Goal: Task Accomplishment & Management: Complete application form

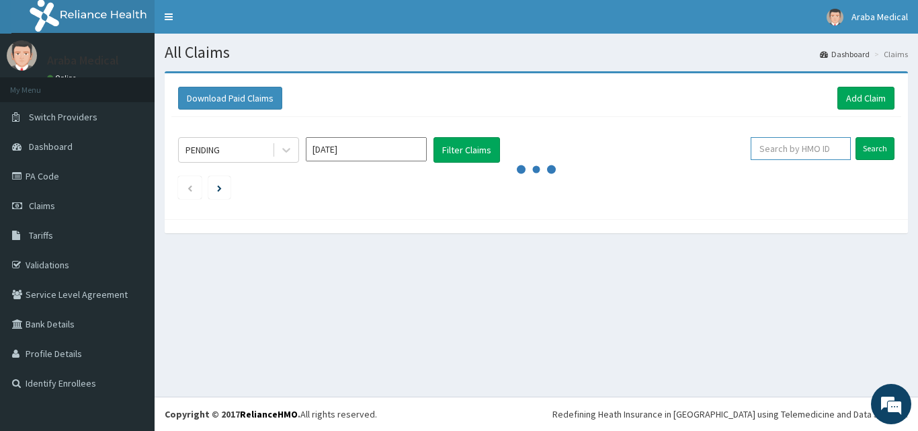
click at [791, 153] on input "text" at bounding box center [800, 148] width 100 height 23
click at [783, 150] on input "text" at bounding box center [800, 148] width 100 height 23
click at [798, 148] on input "text" at bounding box center [800, 148] width 100 height 23
click at [800, 146] on input "text" at bounding box center [800, 148] width 100 height 23
click at [776, 145] on input "text" at bounding box center [800, 148] width 100 height 23
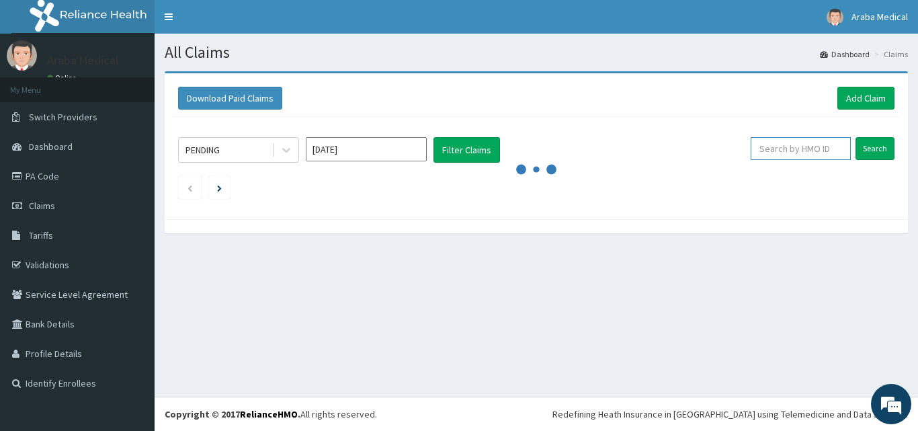
click at [795, 151] on input "text" at bounding box center [800, 148] width 100 height 23
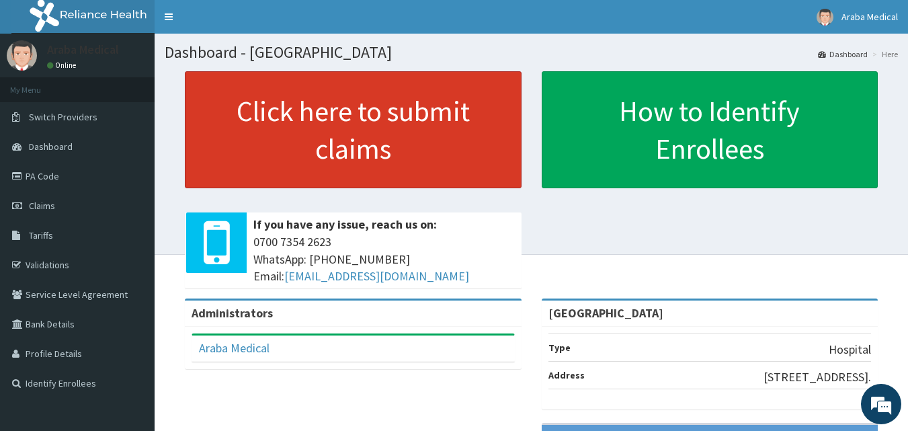
drag, startPoint x: 54, startPoint y: 214, endPoint x: 359, endPoint y: 97, distance: 325.8
click at [54, 212] on link "Claims" at bounding box center [77, 206] width 155 height 30
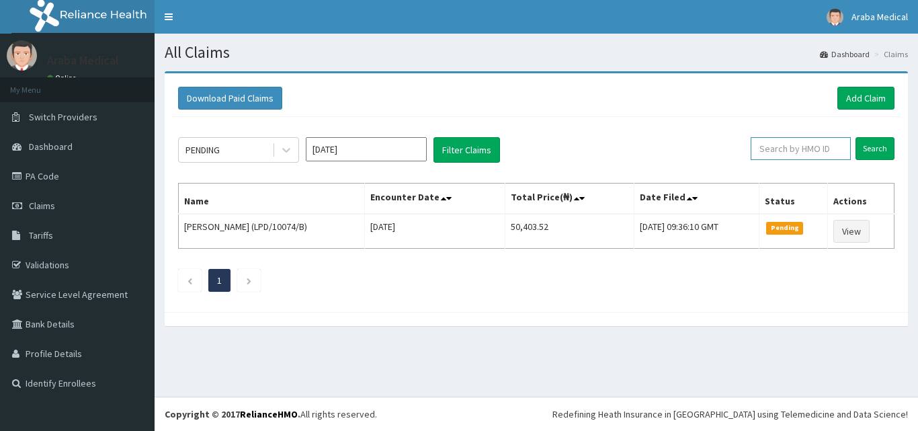
click at [834, 145] on input "text" at bounding box center [800, 148] width 100 height 23
click at [814, 144] on input "text" at bounding box center [800, 148] width 100 height 23
type input "ddf/10078/a"
click at [855, 137] on input "Search" at bounding box center [874, 148] width 39 height 23
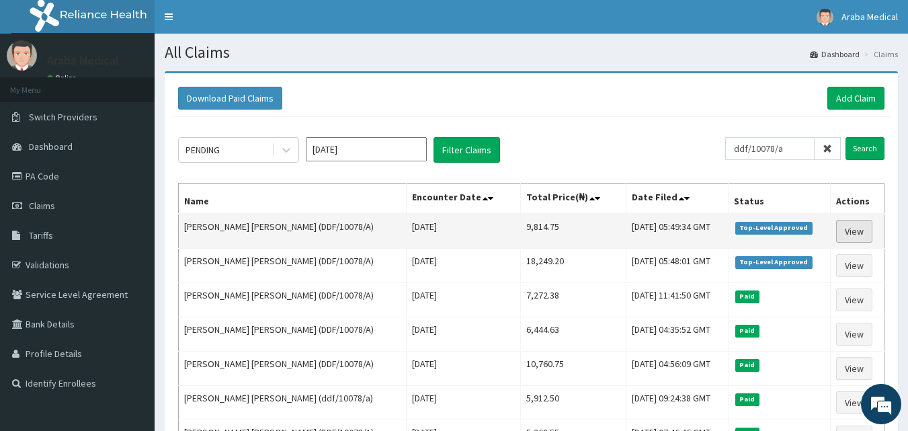
click at [849, 232] on link "View" at bounding box center [854, 231] width 36 height 23
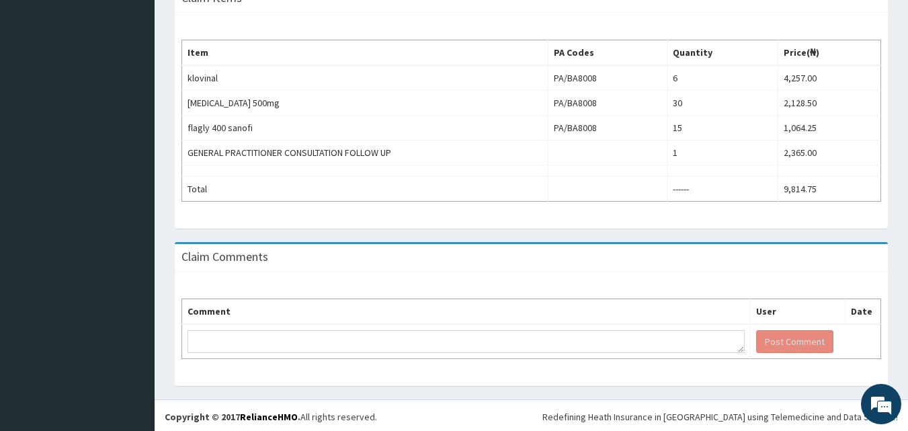
scroll to position [414, 0]
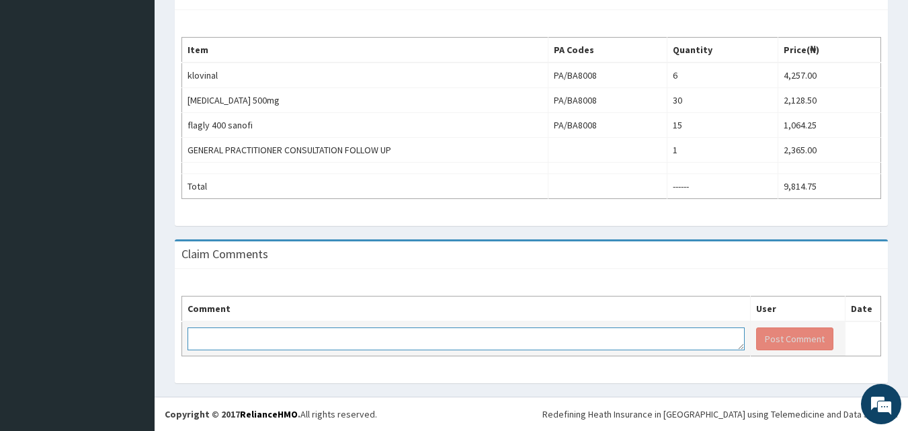
click at [404, 342] on textarea at bounding box center [465, 338] width 557 height 23
type textarea "Cap amoxyl 400mg tds x 10 days"
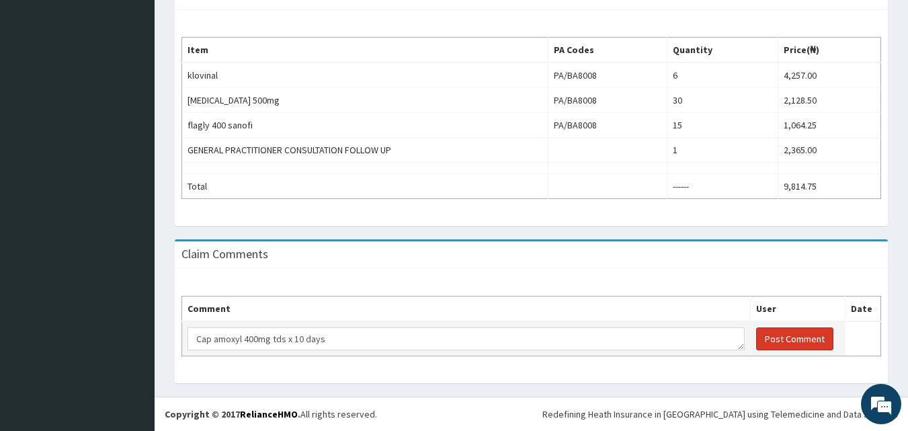
click at [776, 346] on button "Post Comment" at bounding box center [794, 338] width 77 height 23
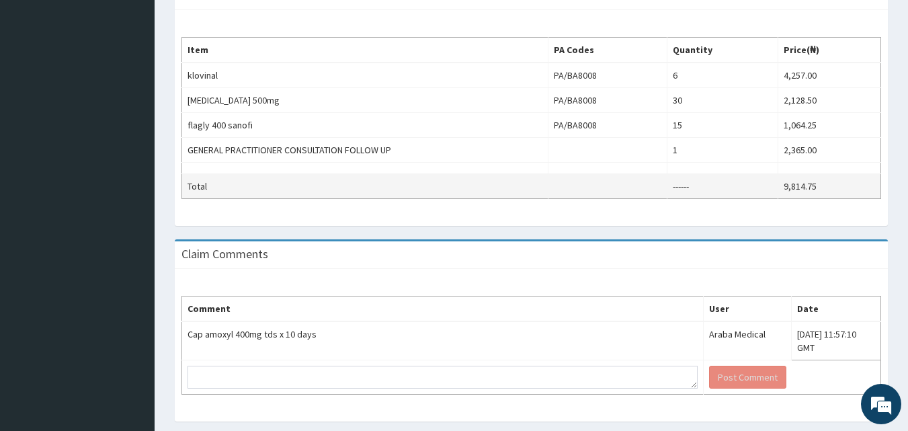
scroll to position [11, 0]
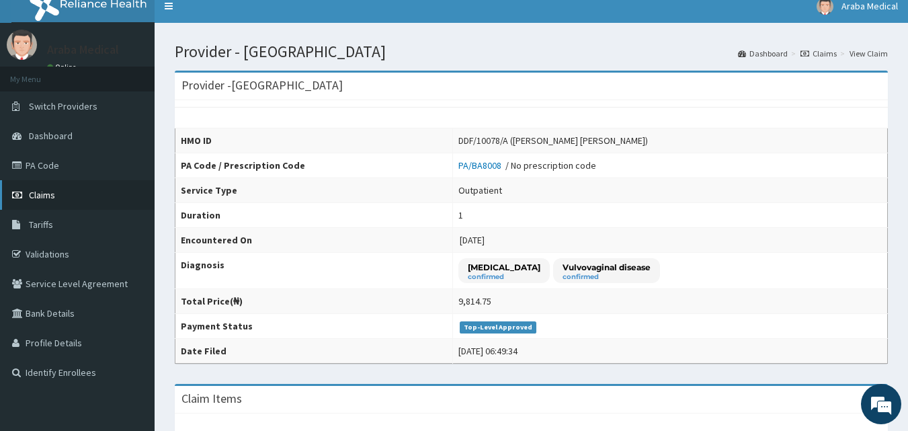
click at [39, 198] on span "Claims" at bounding box center [42, 195] width 26 height 12
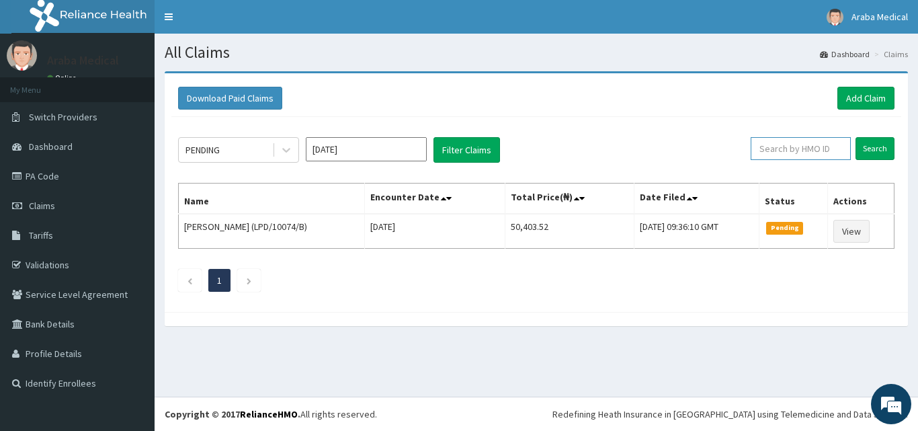
click at [800, 157] on input "text" at bounding box center [800, 148] width 100 height 23
type input "pna/10069/a"
click at [874, 150] on input "Search" at bounding box center [874, 148] width 39 height 23
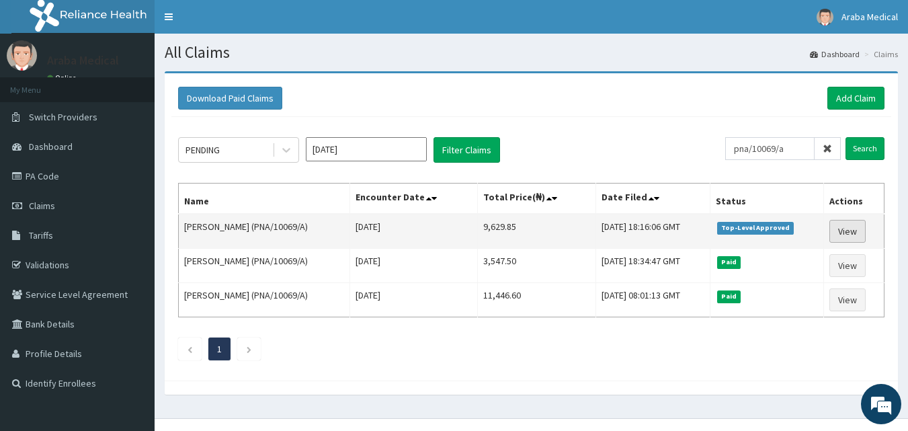
click at [855, 230] on link "View" at bounding box center [847, 231] width 36 height 23
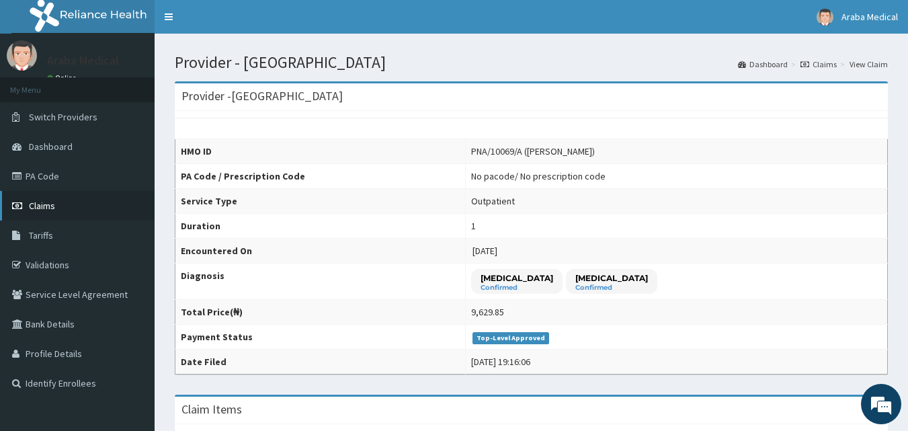
click at [74, 201] on link "Claims" at bounding box center [77, 206] width 155 height 30
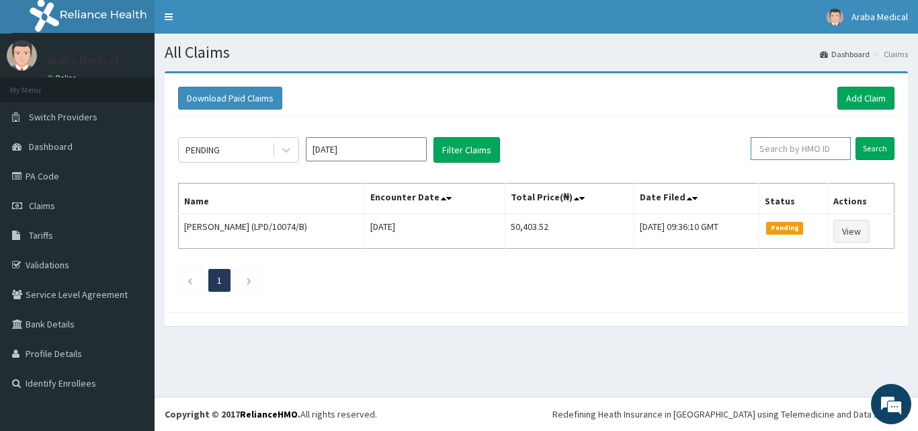
click at [786, 142] on input "text" at bounding box center [800, 148] width 100 height 23
click at [855, 137] on input "Search" at bounding box center [874, 148] width 39 height 23
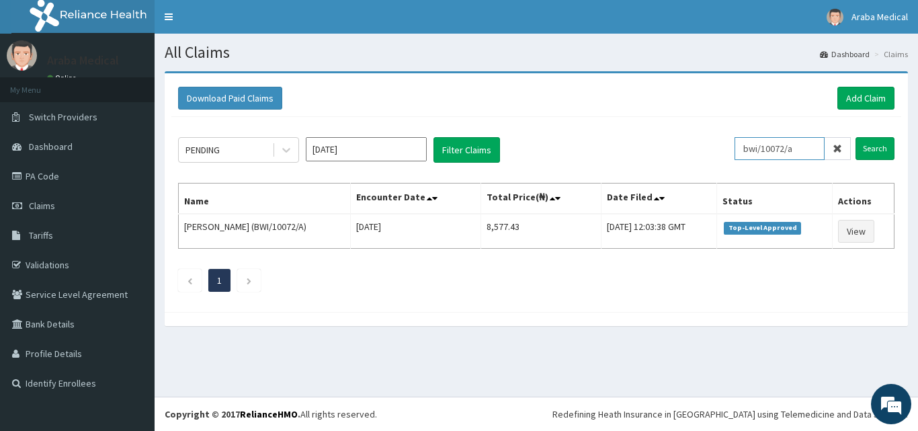
drag, startPoint x: 810, startPoint y: 153, endPoint x: 693, endPoint y: 140, distance: 117.6
click at [693, 140] on div "PENDING Aug 2025 Filter Claims bwi/10072/a Search" at bounding box center [536, 150] width 716 height 26
type input "oht/11532/a"
click at [855, 137] on input "Search" at bounding box center [874, 148] width 39 height 23
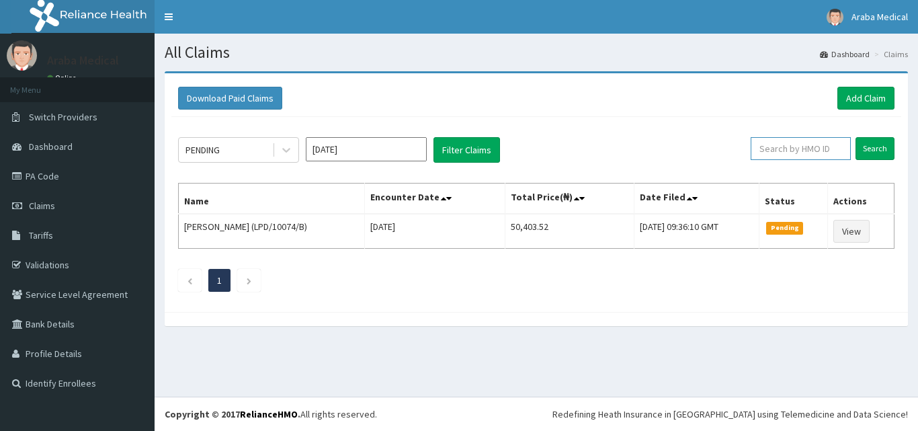
click at [815, 143] on input "text" at bounding box center [800, 148] width 100 height 23
click at [828, 150] on input "text" at bounding box center [800, 148] width 100 height 23
type input "wbs/10048/a"
click at [855, 137] on input "Search" at bounding box center [874, 148] width 39 height 23
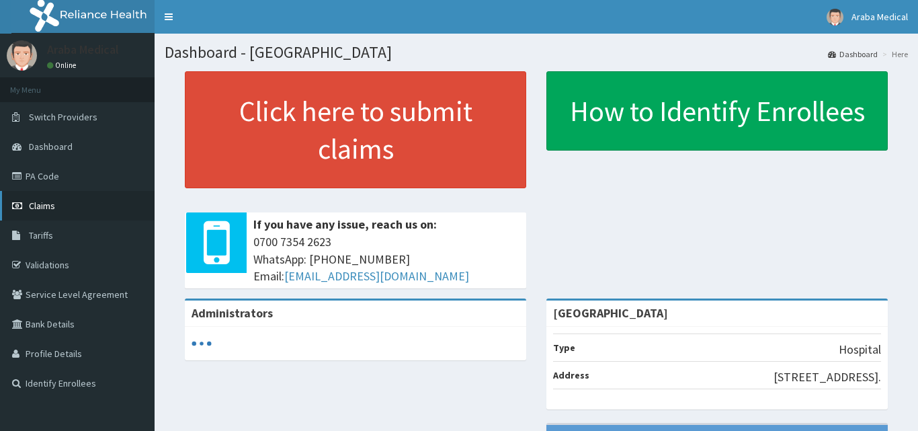
click at [63, 201] on link "Claims" at bounding box center [77, 206] width 155 height 30
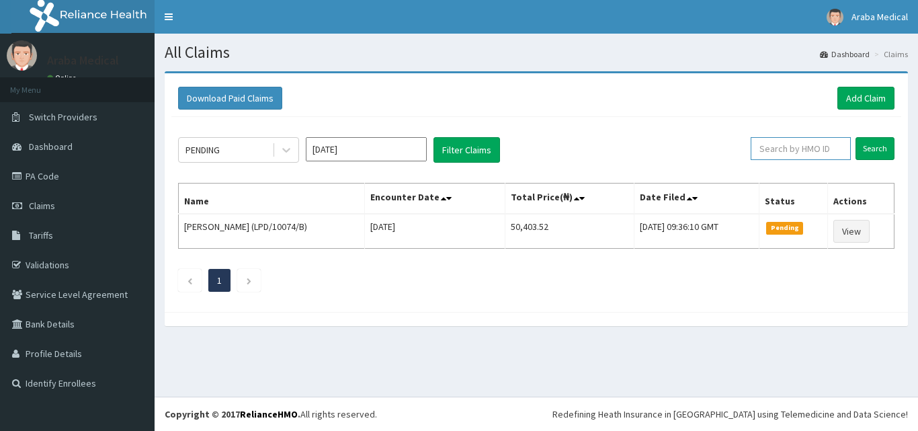
click at [805, 155] on input "text" at bounding box center [800, 148] width 100 height 23
type input "wbs/10048/a"
click at [855, 137] on input "Search" at bounding box center [874, 148] width 39 height 23
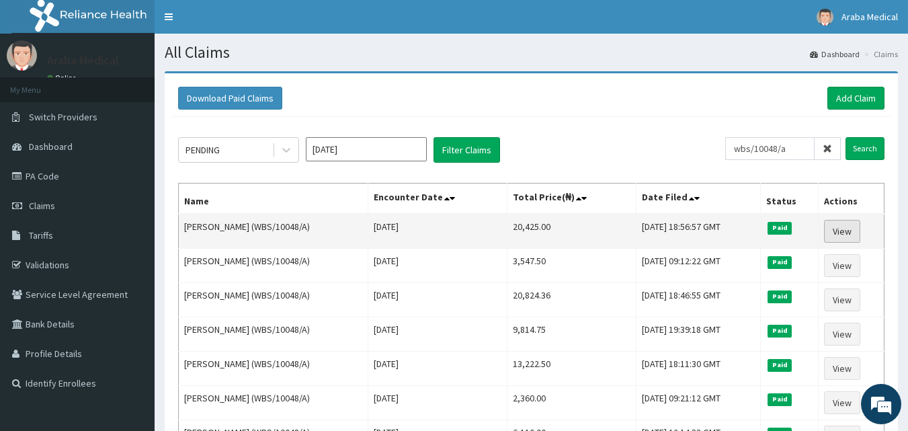
click at [851, 228] on link "View" at bounding box center [842, 231] width 36 height 23
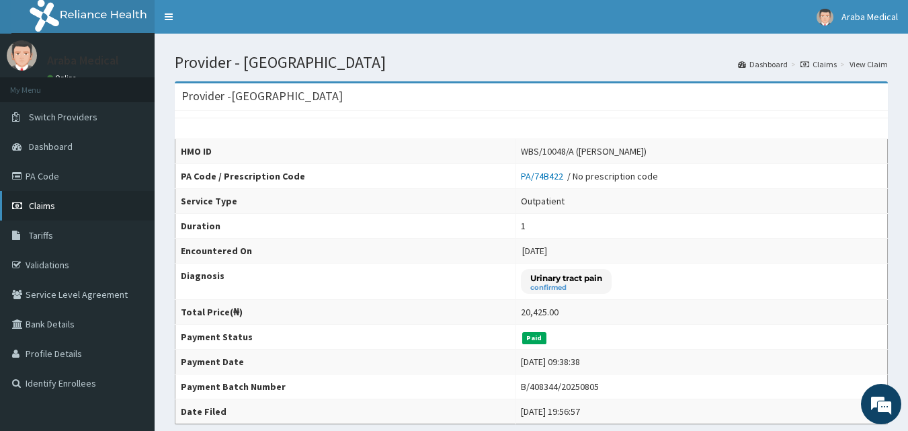
click at [49, 202] on span "Claims" at bounding box center [42, 206] width 26 height 12
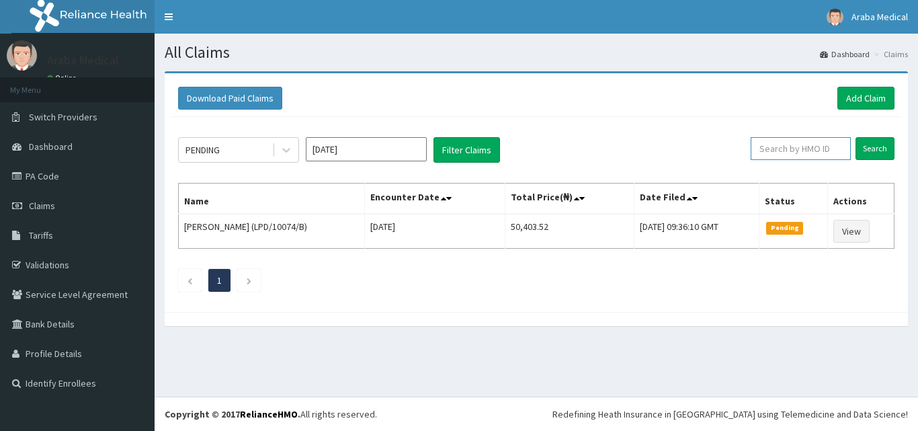
click at [818, 150] on input "text" at bounding box center [800, 148] width 100 height 23
type input "mdu/10083/b"
click at [855, 137] on input "Search" at bounding box center [874, 148] width 39 height 23
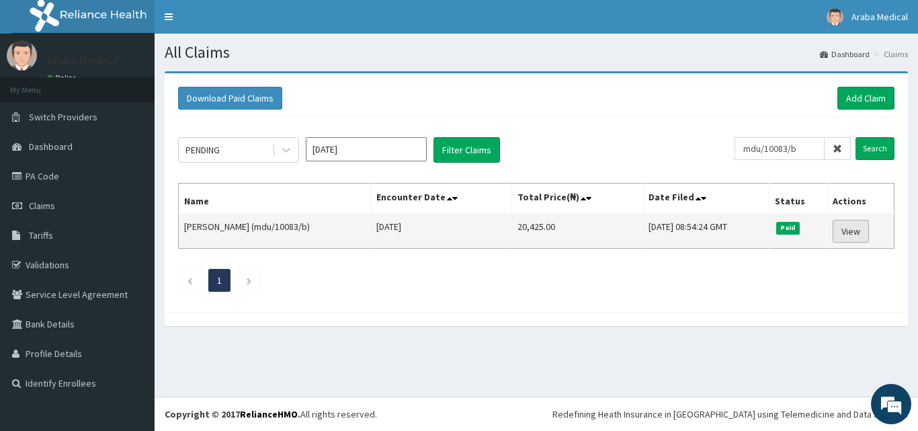
drag, startPoint x: 857, startPoint y: 230, endPoint x: 852, endPoint y: 224, distance: 8.1
click at [858, 230] on link "View" at bounding box center [850, 231] width 36 height 23
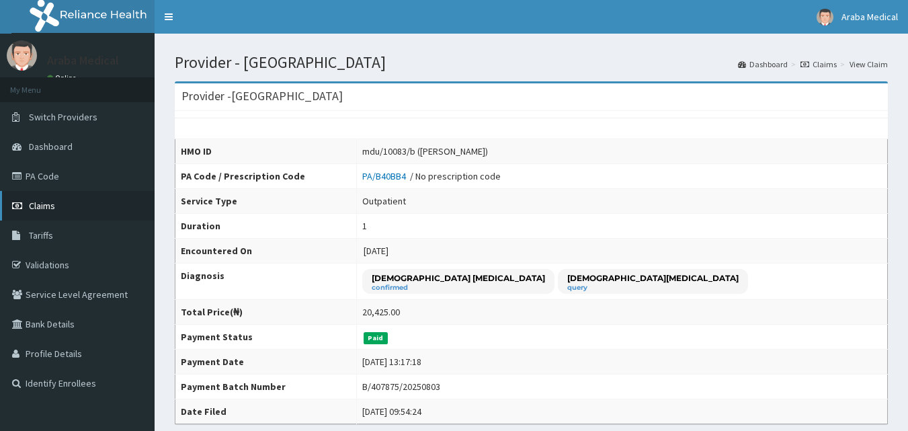
click at [41, 209] on span "Claims" at bounding box center [42, 206] width 26 height 12
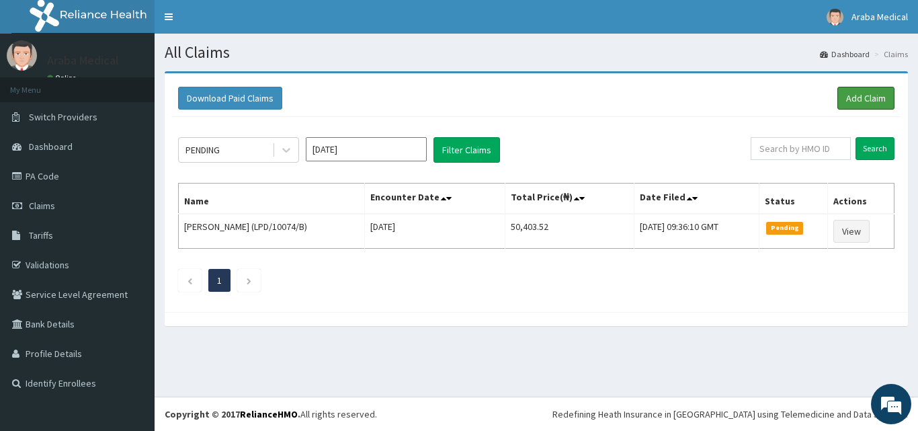
drag, startPoint x: 859, startPoint y: 100, endPoint x: 729, endPoint y: 126, distance: 132.9
click at [858, 100] on link "Add Claim" at bounding box center [865, 98] width 57 height 23
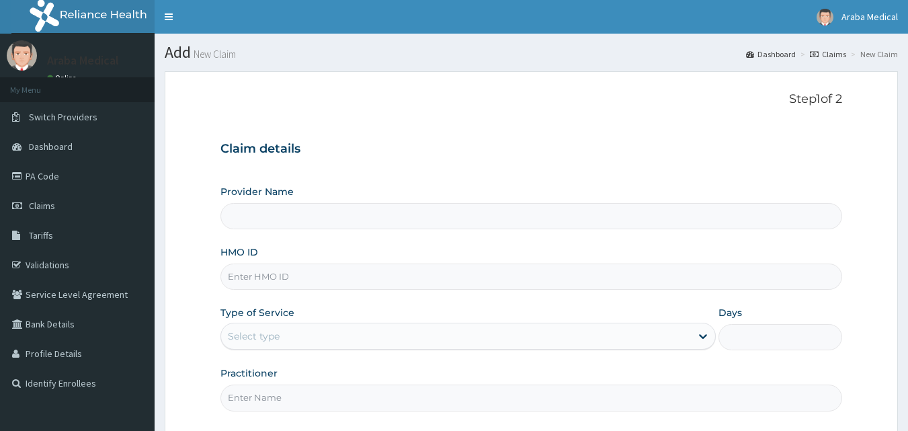
click at [304, 215] on input "Provider Name" at bounding box center [531, 216] width 622 height 26
click at [261, 280] on input "HMO ID" at bounding box center [531, 276] width 622 height 26
type input "mdu/1"
type input "[GEOGRAPHIC_DATA]"
click at [344, 288] on input "mdu/10083/b" at bounding box center [531, 276] width 622 height 26
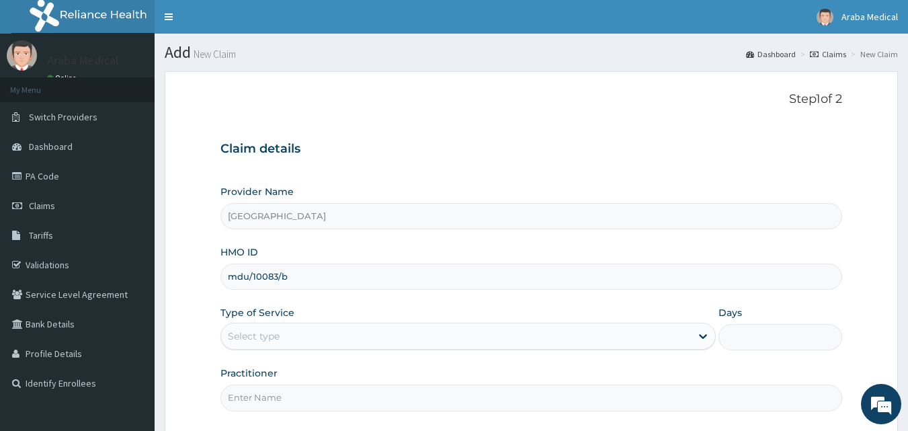
scroll to position [67, 0]
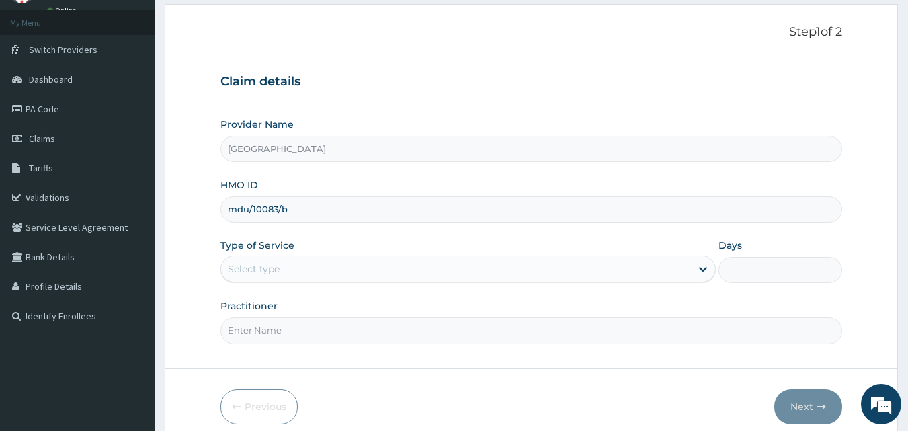
type input "mdu/10083/b"
click at [306, 265] on div "Select type" at bounding box center [456, 268] width 470 height 21
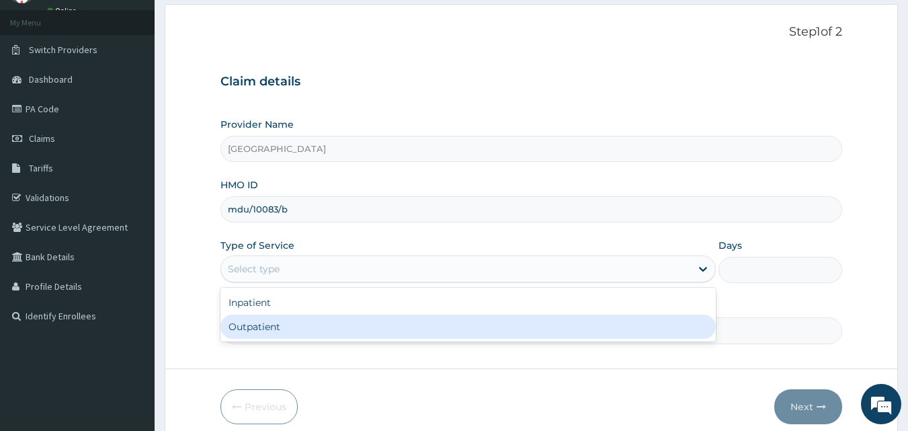
drag, startPoint x: 306, startPoint y: 322, endPoint x: 347, endPoint y: 322, distance: 41.0
click at [310, 322] on div "Outpatient" at bounding box center [467, 326] width 495 height 24
type input "1"
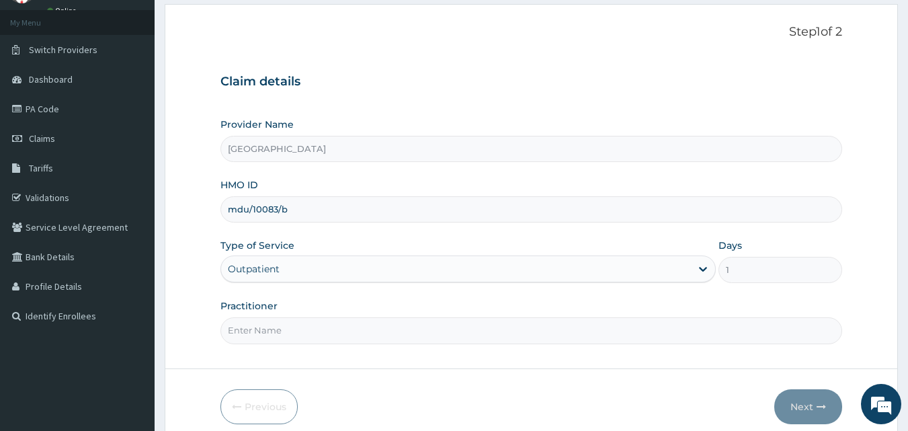
drag, startPoint x: 351, startPoint y: 322, endPoint x: 350, endPoint y: 332, distance: 9.4
click at [351, 322] on input "Practitioner" at bounding box center [531, 330] width 622 height 26
type input "dr ebenezer"
click at [807, 400] on button "Next" at bounding box center [808, 406] width 68 height 35
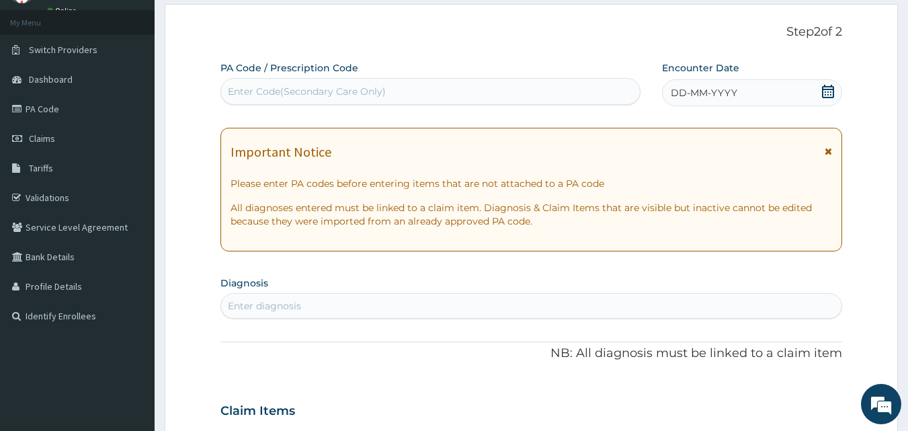
click at [451, 94] on div "Enter Code(Secondary Care Only)" at bounding box center [430, 91] width 419 height 21
type input "PA/19B799"
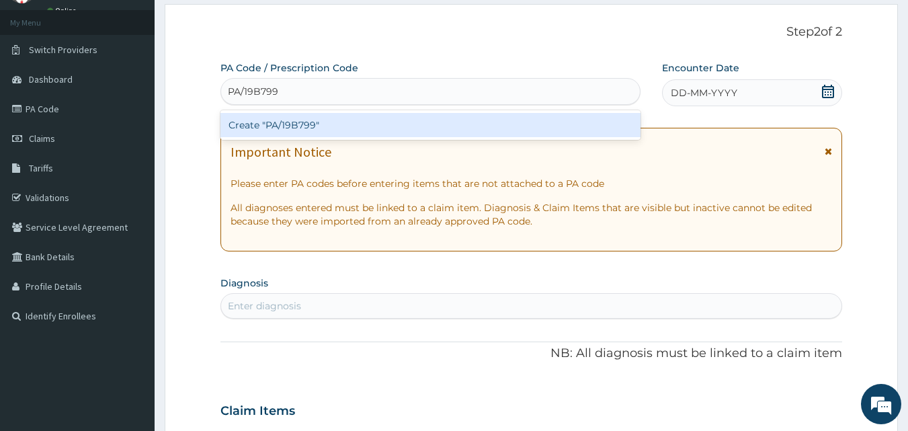
click at [439, 128] on div "Create "PA/19B799"" at bounding box center [430, 125] width 421 height 24
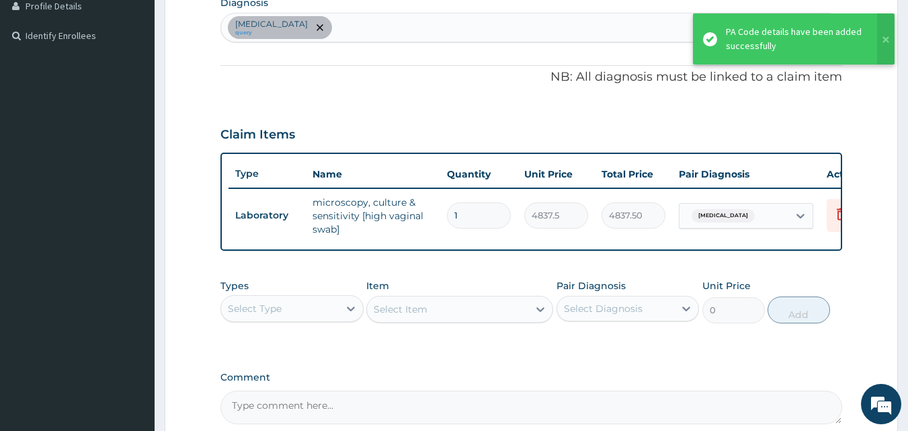
scroll to position [415, 0]
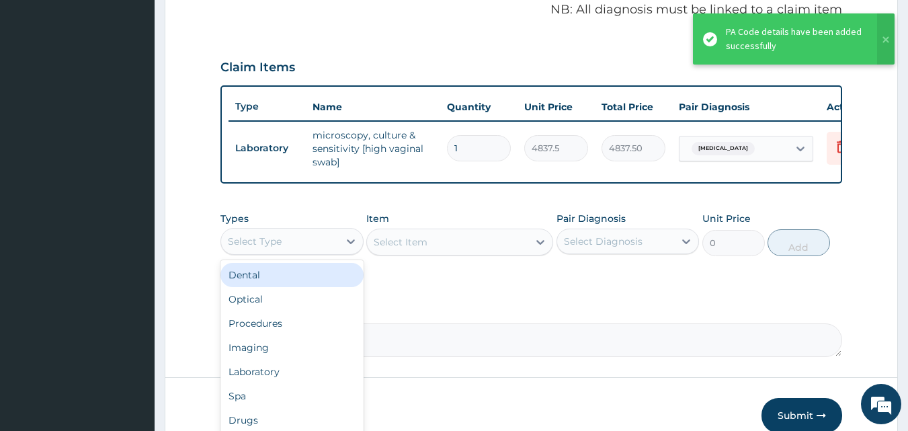
click at [321, 247] on div "Select Type" at bounding box center [280, 240] width 118 height 21
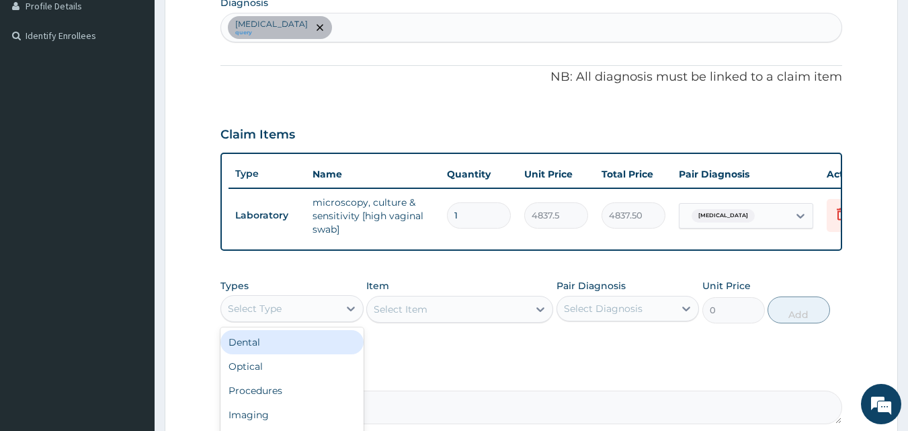
click at [670, 90] on div "PA Code / Prescription Code PA/19B799 Encounter Date 22-07-2025 Important Notic…" at bounding box center [531, 102] width 622 height 643
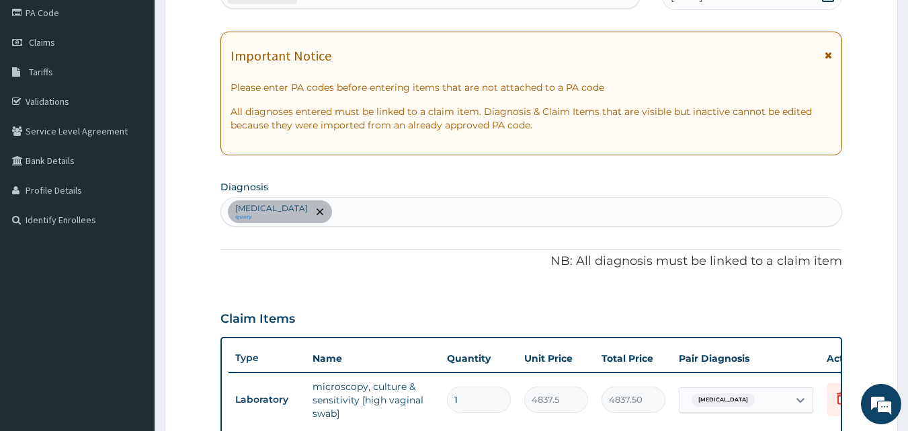
scroll to position [79, 0]
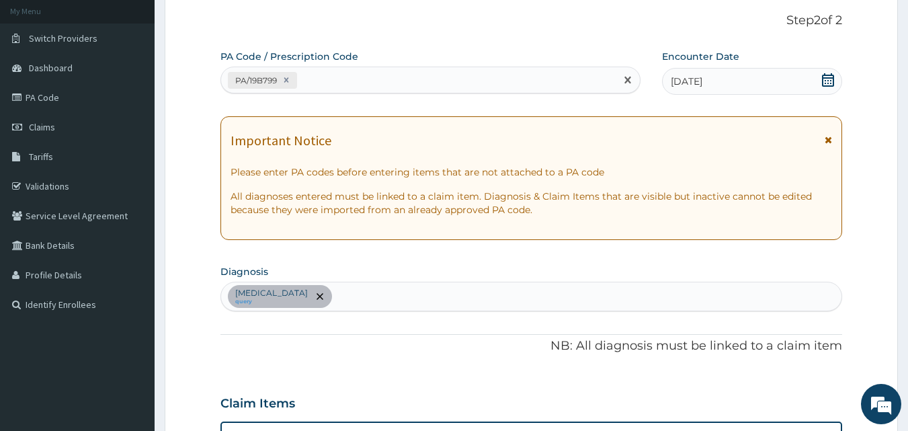
click at [349, 92] on div "PA/19B799" at bounding box center [430, 80] width 421 height 27
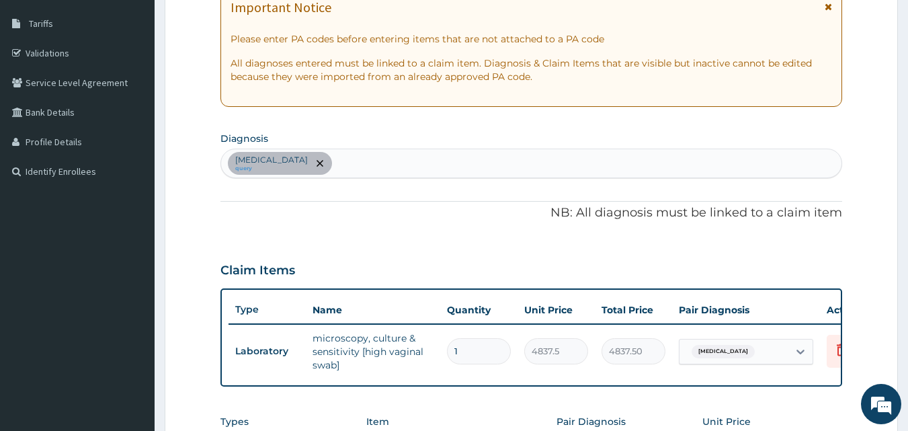
scroll to position [213, 0]
click at [345, 159] on div "Vulvovaginitis query" at bounding box center [531, 162] width 621 height 28
type input "malaria"
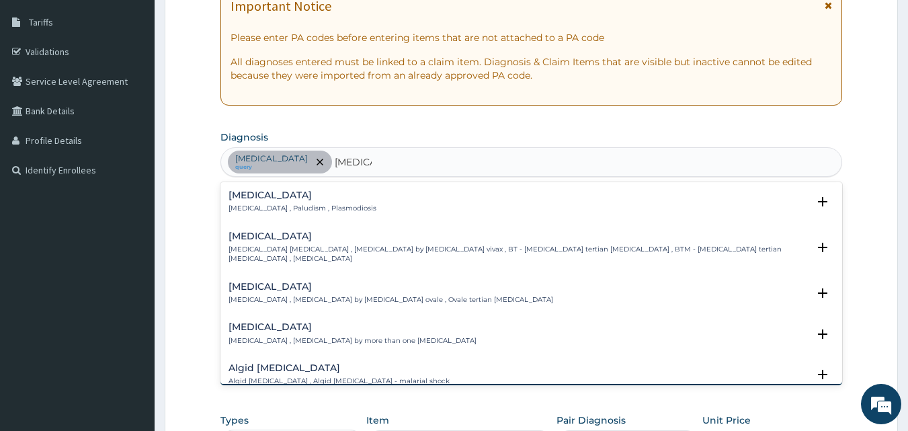
click at [310, 211] on p "Malaria , Paludism , Plasmodiosis" at bounding box center [302, 208] width 148 height 9
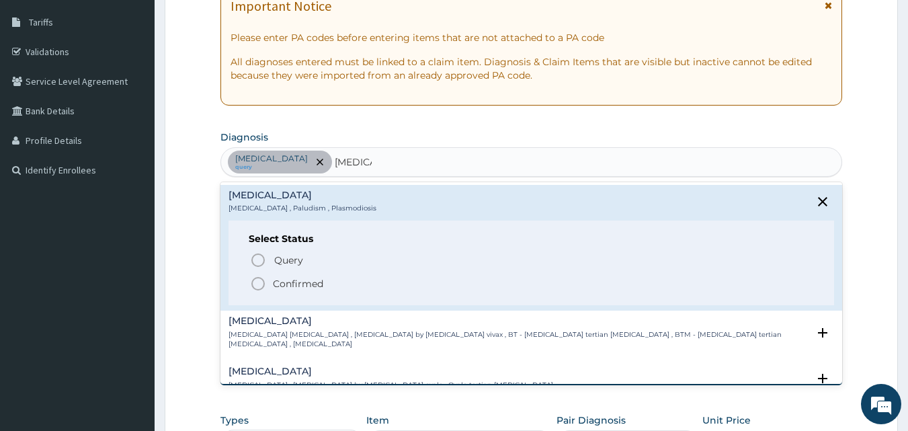
click at [254, 282] on icon "status option filled" at bounding box center [258, 283] width 16 height 16
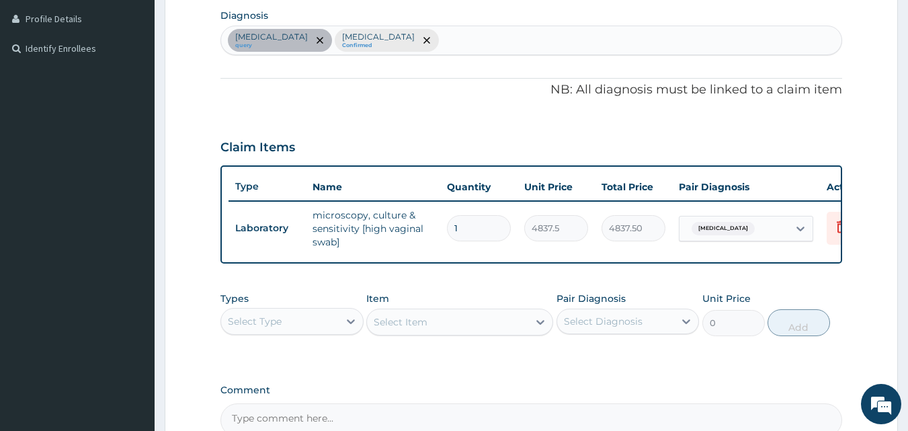
scroll to position [415, 0]
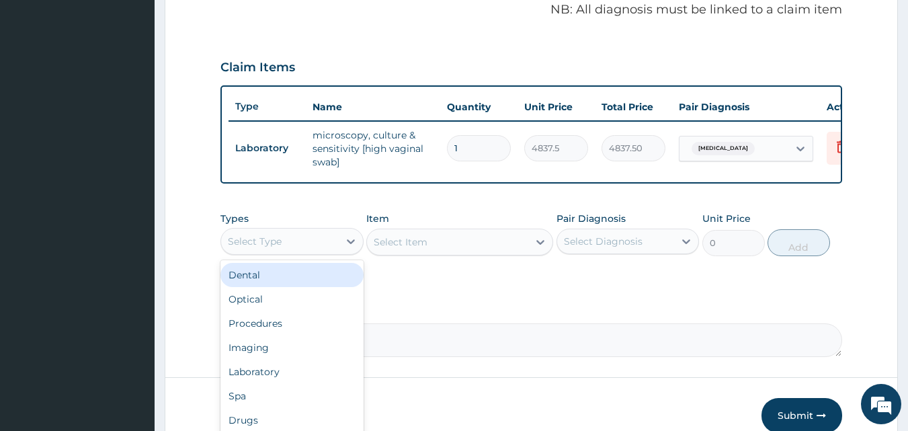
click at [277, 244] on div "Select Type" at bounding box center [280, 240] width 118 height 21
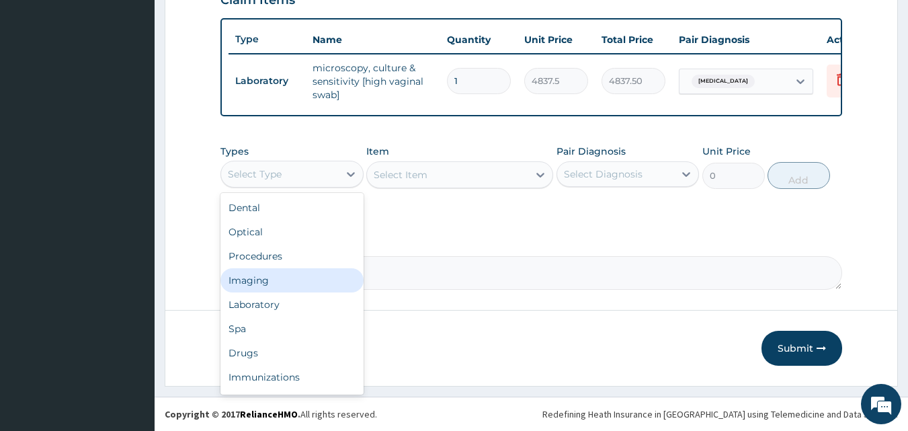
scroll to position [46, 0]
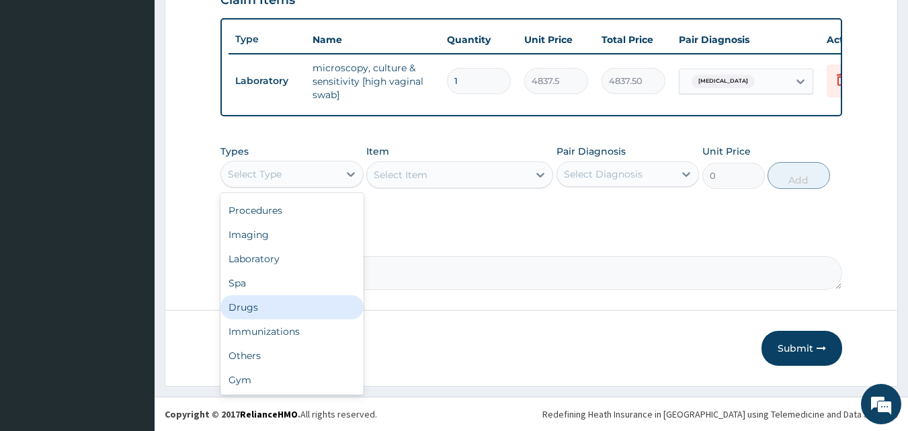
click at [283, 304] on div "Drugs" at bounding box center [291, 307] width 143 height 24
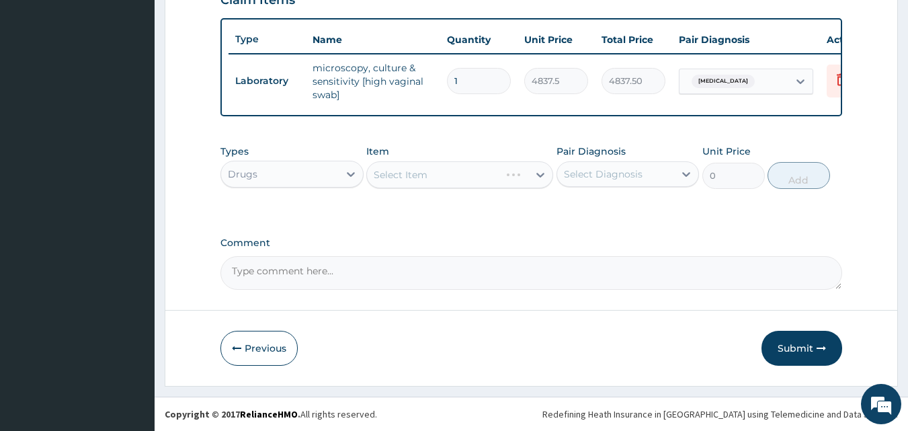
click at [446, 178] on div "Select Item" at bounding box center [459, 174] width 187 height 27
click at [447, 181] on div "Select Item" at bounding box center [459, 174] width 187 height 27
click at [460, 176] on div "Select Item" at bounding box center [459, 174] width 187 height 27
click at [461, 173] on div "Select Item" at bounding box center [447, 174] width 161 height 21
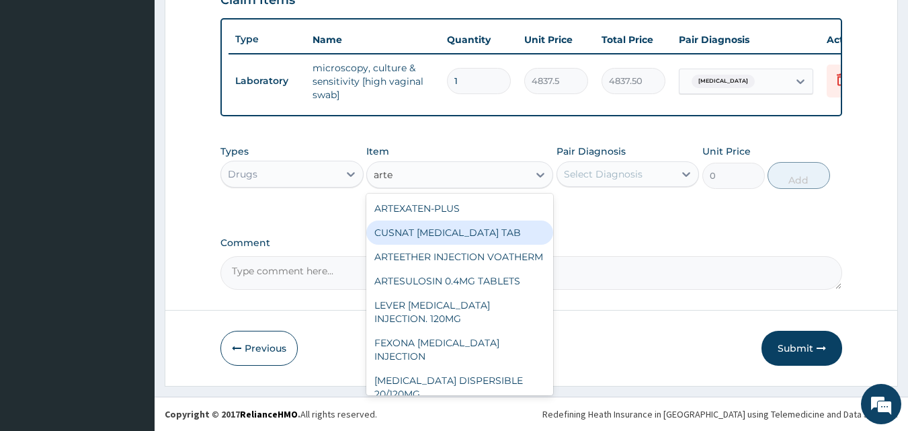
type input "artem"
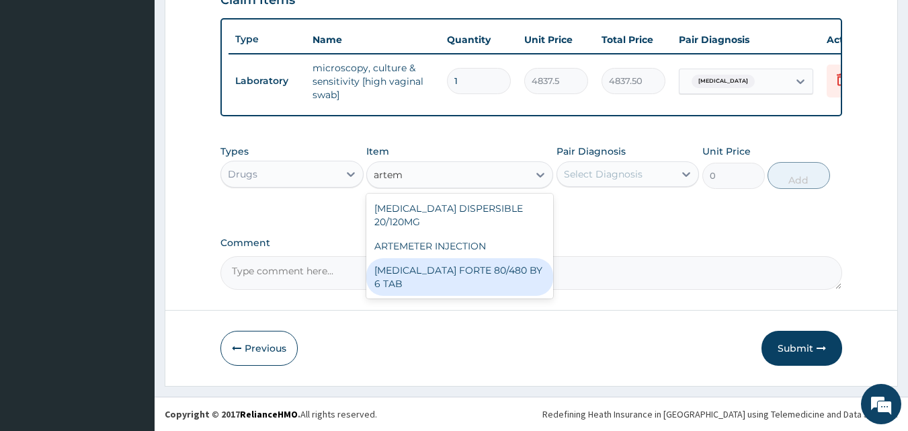
click at [450, 258] on div "COARTEM FORTE 80/480 BY 6 TAB" at bounding box center [459, 277] width 187 height 38
type input "449.3500061035156"
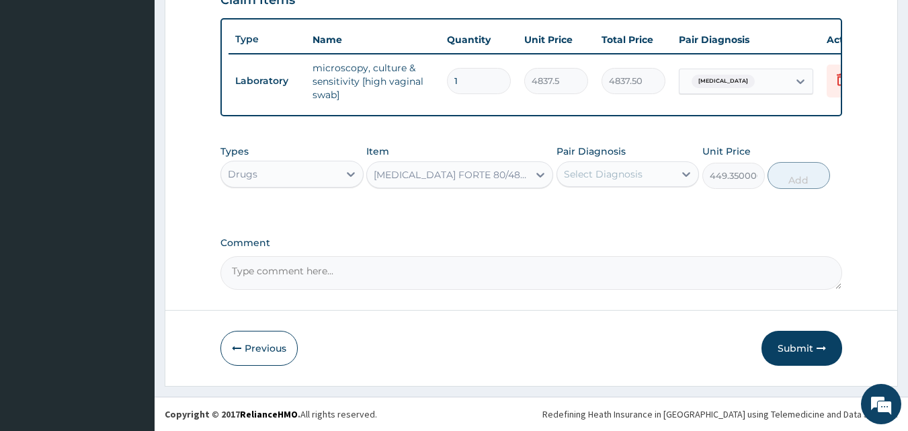
click at [638, 171] on div "Select Diagnosis" at bounding box center [603, 173] width 79 height 13
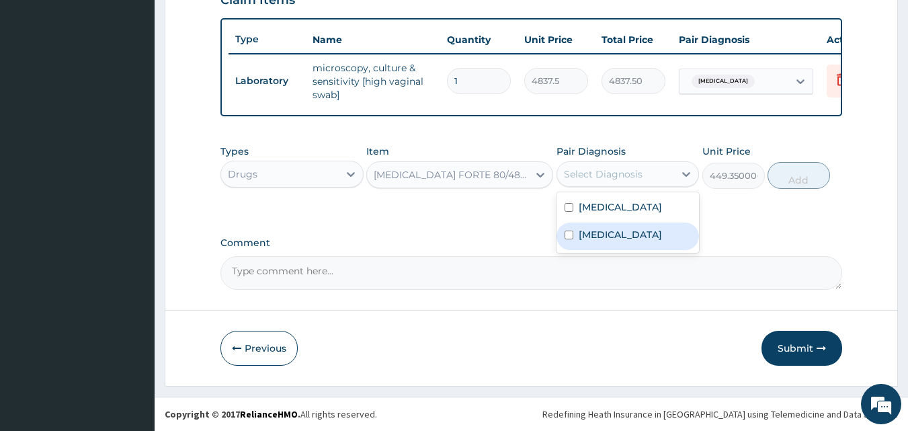
drag, startPoint x: 632, startPoint y: 236, endPoint x: 704, endPoint y: 193, distance: 84.3
click at [632, 236] on div "Malaria" at bounding box center [627, 236] width 143 height 28
checkbox input "true"
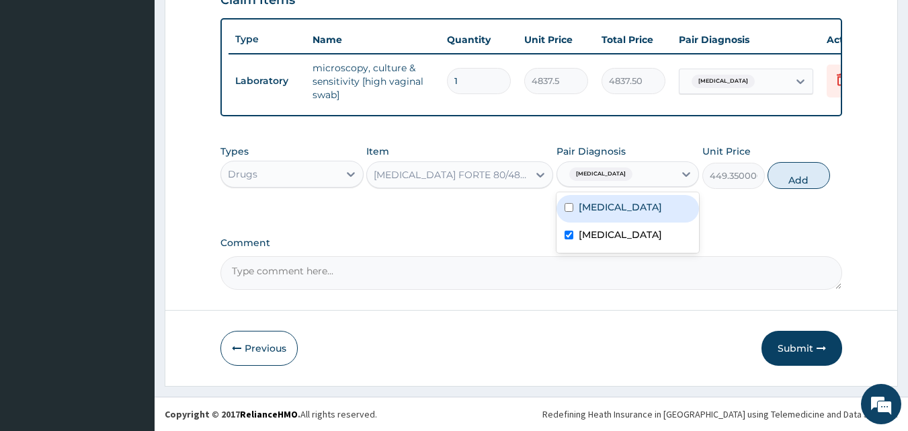
click at [795, 176] on button "Add" at bounding box center [798, 175] width 62 height 27
type input "0"
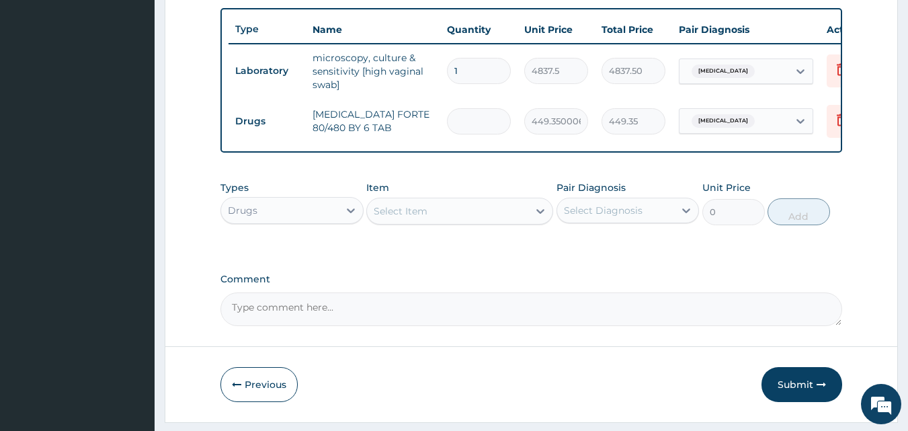
type input "0.00"
type input "6"
type input "2696.10"
type input "6"
click at [423, 217] on div "Select Item" at bounding box center [401, 210] width 54 height 13
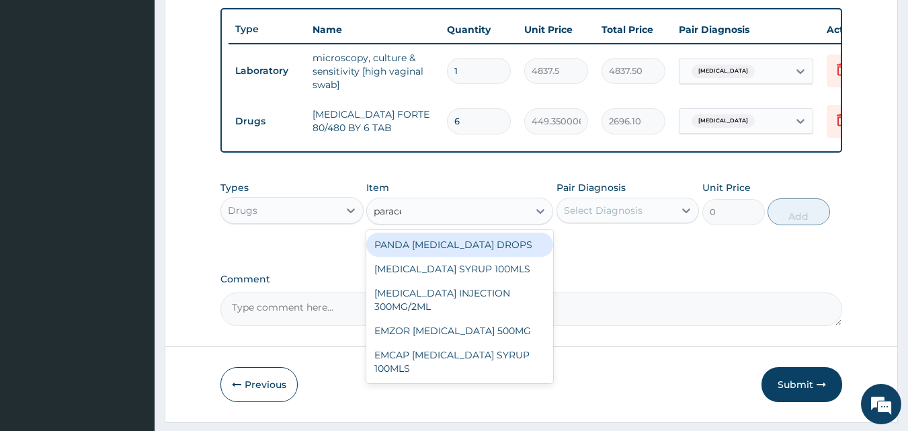
type input "paracet"
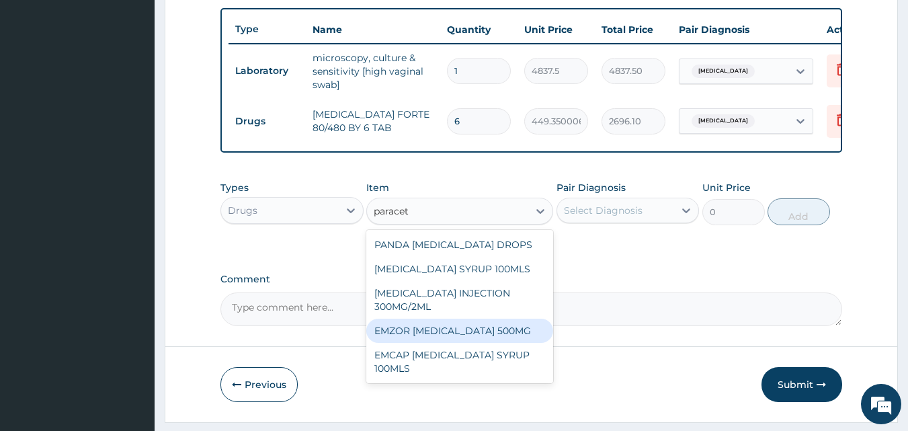
click at [452, 336] on div "EMZOR PARACETAMOL 500MG" at bounding box center [459, 330] width 187 height 24
type input "23.64999961853027"
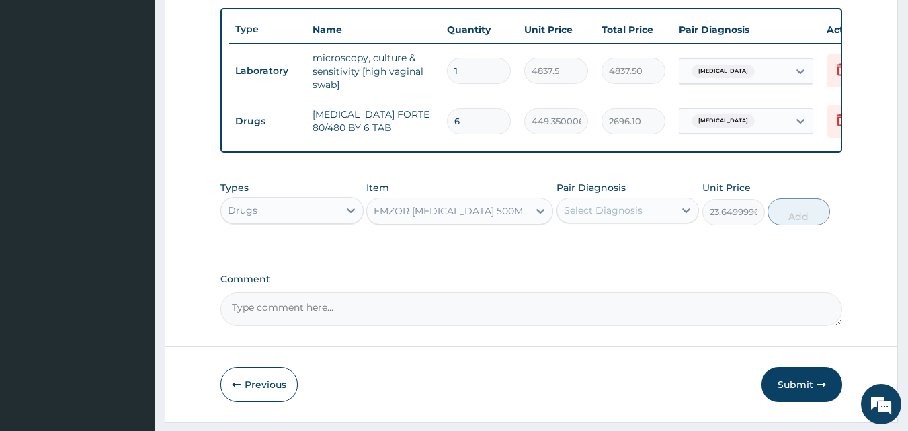
click at [625, 217] on div "Select Diagnosis" at bounding box center [603, 210] width 79 height 13
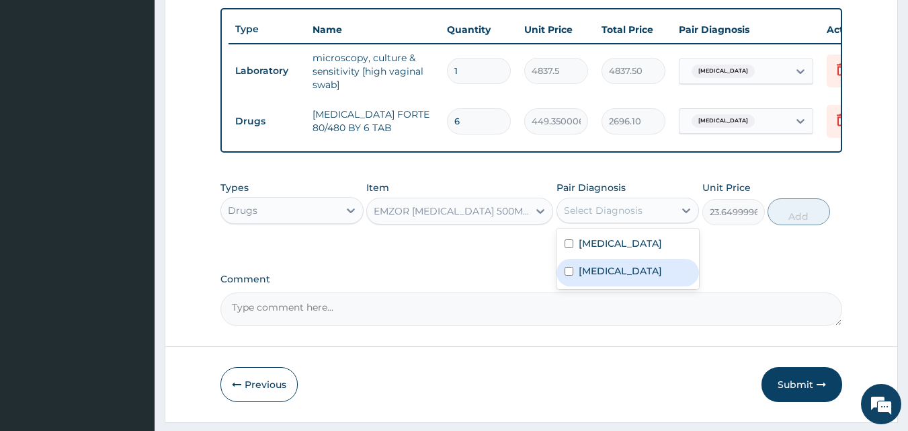
click at [621, 286] on div "Malaria" at bounding box center [627, 273] width 143 height 28
checkbox input "true"
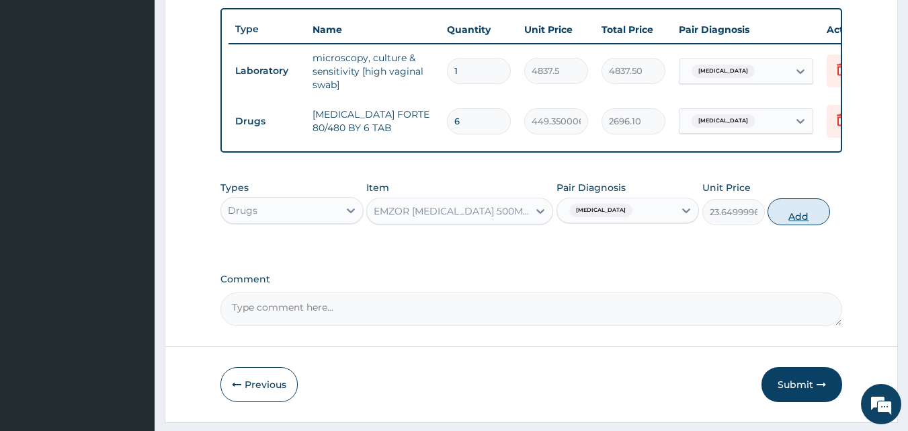
click at [802, 221] on button "Add" at bounding box center [798, 211] width 62 height 27
type input "0"
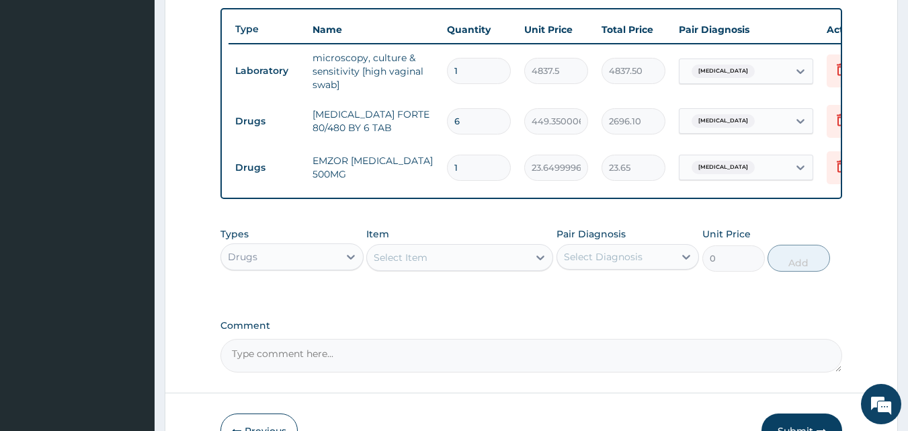
type input "18"
type input "425.70"
type input "18"
click at [411, 264] on div "Select Item" at bounding box center [401, 257] width 54 height 13
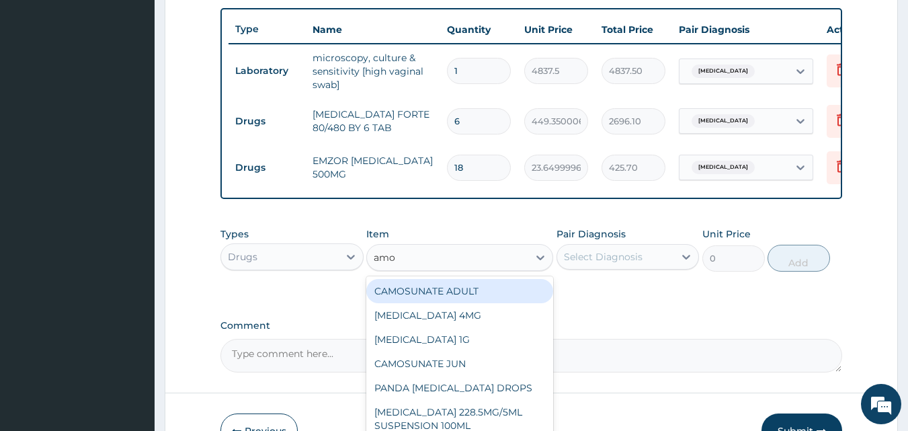
type input "amox"
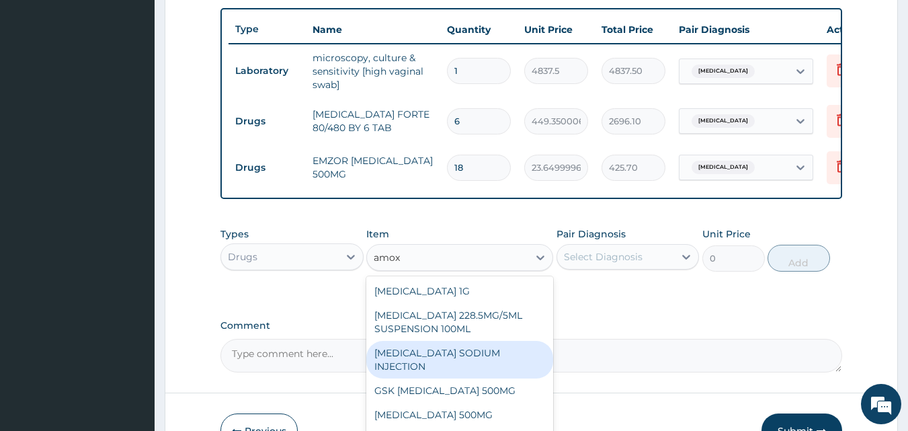
scroll to position [38, 0]
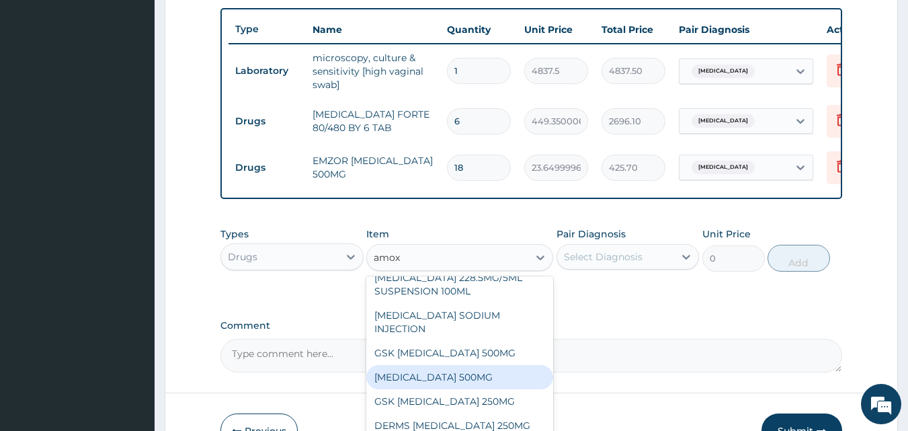
click at [441, 384] on div "AMOXICILLIN 500MG" at bounding box center [459, 377] width 187 height 24
type input "70.94999694824219"
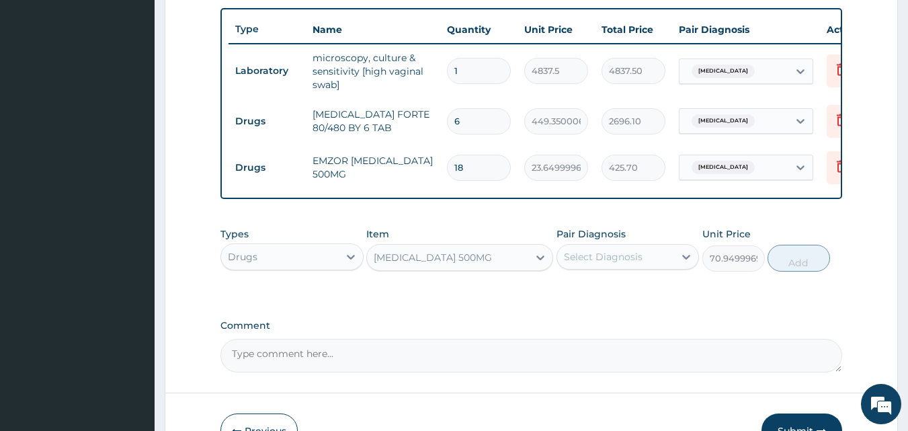
click at [587, 263] on div "Select Diagnosis" at bounding box center [603, 256] width 79 height 13
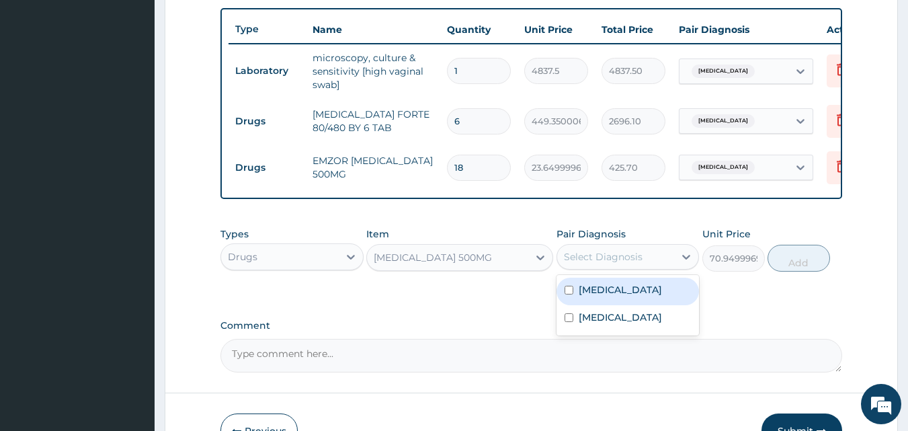
click at [615, 296] on label "Vulvovaginitis" at bounding box center [619, 289] width 83 height 13
checkbox input "true"
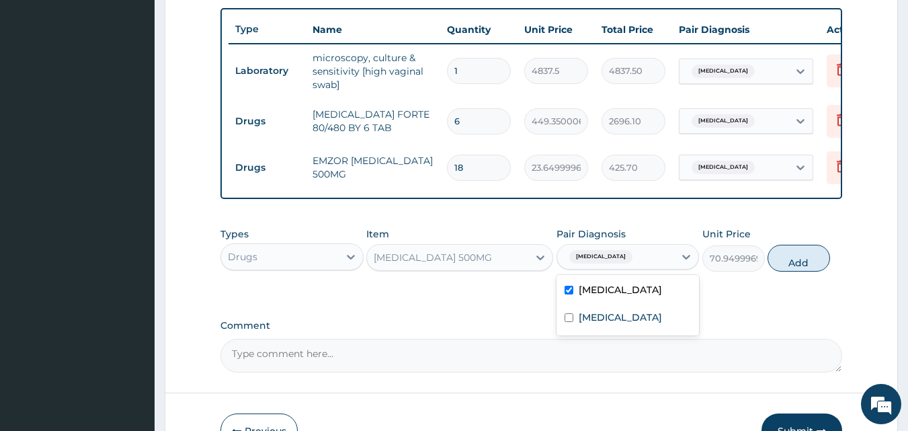
drag, startPoint x: 798, startPoint y: 273, endPoint x: 757, endPoint y: 255, distance: 45.2
click at [799, 271] on button "Add" at bounding box center [798, 258] width 62 height 27
type input "0"
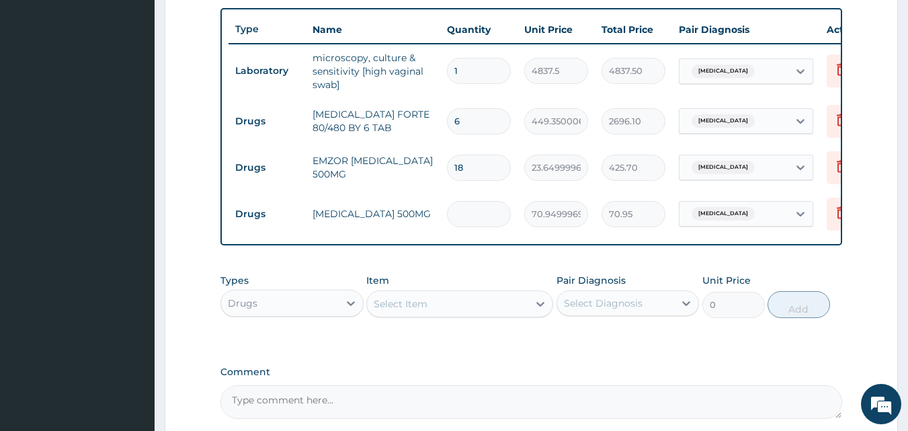
type input "0.00"
type input "6"
type input "425.70"
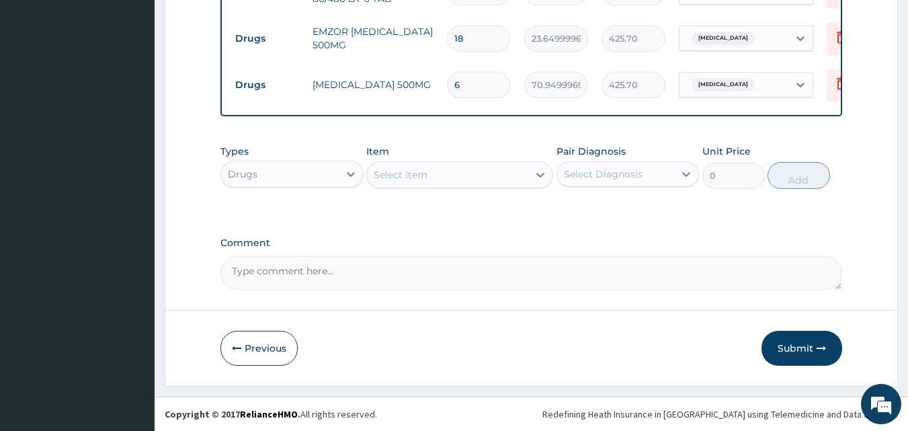
type input "6"
click at [437, 175] on div "Select Item" at bounding box center [447, 174] width 161 height 21
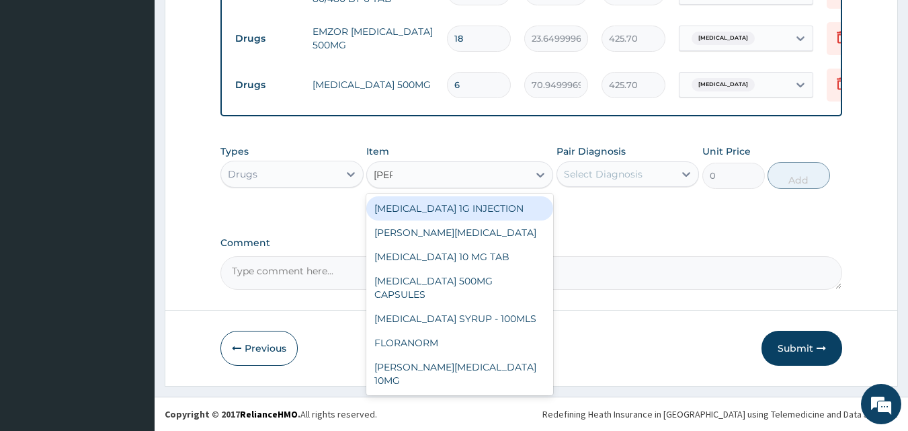
type input "lorat"
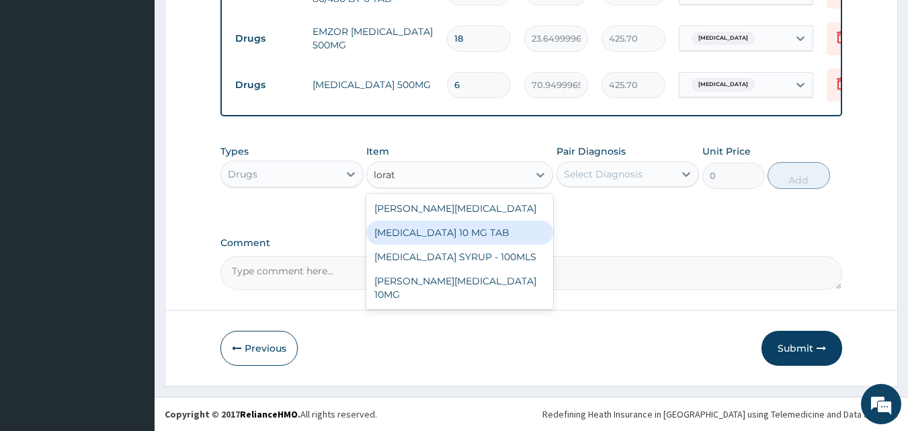
drag, startPoint x: 454, startPoint y: 242, endPoint x: 558, endPoint y: 205, distance: 110.5
click at [456, 242] on div "LORATADINE 10 MG TAB" at bounding box center [459, 232] width 187 height 24
type input "59.125"
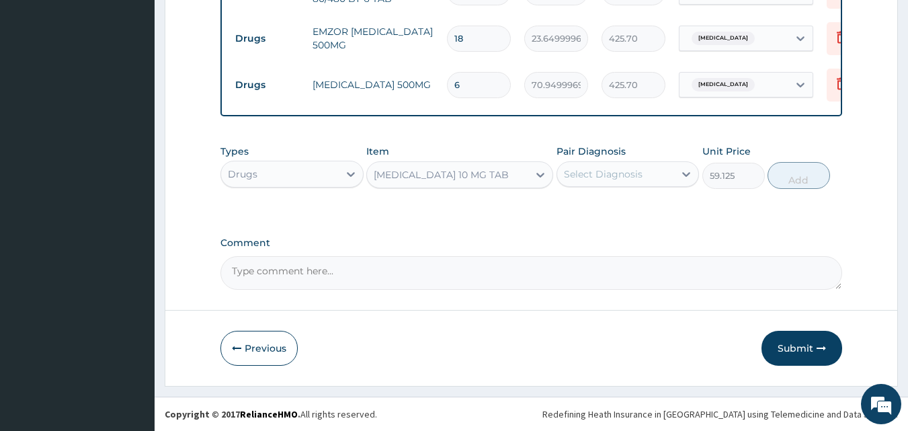
click at [595, 173] on div "Select Diagnosis" at bounding box center [603, 173] width 79 height 13
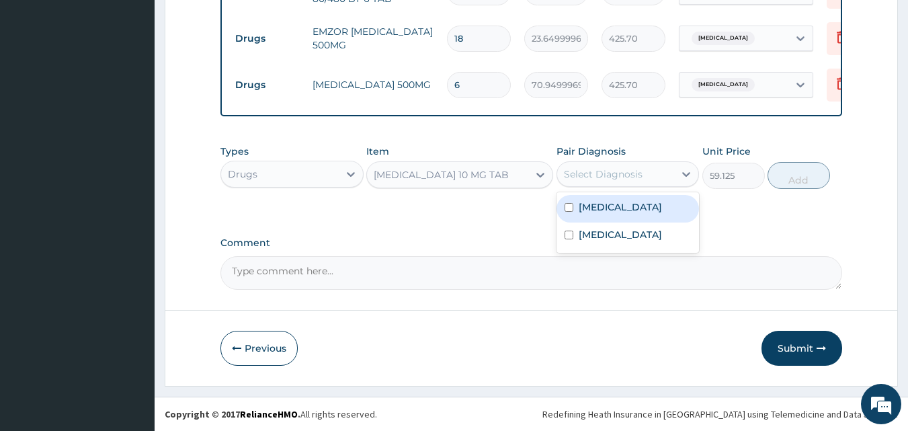
click at [613, 213] on label "Vulvovaginitis" at bounding box center [619, 206] width 83 height 13
checkbox input "true"
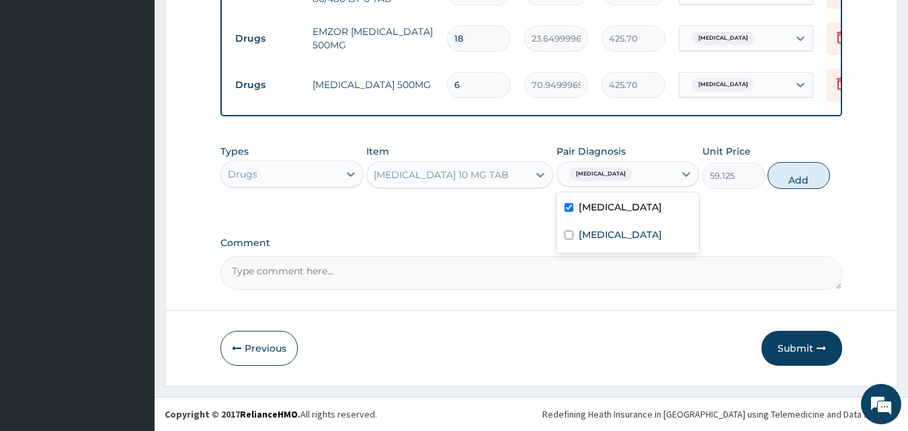
drag, startPoint x: 808, startPoint y: 175, endPoint x: 787, endPoint y: 167, distance: 21.7
click at [807, 175] on button "Add" at bounding box center [798, 175] width 62 height 27
type input "0"
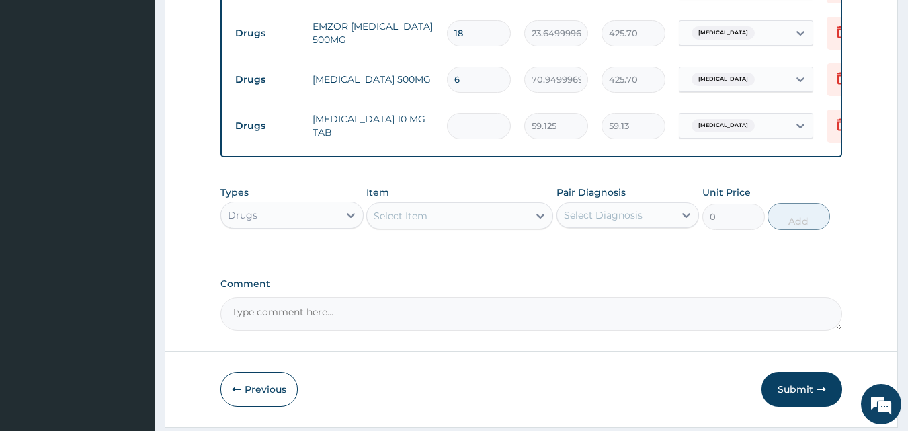
type input "0.00"
type input "5"
type input "295.63"
type input "5"
click at [400, 222] on div "Select Item" at bounding box center [401, 215] width 54 height 13
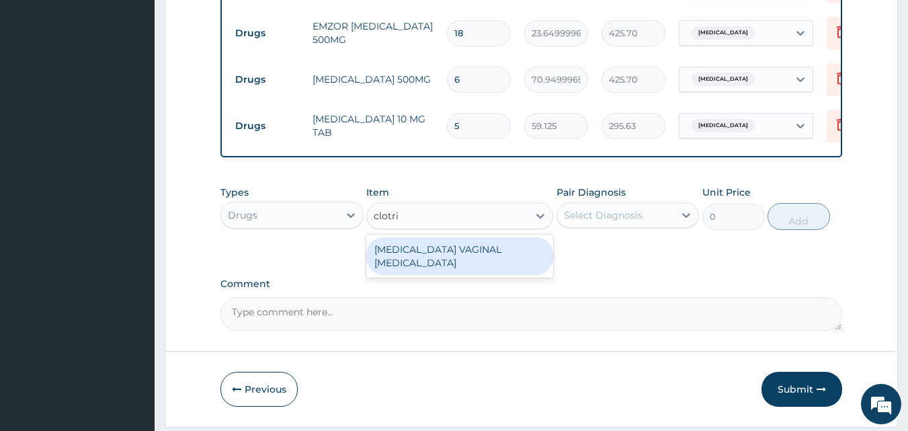
type input "clotrim"
click at [420, 261] on div "CLOTRIMAZOLE VAGINAL PESSARY" at bounding box center [459, 256] width 187 height 38
type input "591.25"
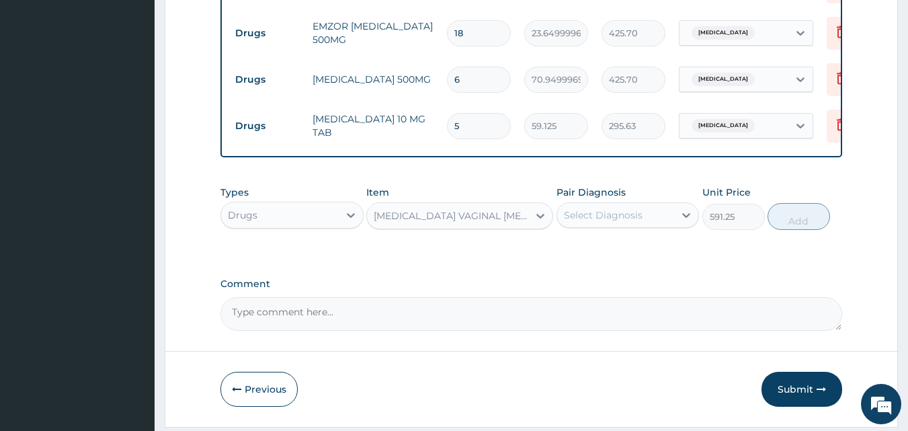
click at [588, 222] on div "Select Diagnosis" at bounding box center [603, 214] width 79 height 13
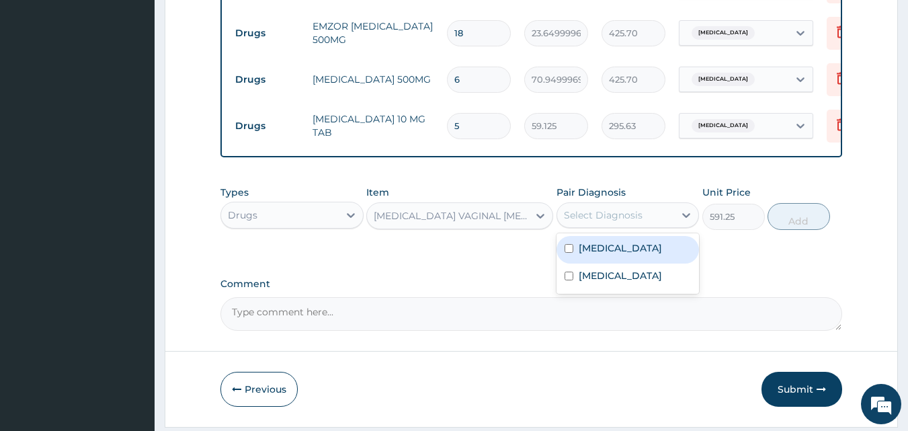
drag, startPoint x: 613, startPoint y: 257, endPoint x: 708, endPoint y: 239, distance: 97.1
click at [627, 255] on label "Vulvovaginitis" at bounding box center [619, 247] width 83 height 13
checkbox input "true"
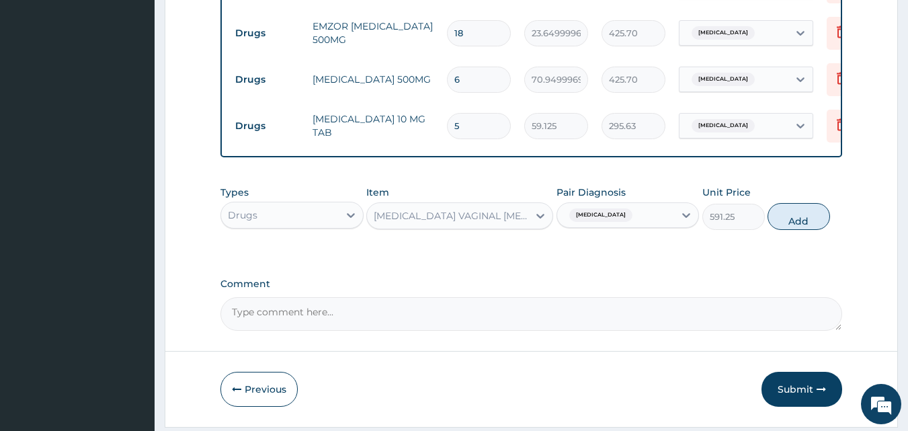
drag, startPoint x: 803, startPoint y: 223, endPoint x: 711, endPoint y: 198, distance: 94.9
click at [804, 223] on button "Add" at bounding box center [798, 216] width 62 height 27
type input "0"
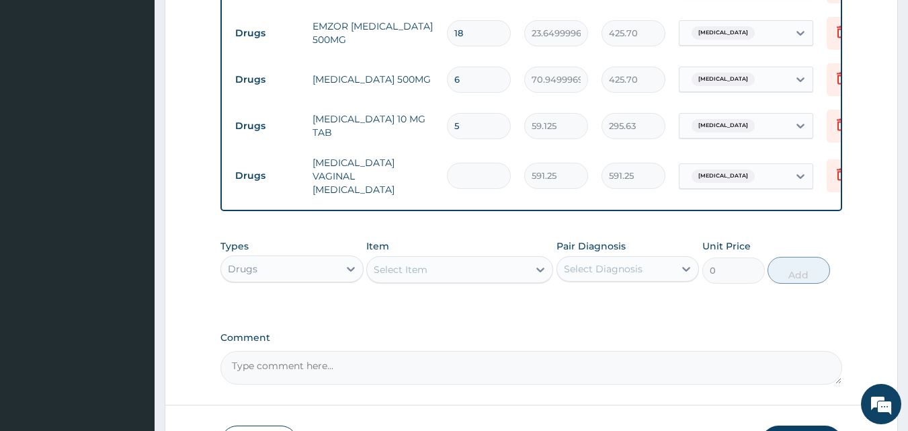
type input "0.00"
type input "6"
type input "3547.50"
type input "6"
click at [415, 276] on div "Select Item" at bounding box center [401, 269] width 54 height 13
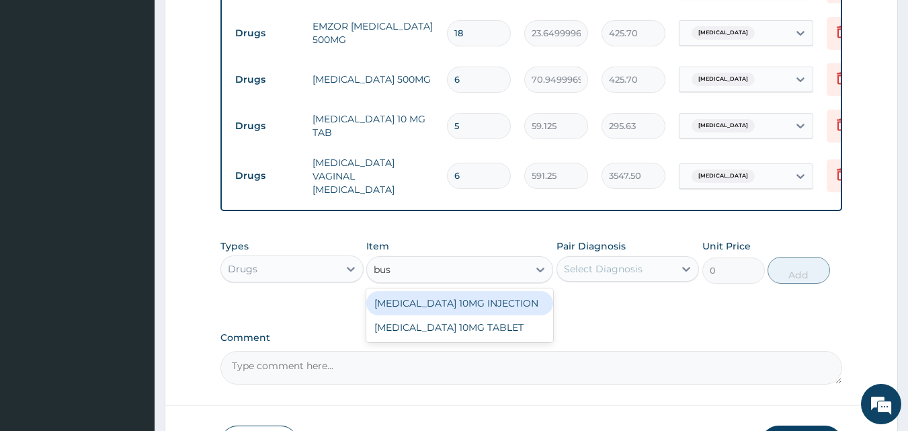
type input "busc"
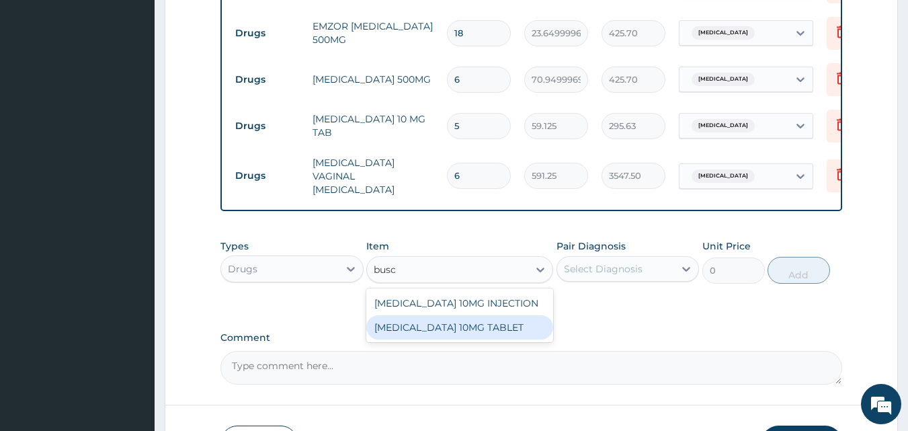
click at [451, 335] on div "BUSCOPAN 10MG TABLET" at bounding box center [459, 327] width 187 height 24
type input "41.38750076293945"
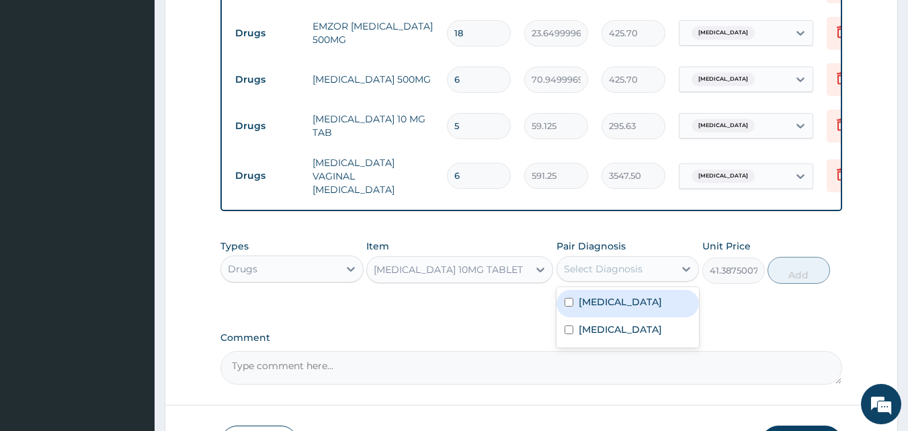
click at [619, 272] on div "Select Diagnosis" at bounding box center [603, 268] width 79 height 13
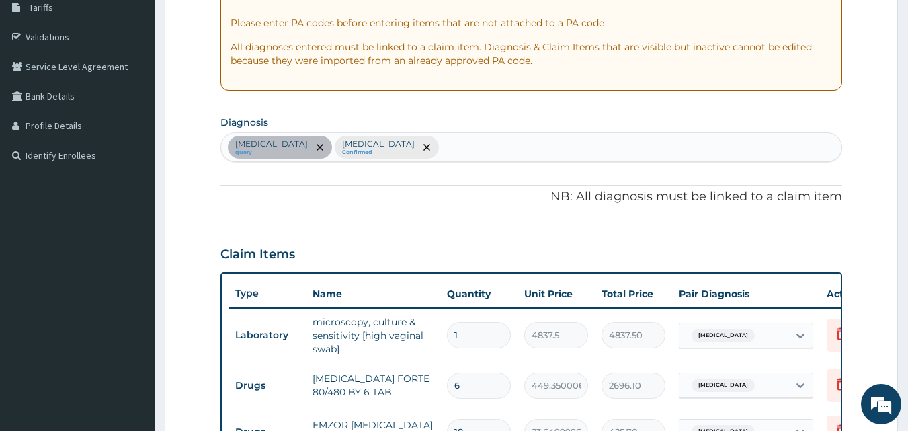
scroll to position [223, 0]
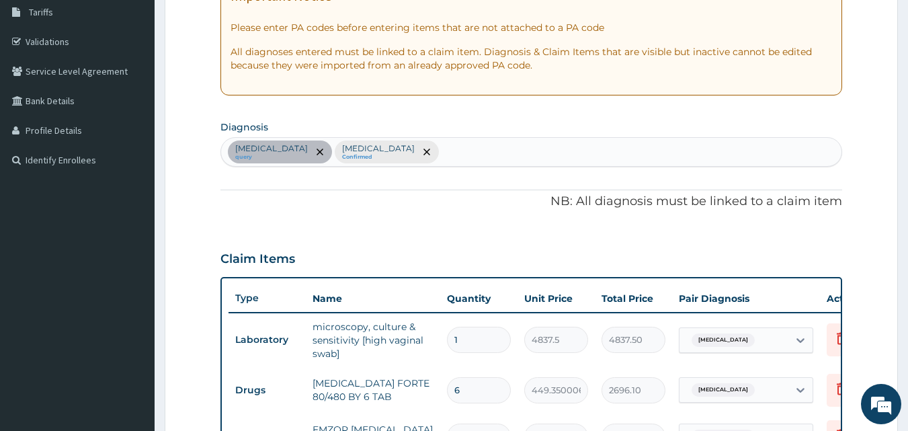
click at [400, 155] on div "Vulvovaginitis query Malaria Confirmed" at bounding box center [531, 152] width 621 height 28
type input "abdominal pain"
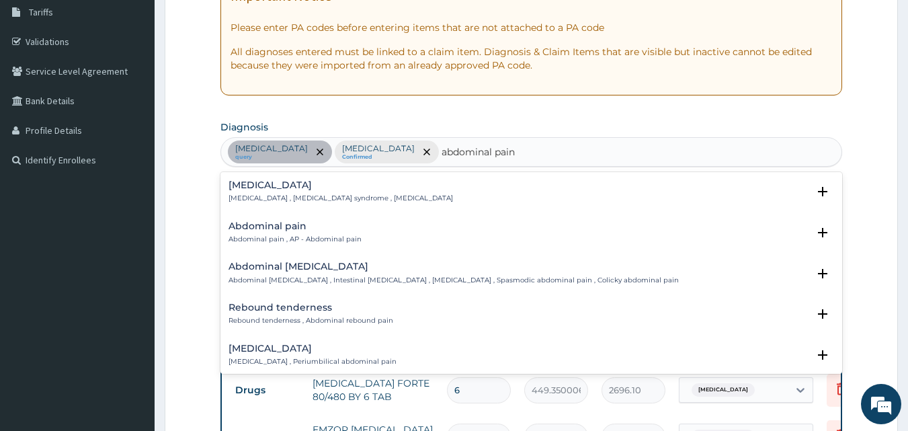
drag, startPoint x: 294, startPoint y: 218, endPoint x: 286, endPoint y: 226, distance: 11.4
click at [294, 218] on div "Abdominal pain Abdominal pain , AP - Abdominal pain Select Status Query Query c…" at bounding box center [531, 236] width 622 height 41
click at [277, 237] on p "Abdominal pain , AP - Abdominal pain" at bounding box center [294, 238] width 133 height 9
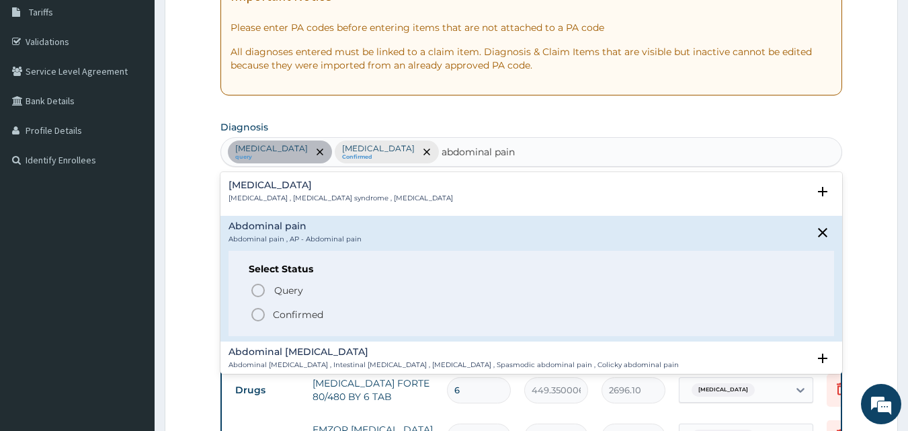
click at [257, 314] on icon "status option filled" at bounding box center [258, 314] width 16 height 16
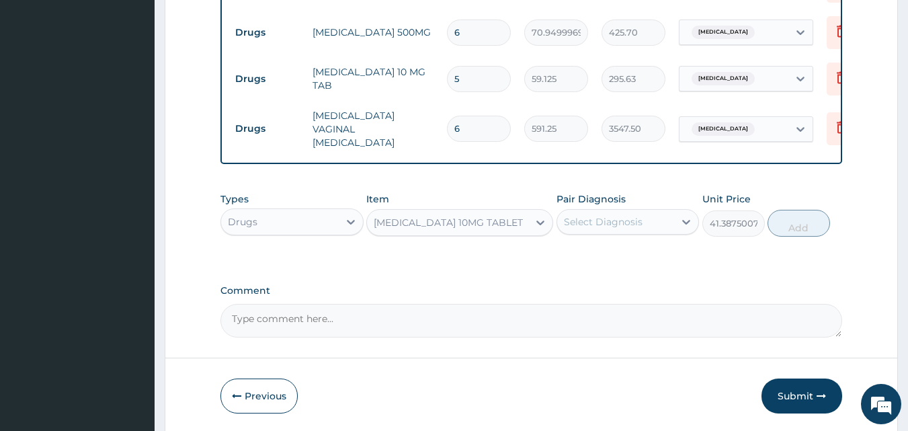
scroll to position [693, 0]
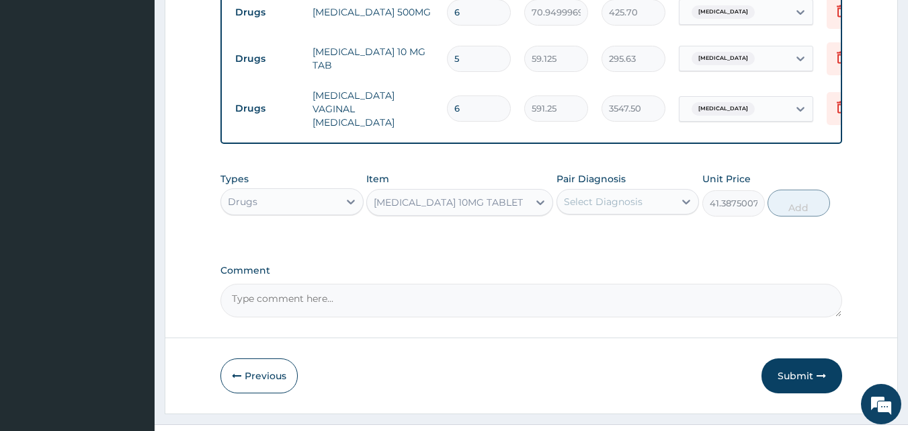
click at [620, 202] on div "Select Diagnosis" at bounding box center [603, 201] width 79 height 13
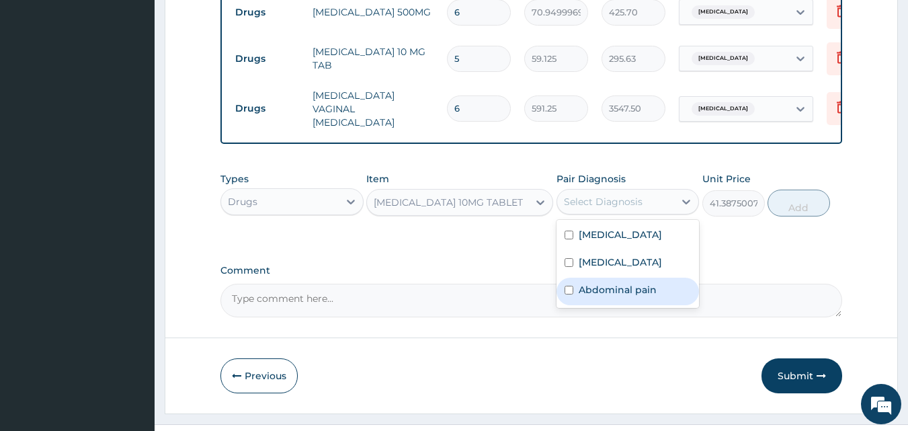
click at [607, 296] on label "Abdominal pain" at bounding box center [617, 289] width 78 height 13
checkbox input "true"
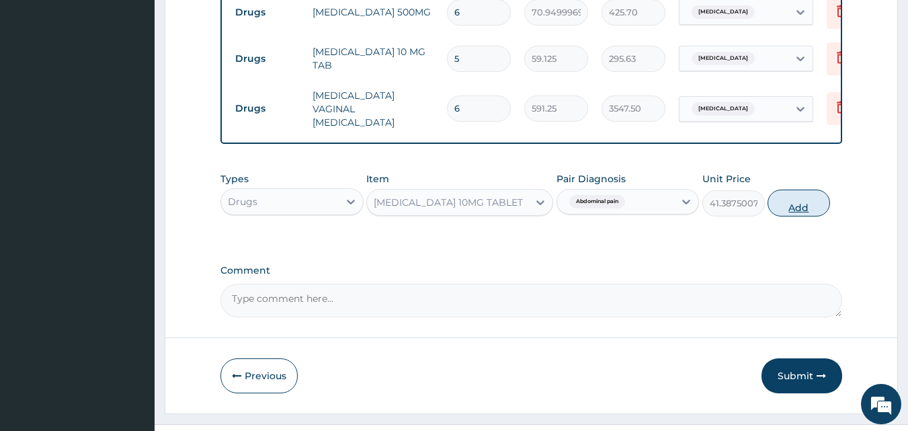
click at [799, 207] on button "Add" at bounding box center [798, 202] width 62 height 27
type input "0"
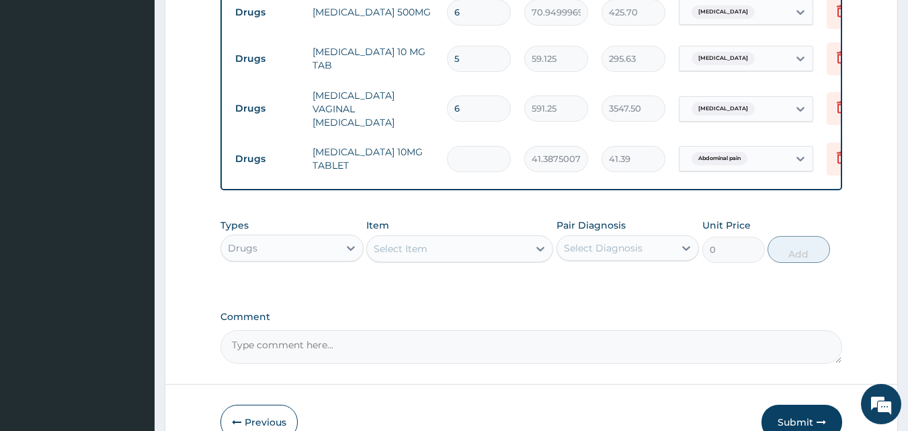
type input "0.00"
type input "6"
type input "248.33"
type input "6"
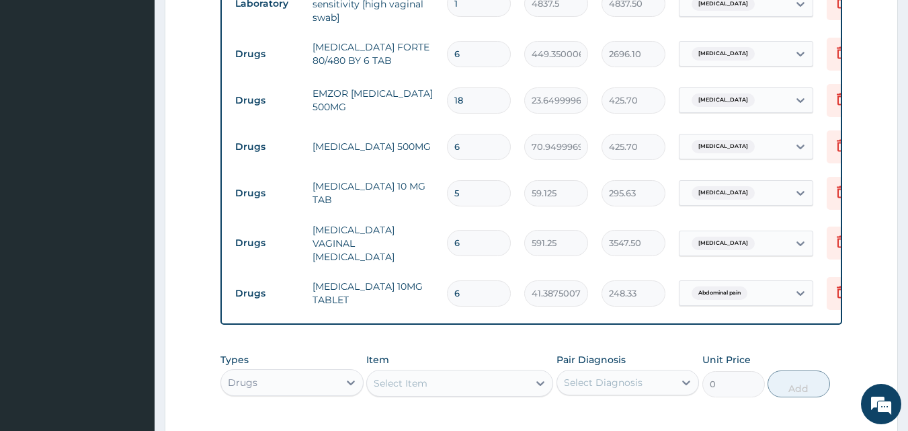
scroll to position [761, 0]
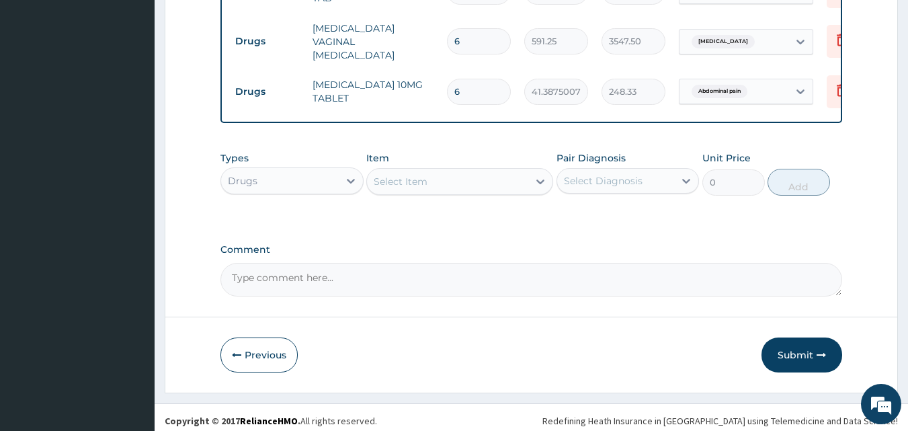
click at [423, 187] on div "Select Item" at bounding box center [401, 181] width 54 height 13
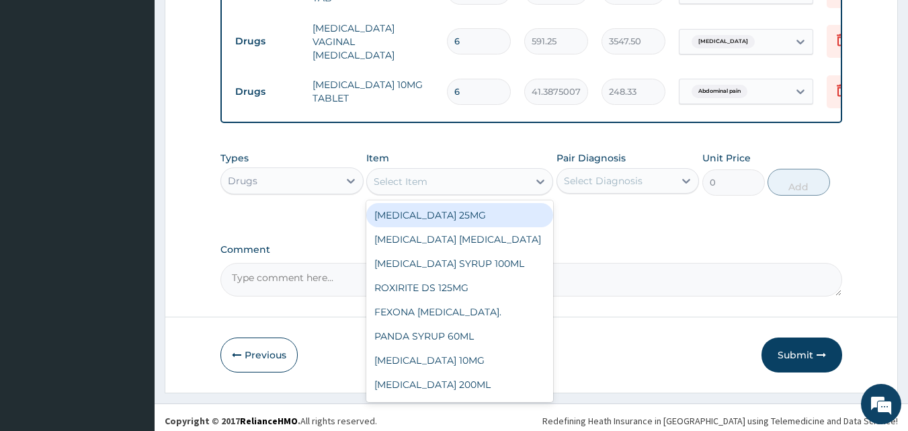
click at [316, 179] on div "Drugs" at bounding box center [280, 180] width 118 height 21
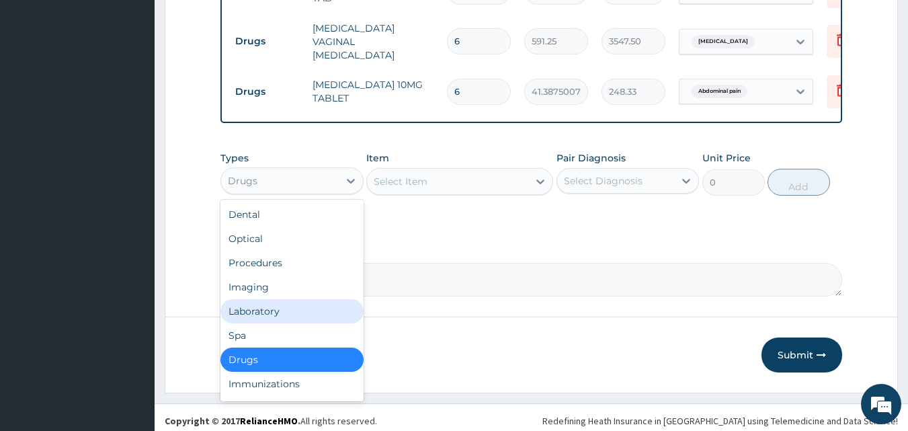
click at [282, 312] on div "Laboratory" at bounding box center [291, 311] width 143 height 24
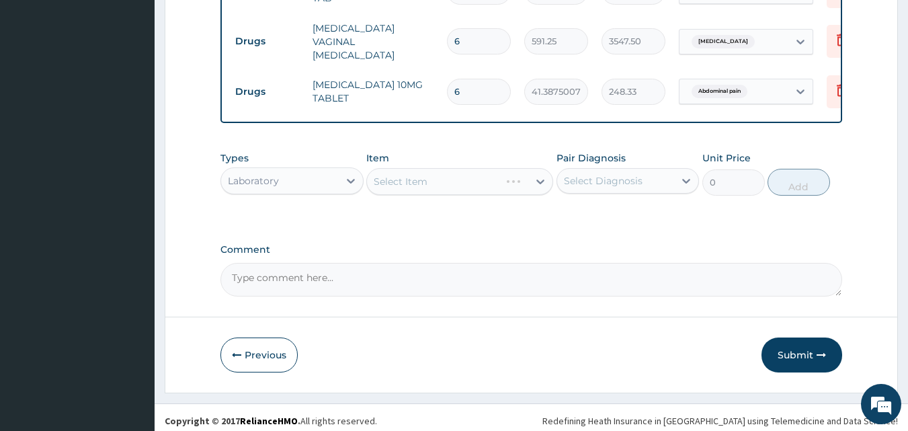
click at [435, 185] on div "Select Item" at bounding box center [459, 181] width 187 height 27
click at [435, 185] on div "Select Item" at bounding box center [447, 181] width 161 height 21
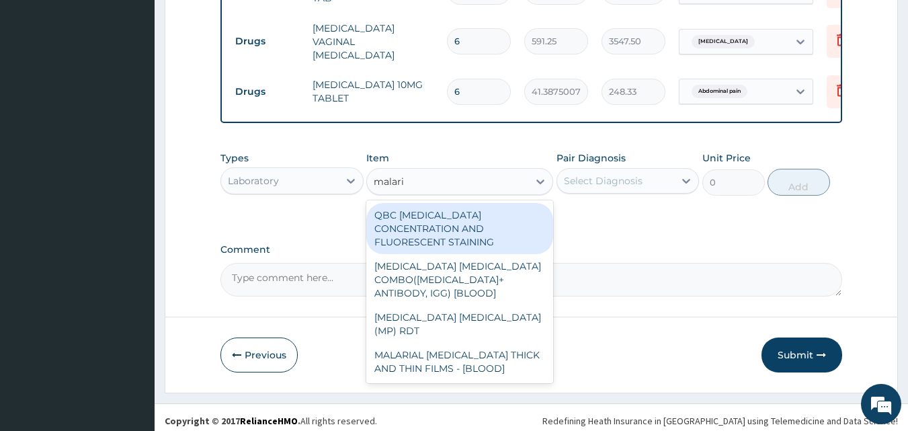
type input "malaria"
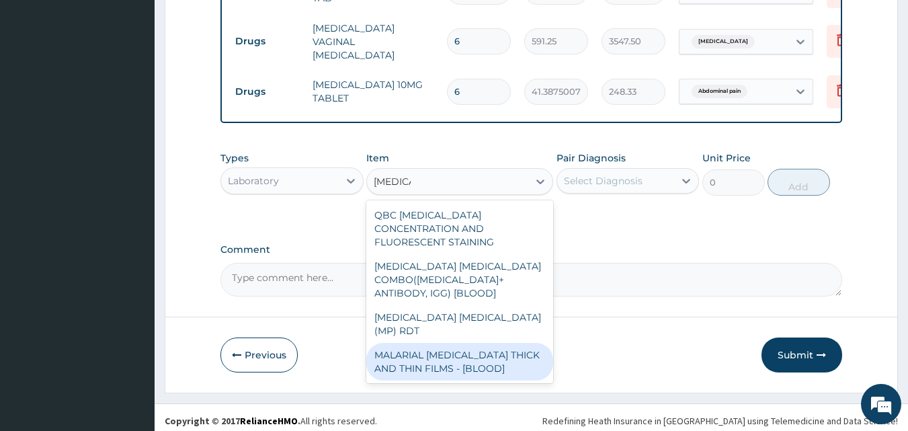
click at [488, 343] on div "MALARIAL PARASITE THICK AND THIN FILMS - [BLOOD]" at bounding box center [459, 362] width 187 height 38
type input "1612.5"
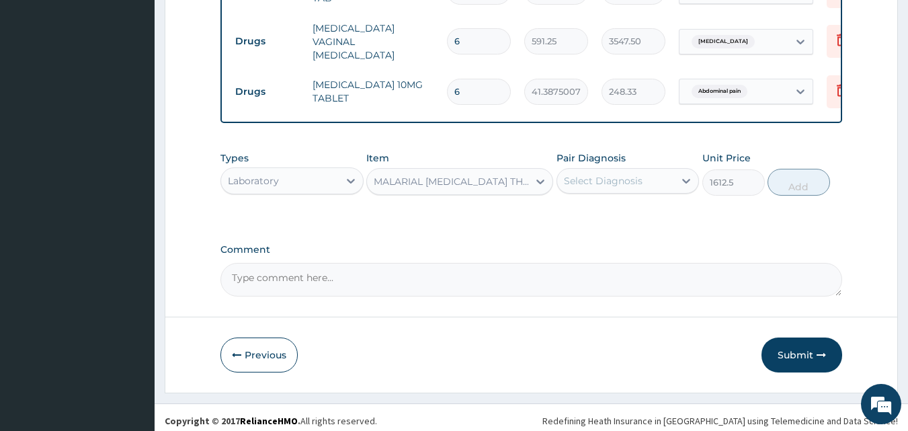
click at [618, 179] on div "Select Diagnosis" at bounding box center [603, 180] width 79 height 13
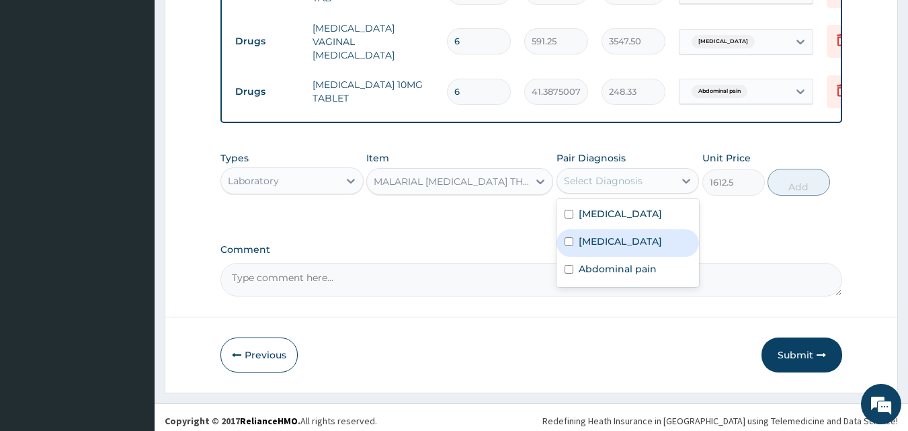
drag, startPoint x: 611, startPoint y: 244, endPoint x: 629, endPoint y: 243, distance: 18.2
click at [611, 245] on label "[MEDICAL_DATA]" at bounding box center [619, 240] width 83 height 13
checkbox input "true"
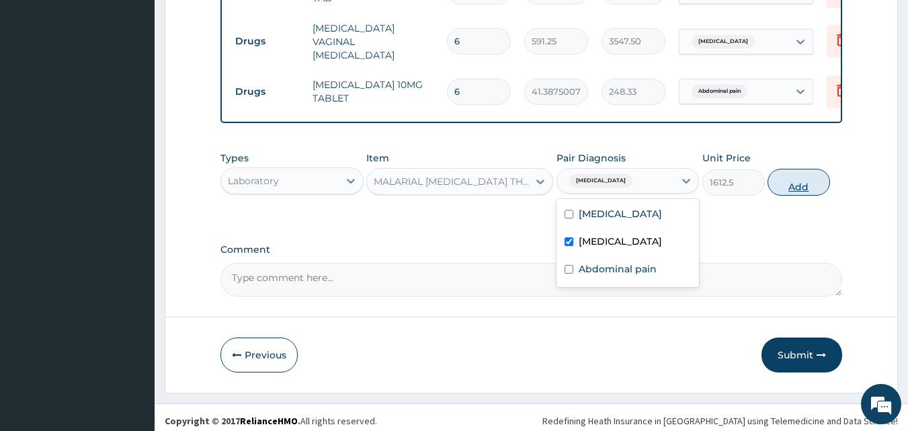
click at [805, 191] on button "Add" at bounding box center [798, 182] width 62 height 27
type input "0"
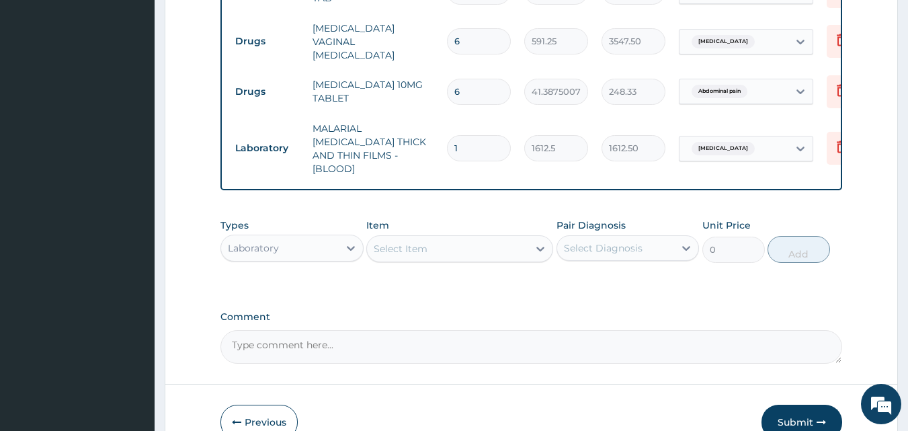
click at [390, 242] on div "Select Item" at bounding box center [401, 248] width 54 height 13
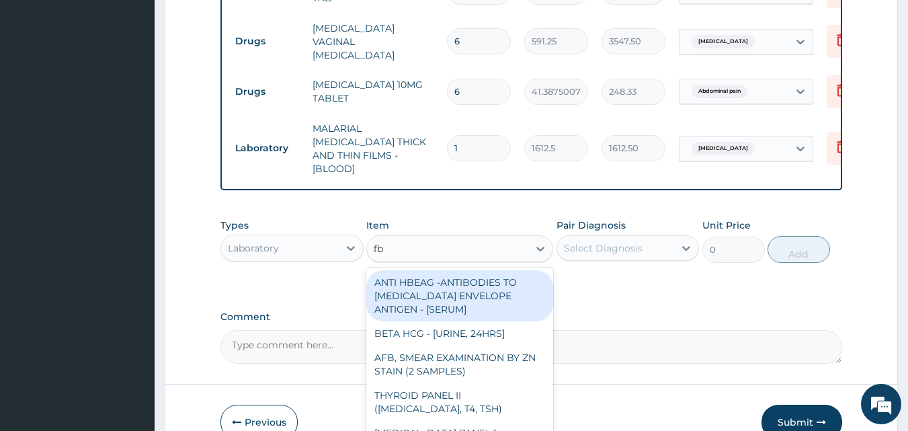
type input "fbc"
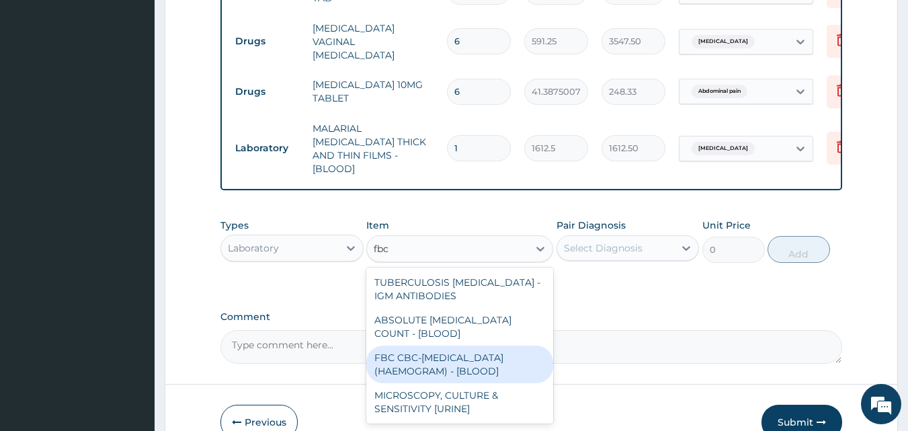
click at [459, 352] on div "FBC CBC-[MEDICAL_DATA] (HAEMOGRAM) - [BLOOD]" at bounding box center [459, 364] width 187 height 38
type input "4300"
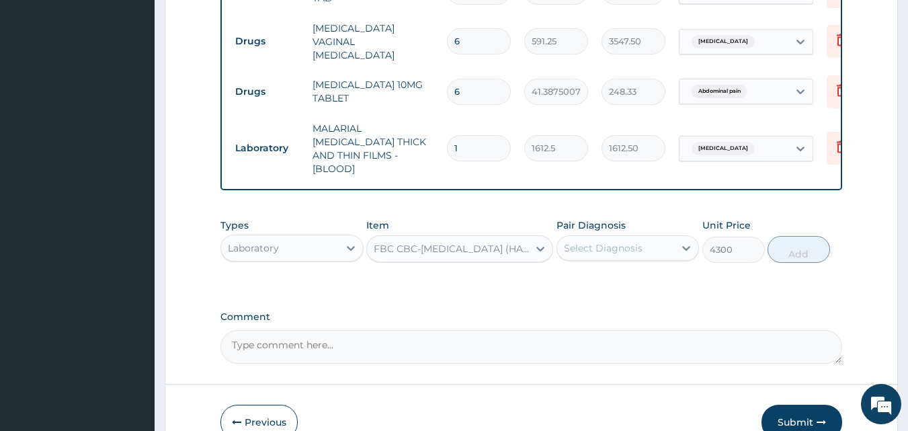
click at [621, 241] on div "Select Diagnosis" at bounding box center [603, 247] width 79 height 13
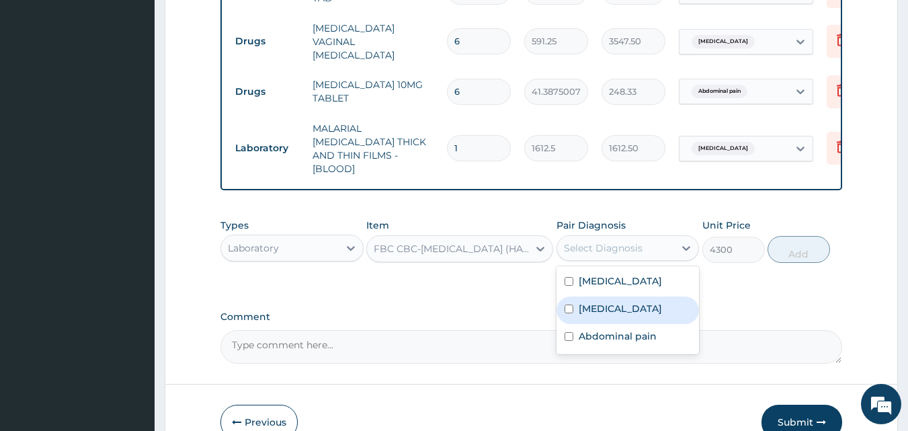
drag, startPoint x: 632, startPoint y: 304, endPoint x: 704, endPoint y: 263, distance: 83.7
click at [641, 300] on div "[MEDICAL_DATA]" at bounding box center [627, 310] width 143 height 28
checkbox input "true"
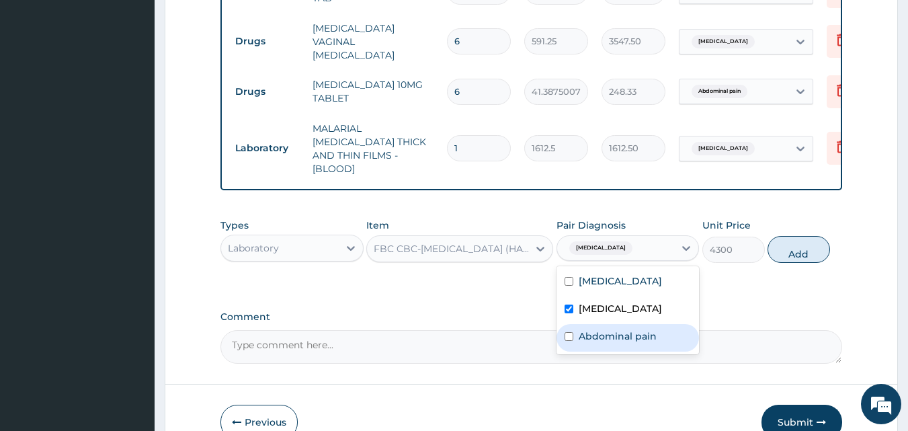
click at [644, 329] on label "Abdominal pain" at bounding box center [617, 335] width 78 height 13
checkbox input "true"
click at [783, 236] on button "Add" at bounding box center [798, 249] width 62 height 27
type input "0"
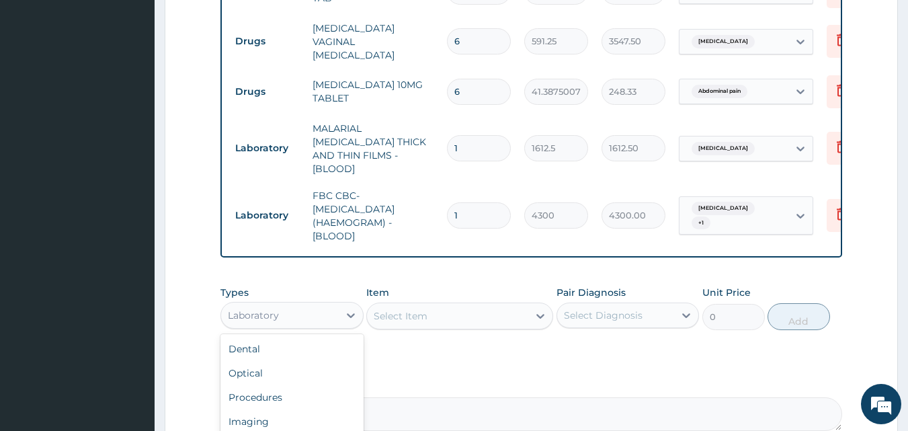
click at [318, 304] on div "Laboratory" at bounding box center [280, 314] width 118 height 21
click at [302, 385] on div "Procedures" at bounding box center [291, 397] width 143 height 24
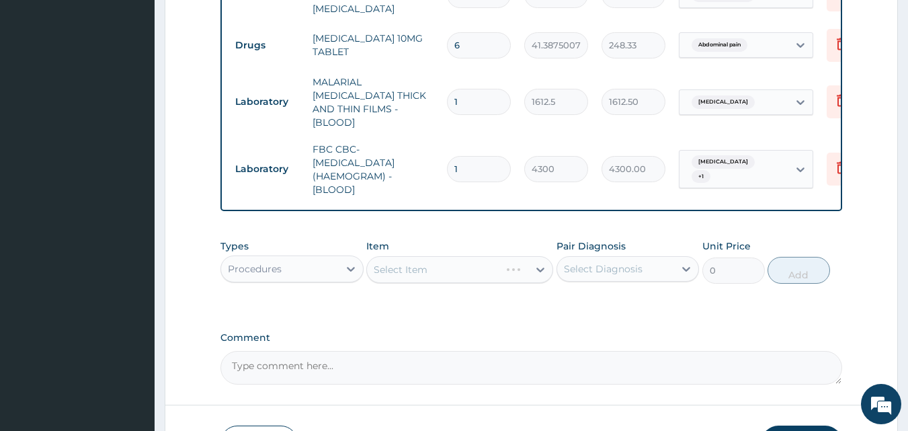
scroll to position [828, 0]
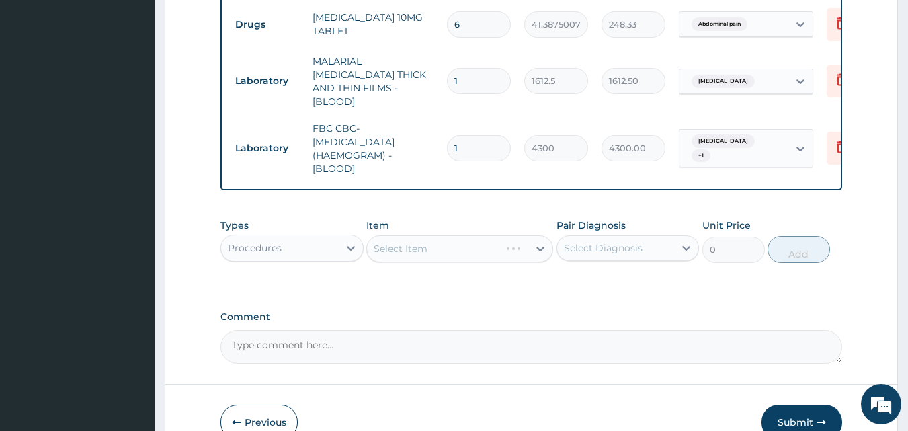
click at [435, 236] on div "Select Item" at bounding box center [459, 248] width 187 height 27
click at [435, 237] on div "Select Item" at bounding box center [459, 248] width 187 height 27
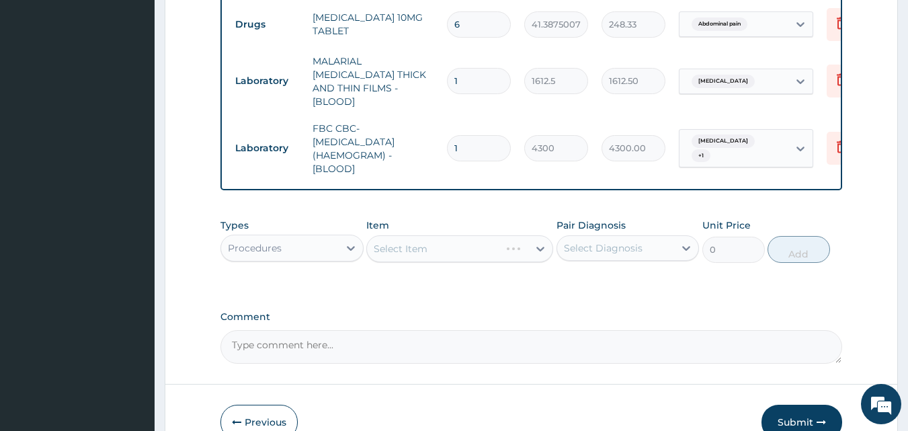
click at [431, 240] on div "Select Item" at bounding box center [459, 248] width 187 height 27
click at [432, 237] on div "Select Item" at bounding box center [459, 248] width 187 height 27
drag, startPoint x: 443, startPoint y: 259, endPoint x: 457, endPoint y: 239, distance: 23.7
click at [449, 255] on div "Types Procedures Item Select Item Pair Diagnosis Select Diagnosis Unit Price 0 …" at bounding box center [531, 251] width 622 height 78
click at [458, 235] on div "Select Item" at bounding box center [459, 248] width 187 height 27
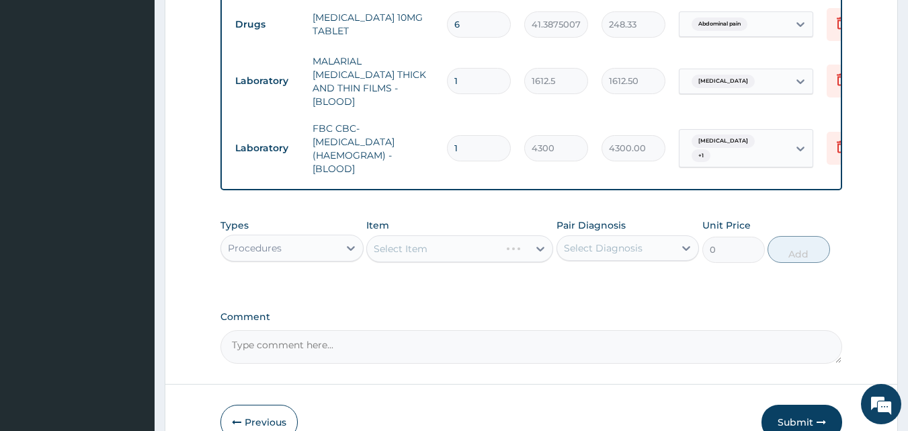
drag, startPoint x: 458, startPoint y: 234, endPoint x: 462, endPoint y: 256, distance: 21.9
click at [462, 256] on div "Types Procedures Item Select Item Pair Diagnosis Select Diagnosis Unit Price 0 …" at bounding box center [531, 241] width 622 height 58
click at [469, 235] on div "Select Item" at bounding box center [459, 248] width 187 height 27
click at [484, 237] on div "Select Item" at bounding box center [459, 248] width 187 height 27
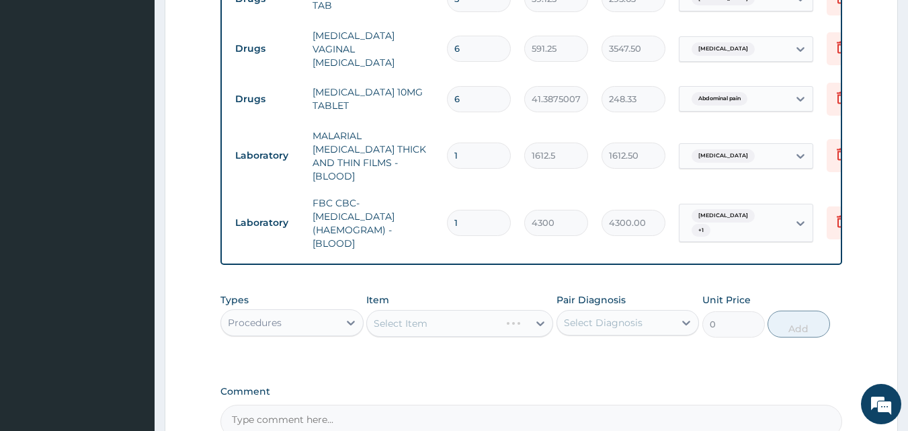
scroll to position [891, 0]
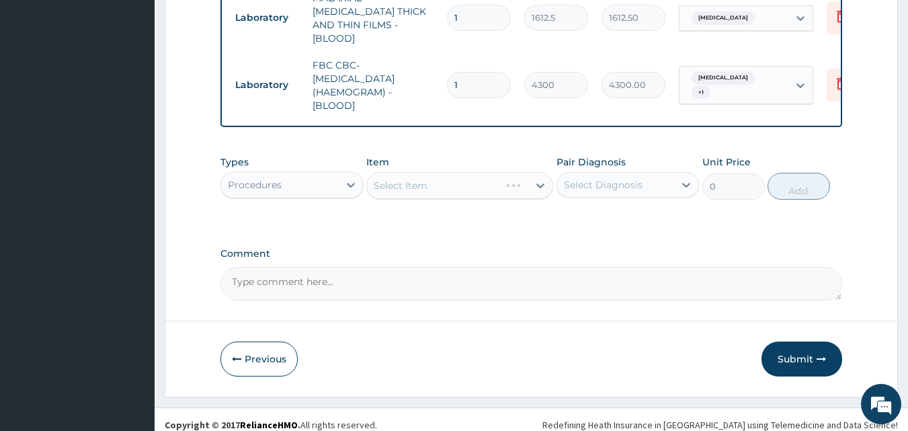
click at [490, 181] on div "Select Item" at bounding box center [459, 185] width 187 height 27
click at [488, 177] on div "Select Item" at bounding box center [459, 185] width 187 height 27
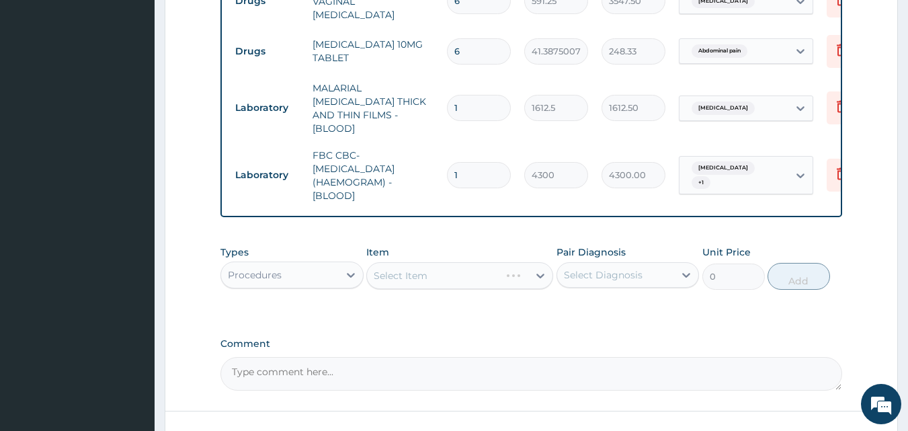
scroll to position [824, 0]
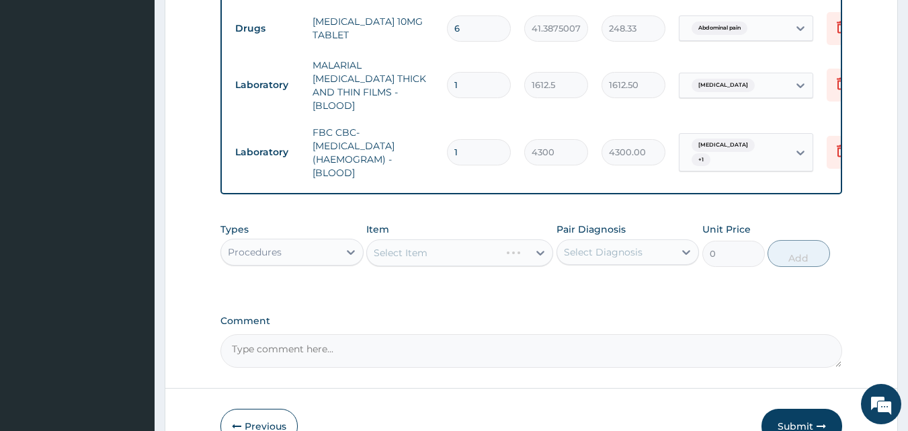
click at [487, 241] on div "Select Item" at bounding box center [459, 252] width 187 height 27
click at [295, 241] on div "Procedures" at bounding box center [280, 251] width 118 height 21
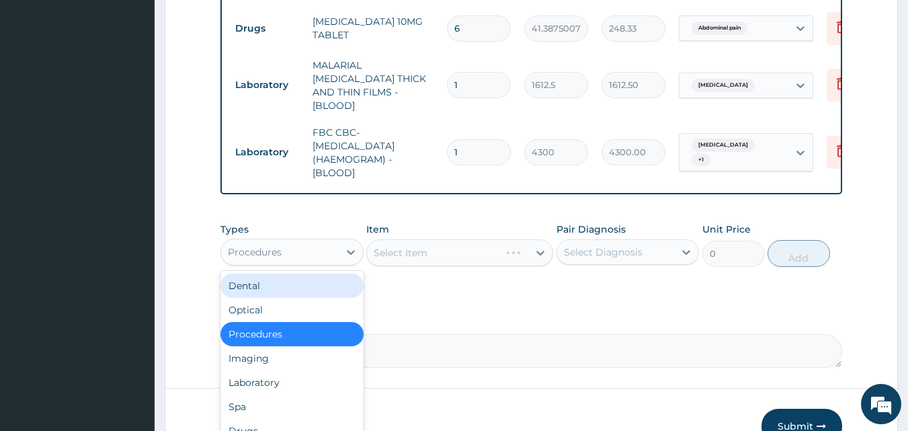
click at [284, 280] on div "Dental" at bounding box center [291, 285] width 143 height 24
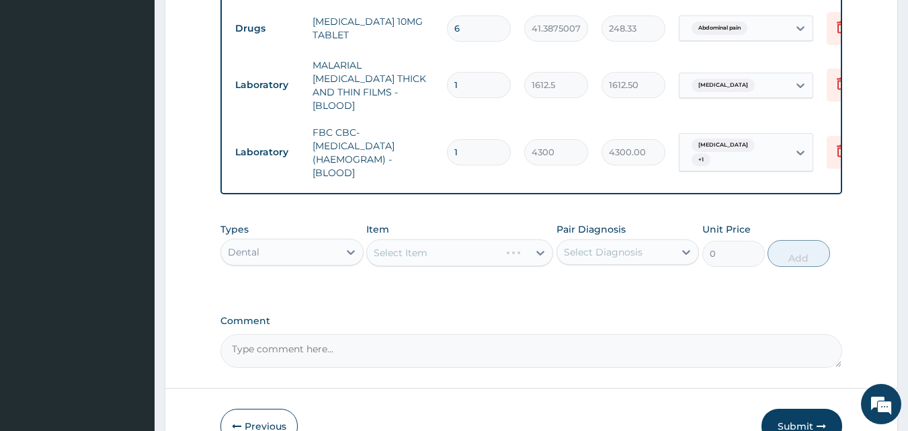
click at [420, 247] on div "Select Item" at bounding box center [459, 252] width 187 height 27
click at [272, 242] on div "Dental" at bounding box center [280, 251] width 118 height 21
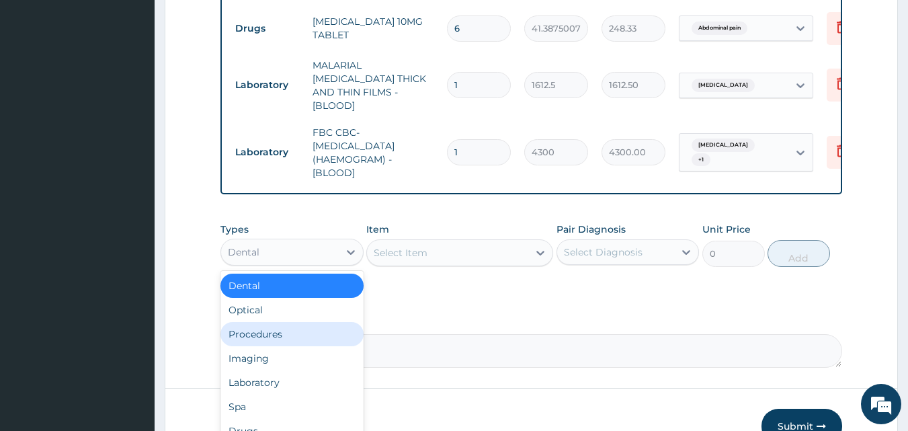
click at [283, 322] on div "Procedures" at bounding box center [291, 334] width 143 height 24
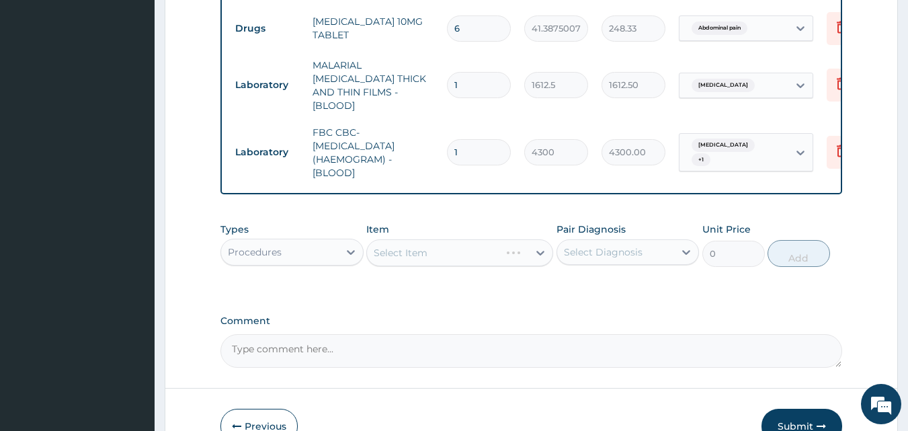
scroll to position [891, 0]
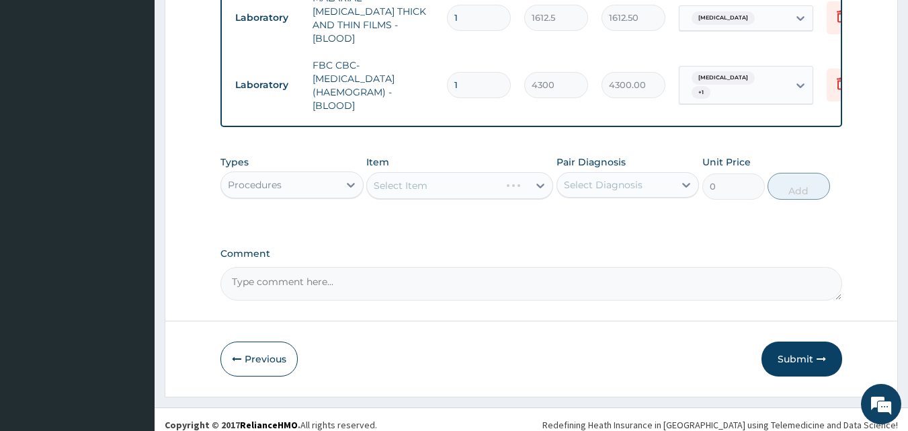
click at [421, 172] on div "Select Item" at bounding box center [459, 185] width 187 height 27
click at [455, 172] on div "Select Item" at bounding box center [459, 185] width 187 height 27
drag, startPoint x: 422, startPoint y: 225, endPoint x: 386, endPoint y: 211, distance: 38.3
click at [269, 178] on div "Procedures" at bounding box center [255, 184] width 54 height 13
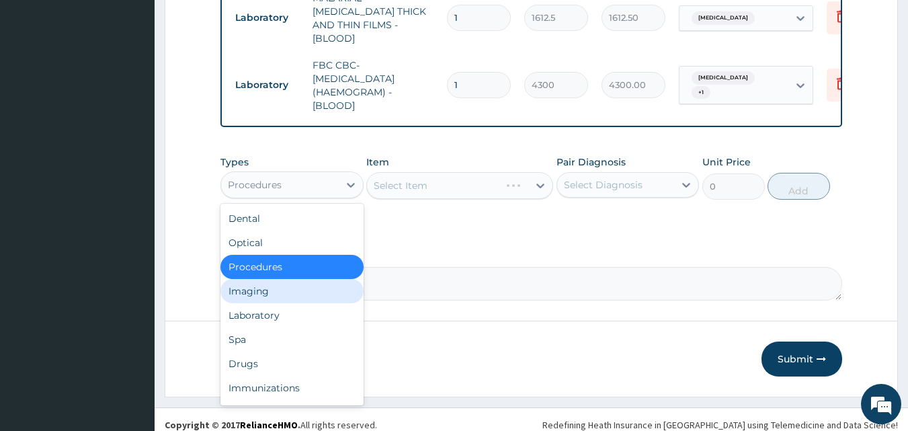
click at [277, 282] on div "Imaging" at bounding box center [291, 291] width 143 height 24
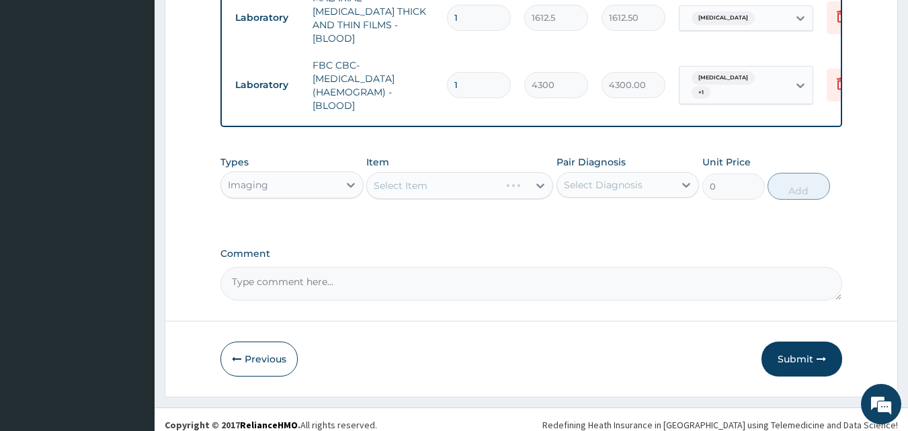
click at [295, 174] on div "Imaging" at bounding box center [280, 184] width 118 height 21
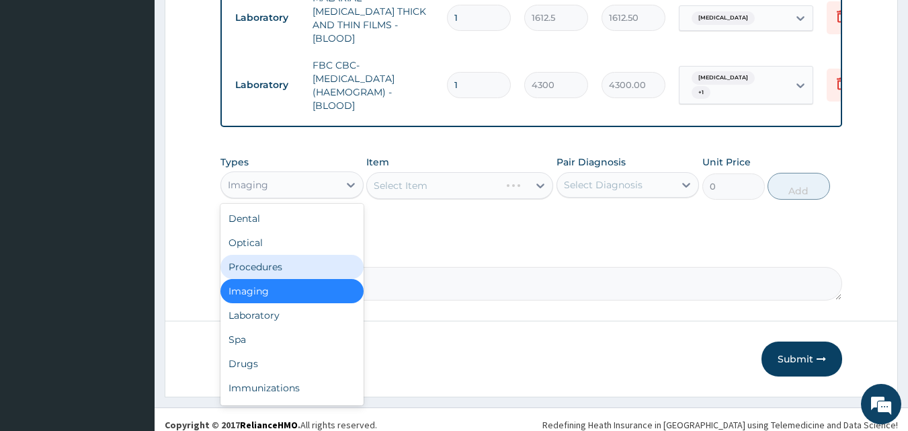
click at [284, 257] on div "Procedures" at bounding box center [291, 267] width 143 height 24
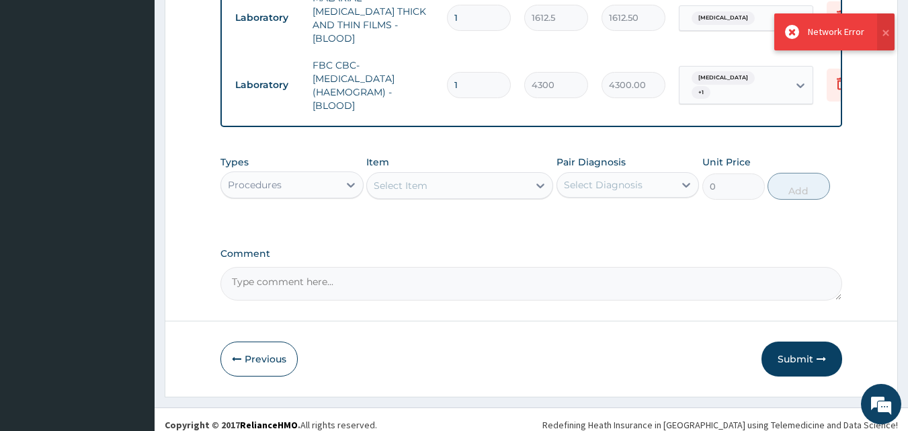
click at [423, 181] on div "Select Item" at bounding box center [401, 185] width 54 height 13
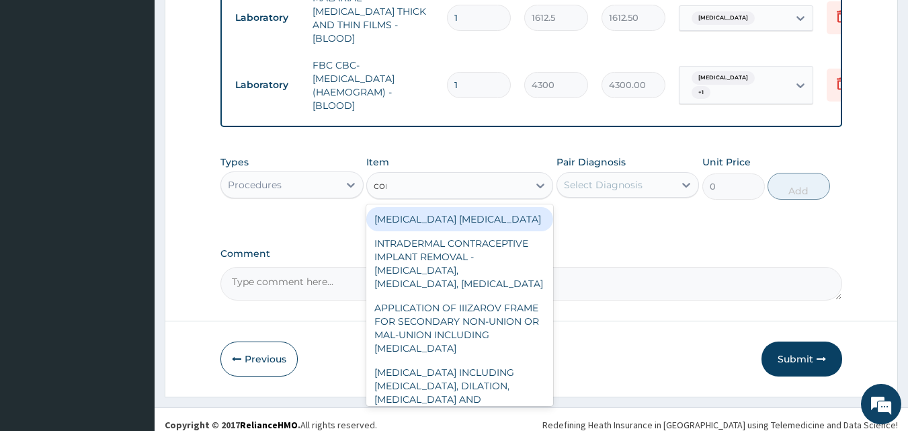
type input "con"
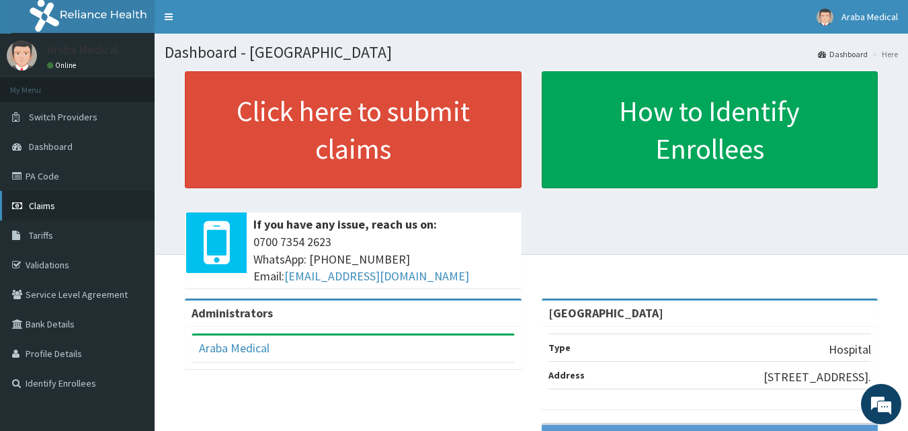
click at [50, 210] on span "Claims" at bounding box center [42, 206] width 26 height 12
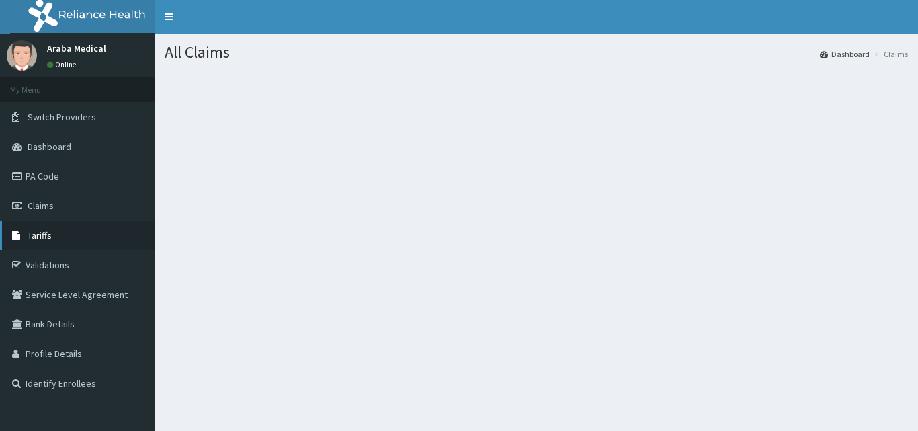
click at [58, 220] on link "Tariffs" at bounding box center [77, 235] width 155 height 30
click at [58, 205] on link "Claims" at bounding box center [77, 206] width 155 height 30
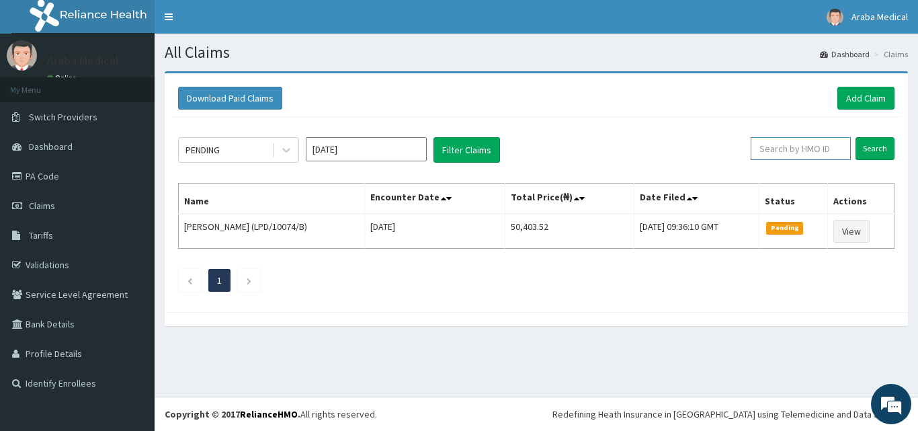
click at [800, 138] on input "text" at bounding box center [800, 148] width 100 height 23
click at [875, 97] on link "Add Claim" at bounding box center [865, 98] width 57 height 23
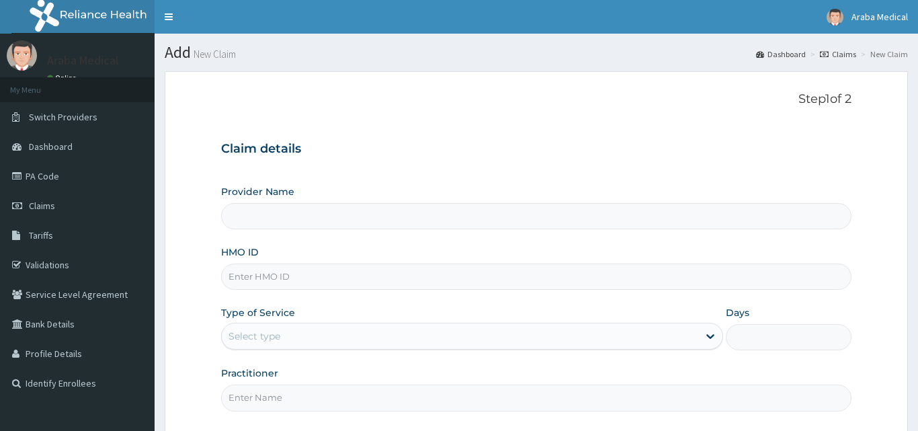
type input "[GEOGRAPHIC_DATA]"
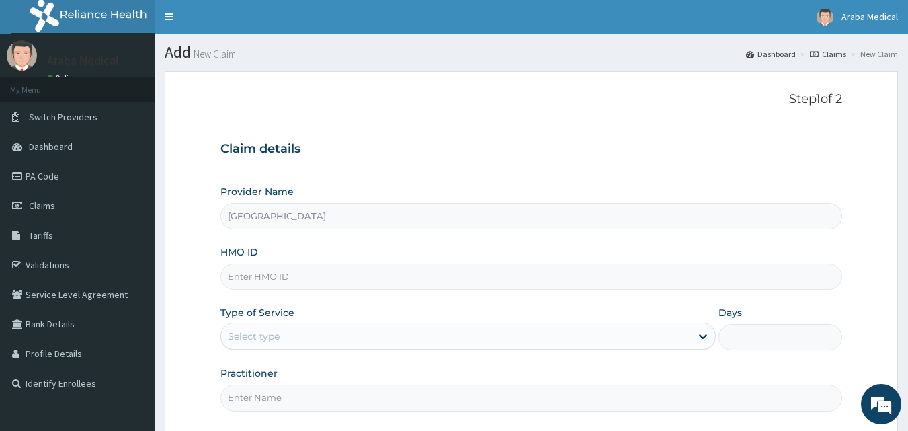
drag, startPoint x: 277, startPoint y: 275, endPoint x: 284, endPoint y: 266, distance: 11.6
click at [278, 275] on input "HMO ID" at bounding box center [531, 276] width 622 height 26
type input "mdu/10083/b"
click at [381, 254] on div "HMO ID mdu/10083/b" at bounding box center [531, 267] width 622 height 44
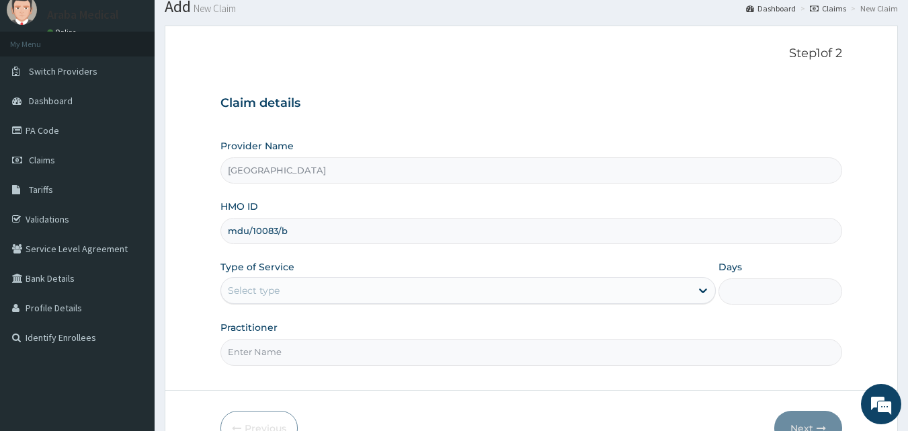
scroll to position [67, 0]
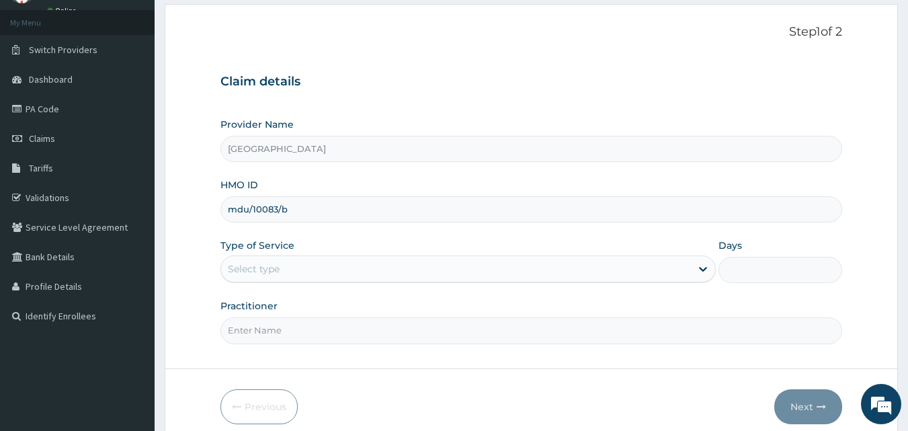
click at [304, 260] on div "Select type" at bounding box center [456, 268] width 470 height 21
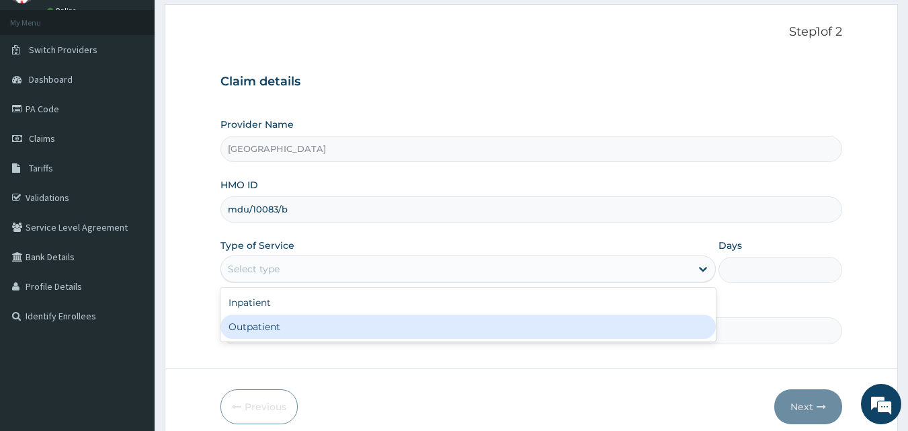
click at [308, 325] on div "Outpatient" at bounding box center [467, 326] width 495 height 24
type input "1"
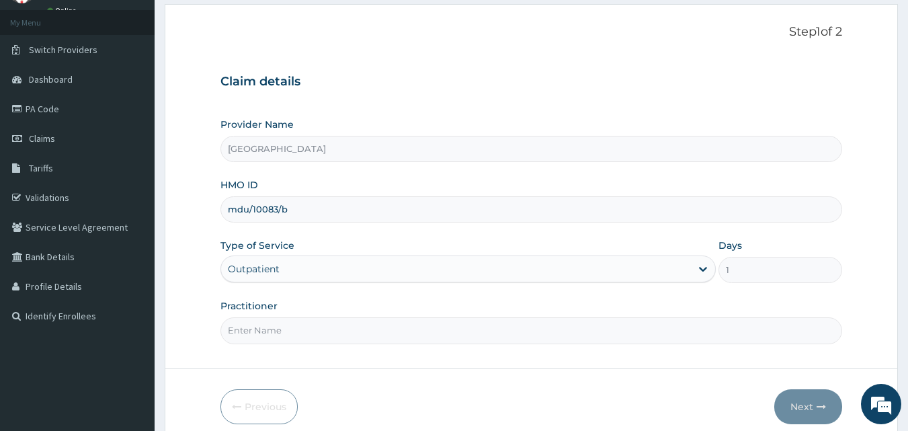
click at [304, 300] on div "Practitioner" at bounding box center [531, 321] width 622 height 44
click at [306, 338] on input "Practitioner" at bounding box center [531, 330] width 622 height 26
type input "[PERSON_NAME]"
click at [809, 410] on button "Next" at bounding box center [808, 406] width 68 height 35
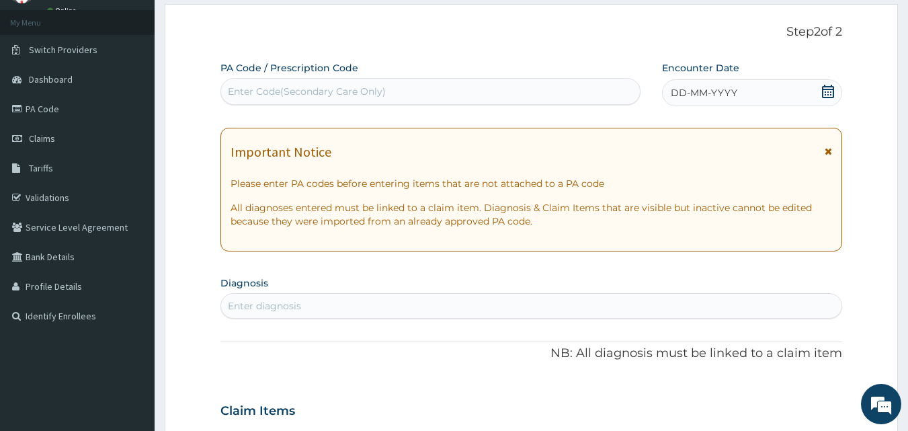
click at [292, 95] on div "Enter Code(Secondary Care Only)" at bounding box center [307, 91] width 158 height 13
type input "PA/19B799"
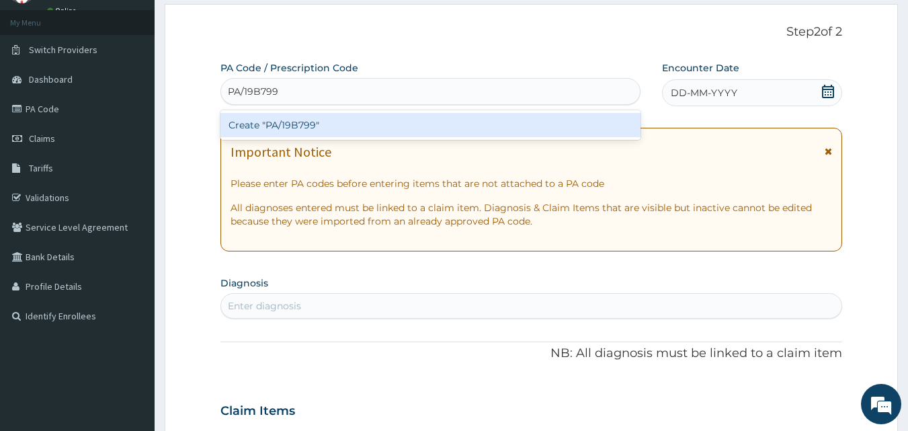
click at [302, 122] on div "Create "PA/19B799"" at bounding box center [430, 125] width 421 height 24
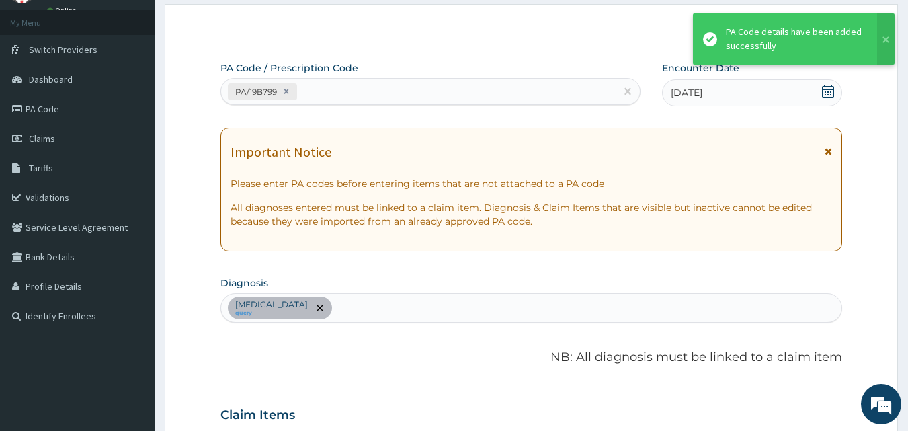
scroll to position [347, 0]
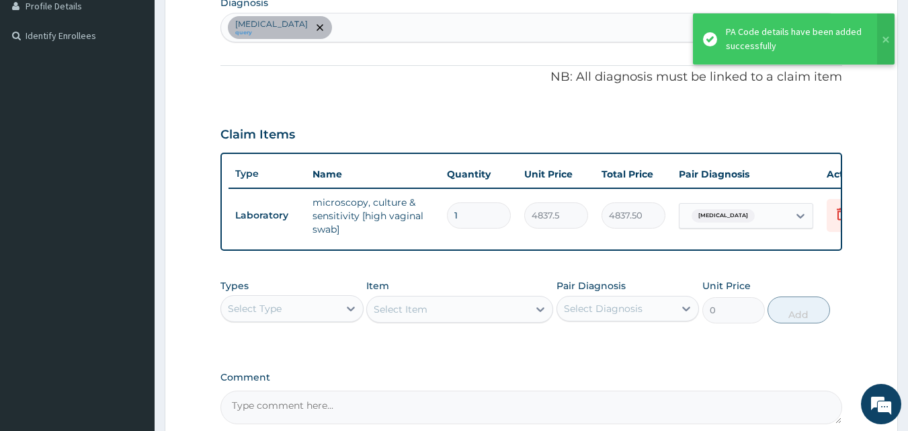
type input "0"
type input "0.00"
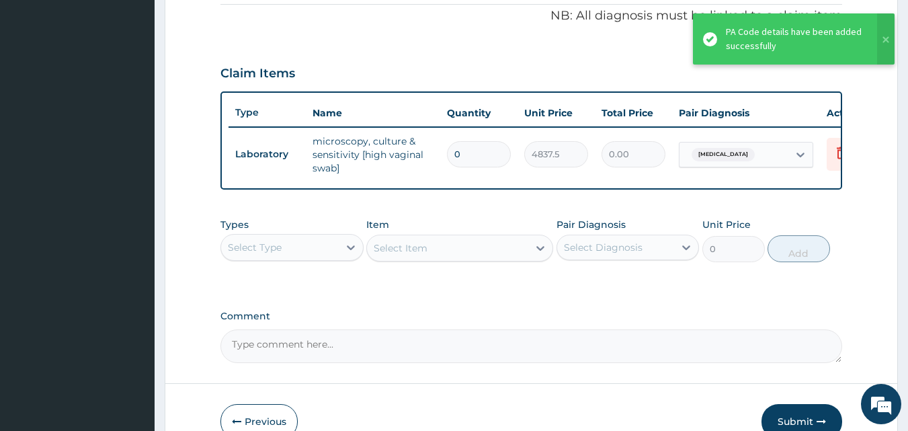
scroll to position [415, 0]
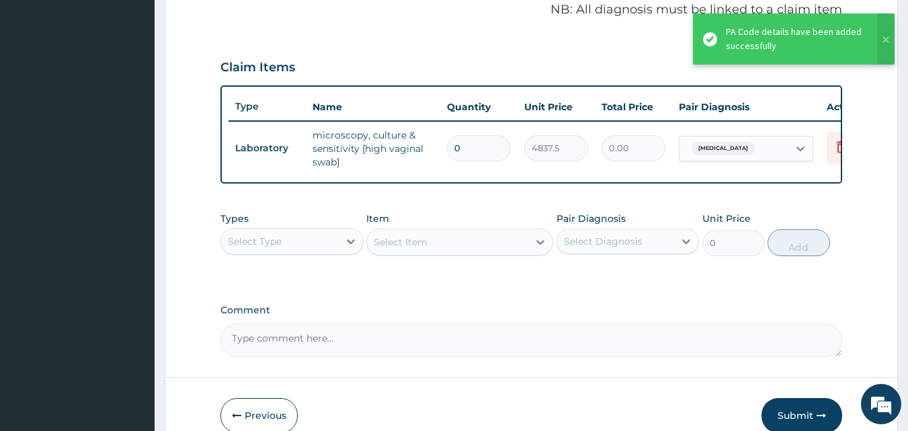
type input "0"
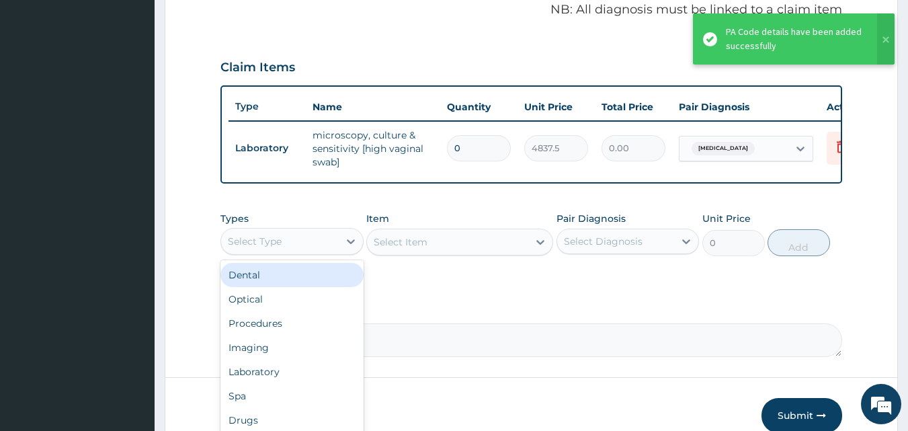
click at [286, 246] on div "Select Type" at bounding box center [280, 240] width 118 height 21
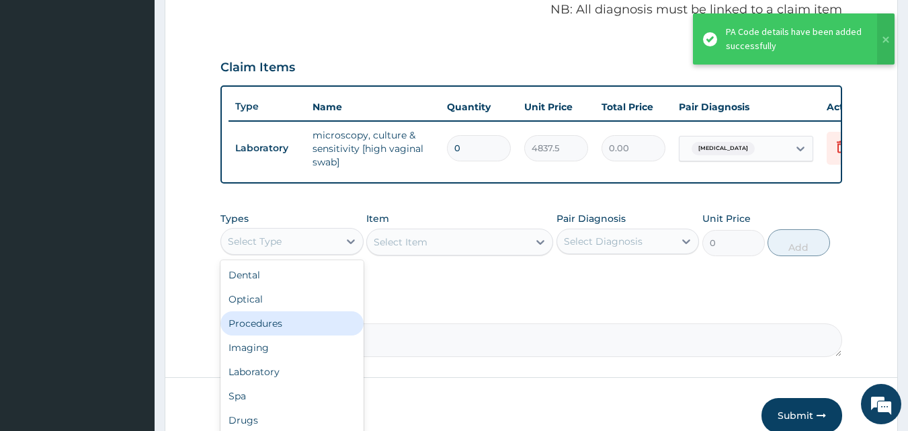
click at [282, 335] on div "Procedures" at bounding box center [291, 323] width 143 height 24
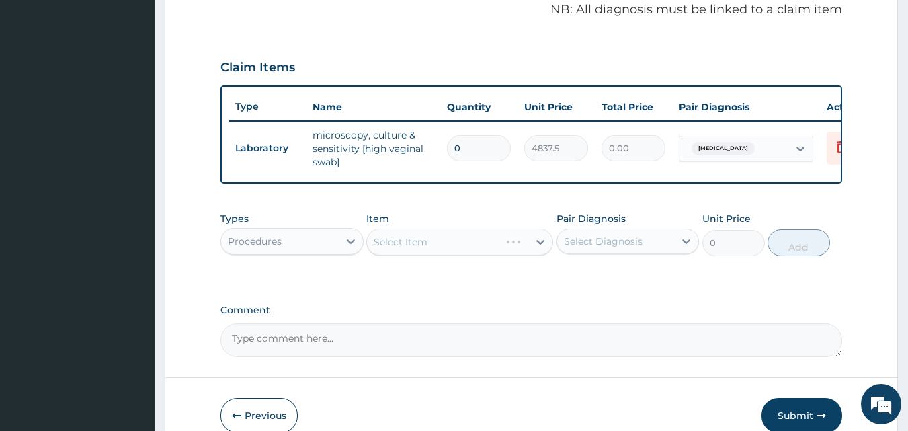
click at [451, 255] on div "Select Item" at bounding box center [459, 241] width 187 height 27
click at [451, 253] on div "Select Item" at bounding box center [447, 241] width 161 height 21
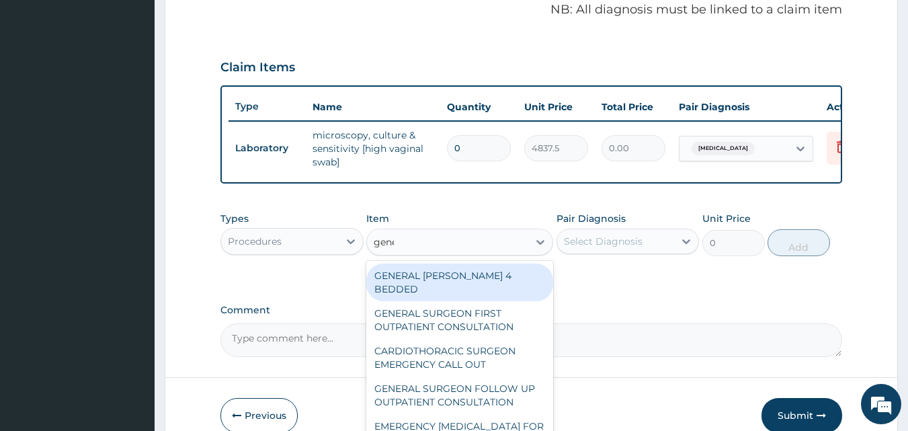
type input "gener"
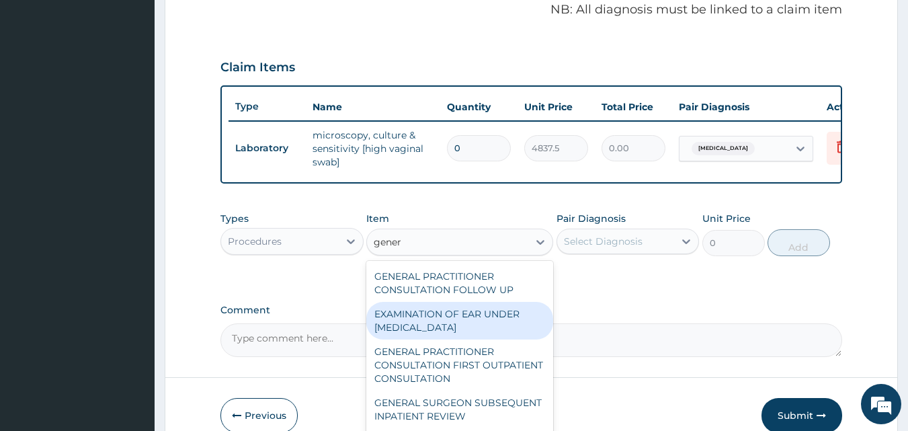
scroll to position [134, 0]
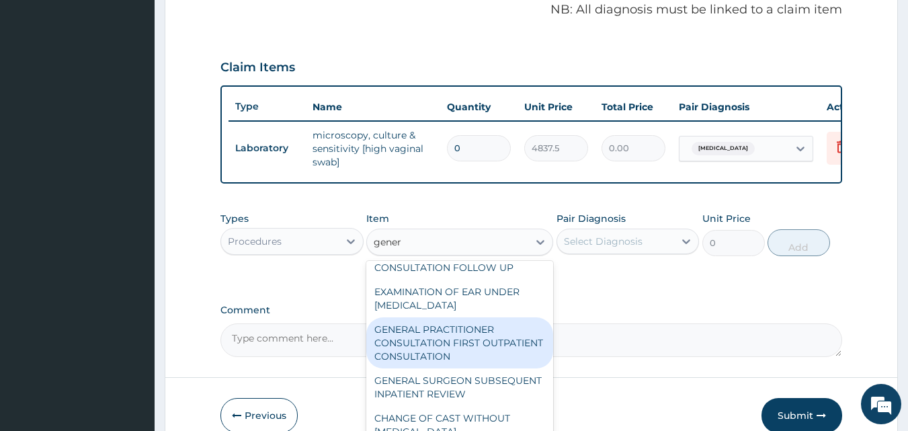
click at [451, 346] on div "GENERAL PRACTITIONER CONSULTATION FIRST OUTPATIENT CONSULTATION" at bounding box center [459, 342] width 187 height 51
type input "3547.5"
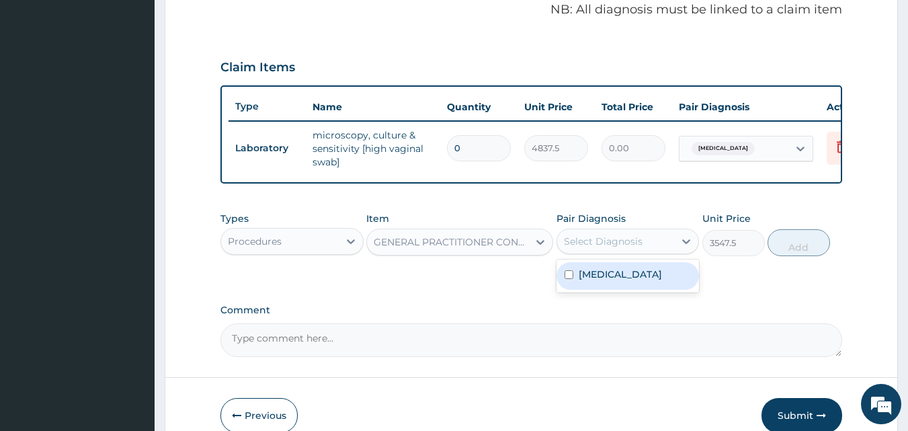
click at [630, 248] on div "Select Diagnosis" at bounding box center [603, 240] width 79 height 13
click at [615, 281] on label "Vulvovaginitis" at bounding box center [619, 273] width 83 height 13
checkbox input "true"
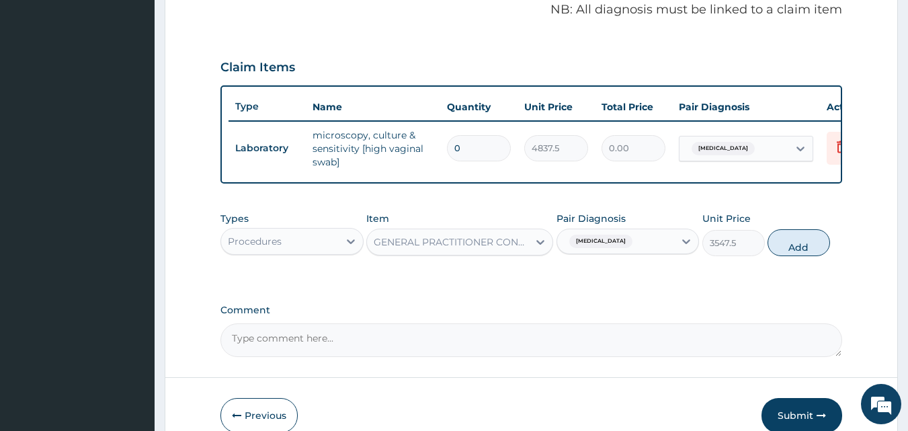
drag, startPoint x: 783, startPoint y: 254, endPoint x: 650, endPoint y: 257, distance: 133.1
click at [783, 255] on button "Add" at bounding box center [798, 242] width 62 height 27
type input "0"
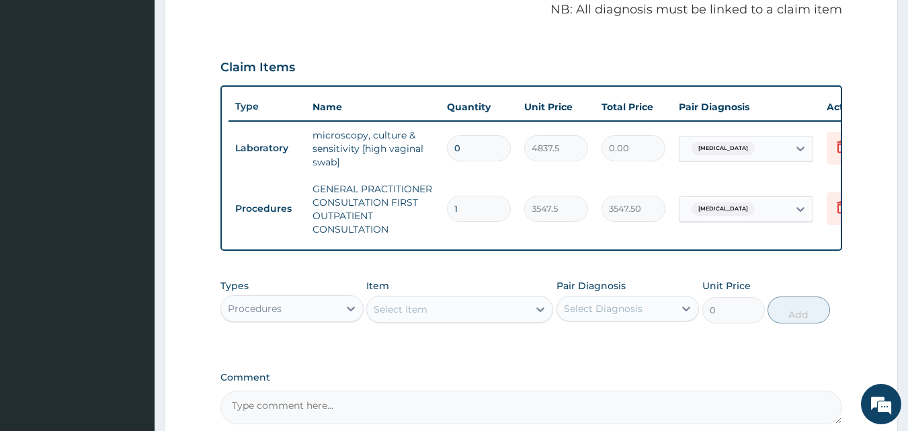
click at [244, 314] on div "Procedures" at bounding box center [255, 308] width 54 height 13
click at [418, 369] on div "PA Code / Prescription Code PA/19B799 Encounter Date 22-07-2025 Important Notic…" at bounding box center [531, 69] width 622 height 710
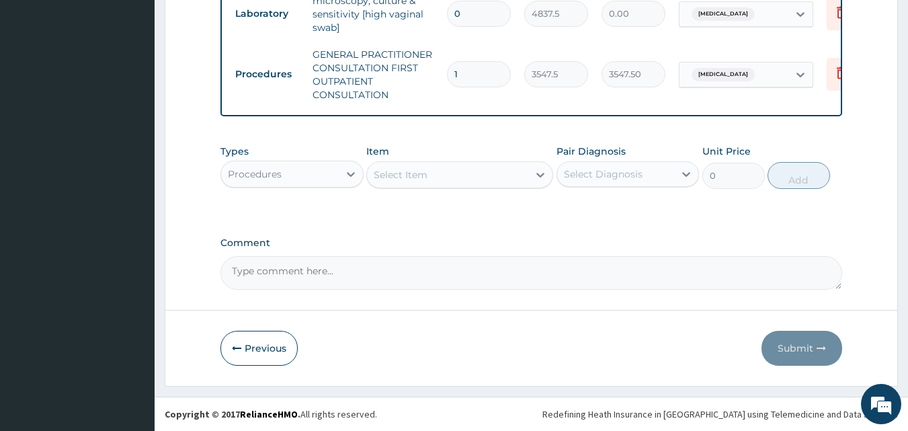
click at [278, 180] on div "Procedures" at bounding box center [255, 173] width 54 height 13
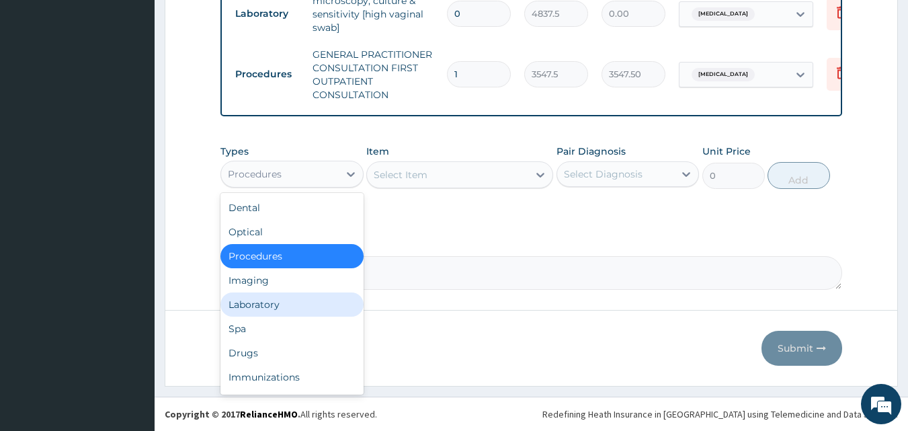
click at [285, 316] on div "Laboratory" at bounding box center [291, 304] width 143 height 24
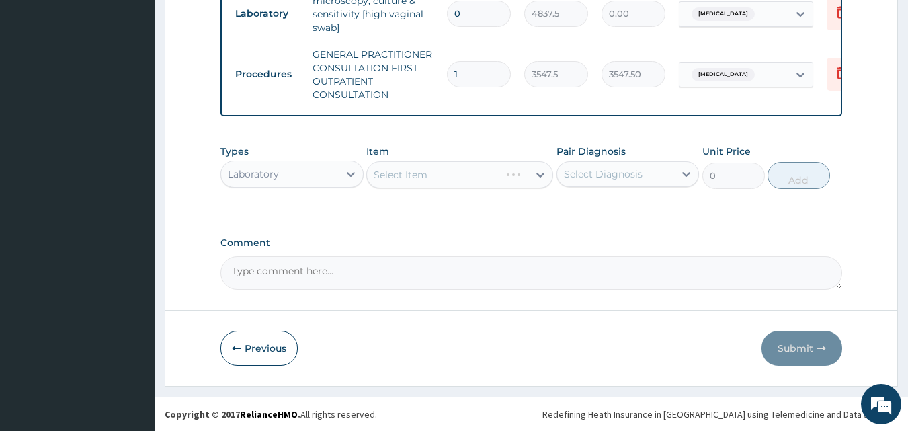
click at [468, 180] on div "Select Item" at bounding box center [459, 174] width 187 height 27
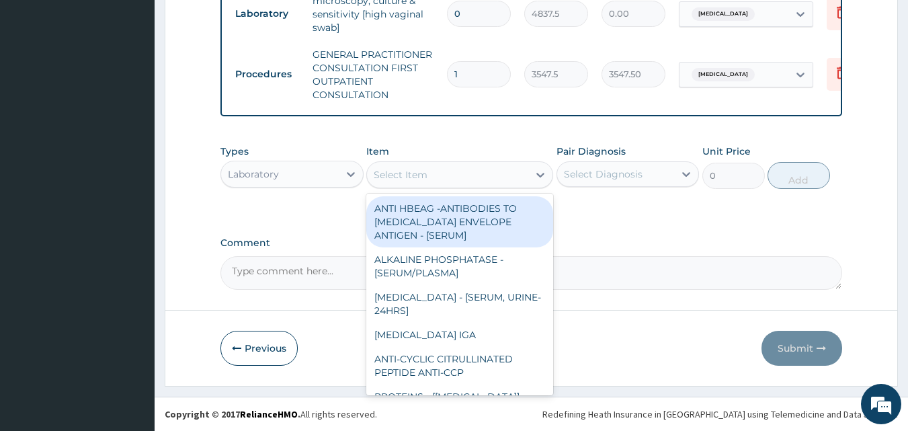
click at [454, 185] on div "Select Item" at bounding box center [447, 174] width 161 height 21
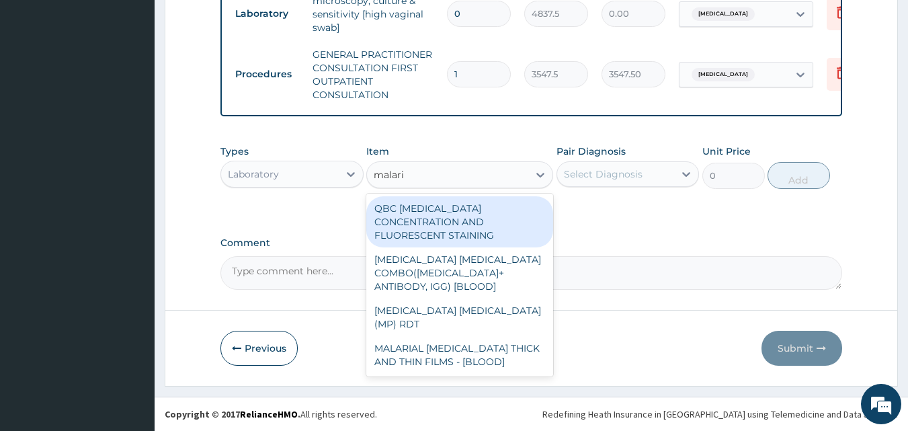
type input "malaria"
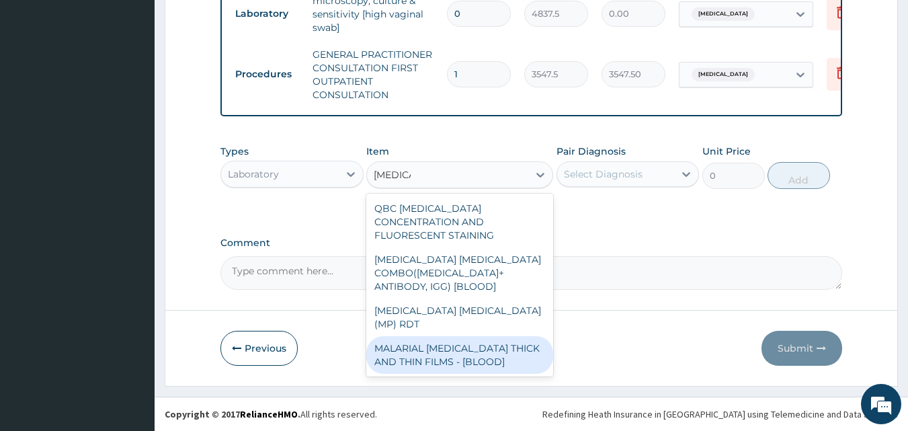
click at [461, 343] on div "MALARIAL PARASITE THICK AND THIN FILMS - [BLOOD]" at bounding box center [459, 355] width 187 height 38
type input "1612.5"
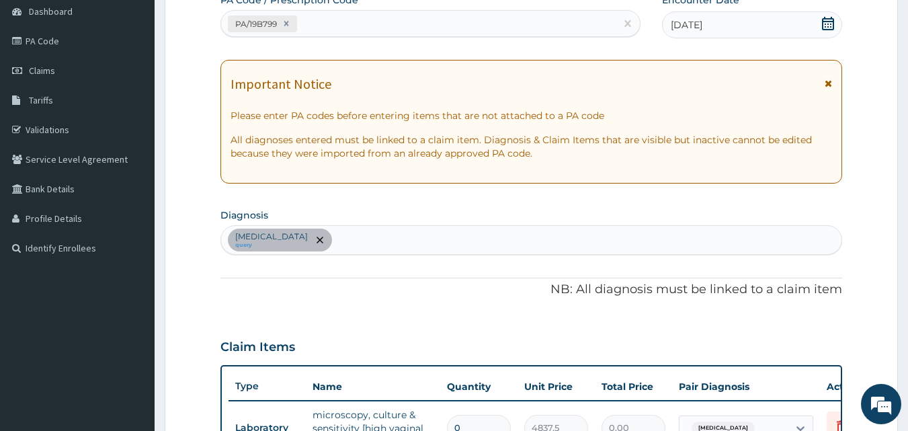
scroll to position [146, 0]
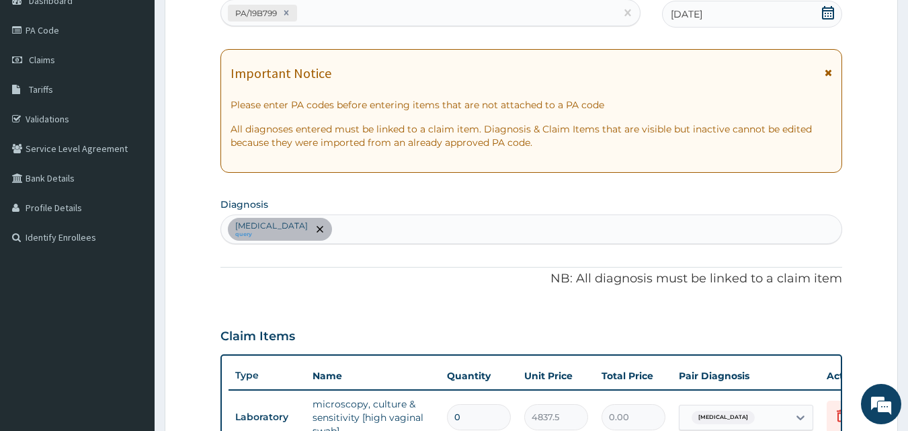
click at [356, 232] on div "Vulvovaginitis query" at bounding box center [531, 229] width 621 height 28
type input "malaria"
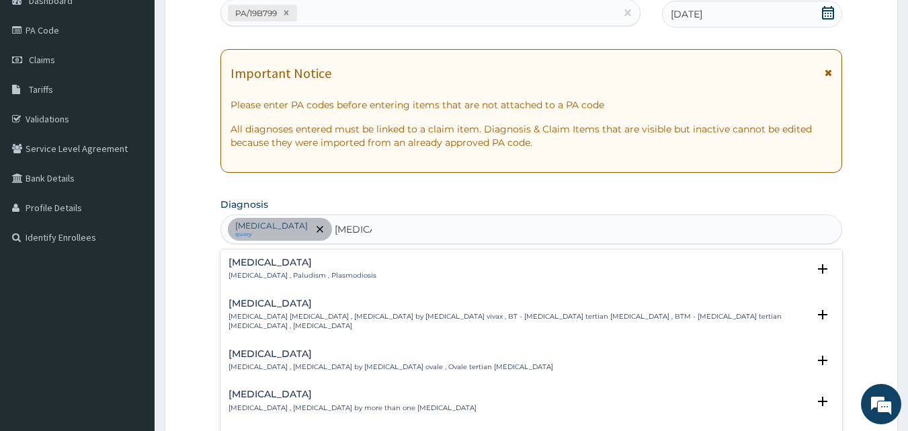
click at [271, 279] on p "Malaria , Paludism , Plasmodiosis" at bounding box center [302, 275] width 148 height 9
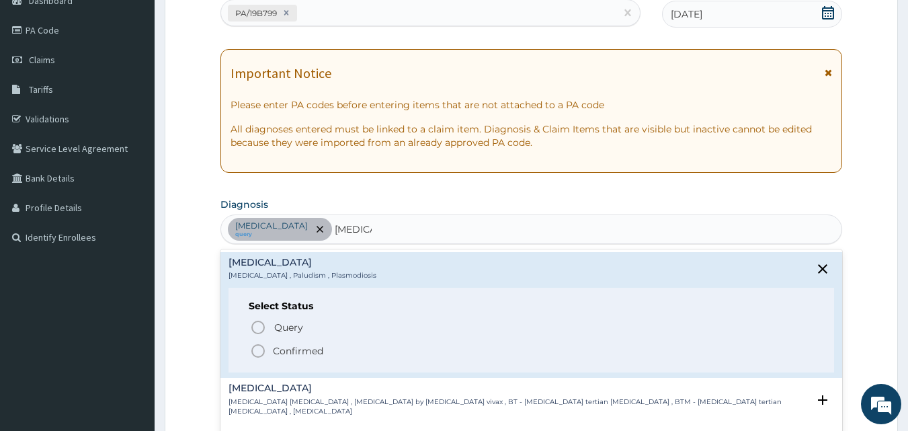
click at [259, 346] on icon "status option filled" at bounding box center [258, 351] width 16 height 16
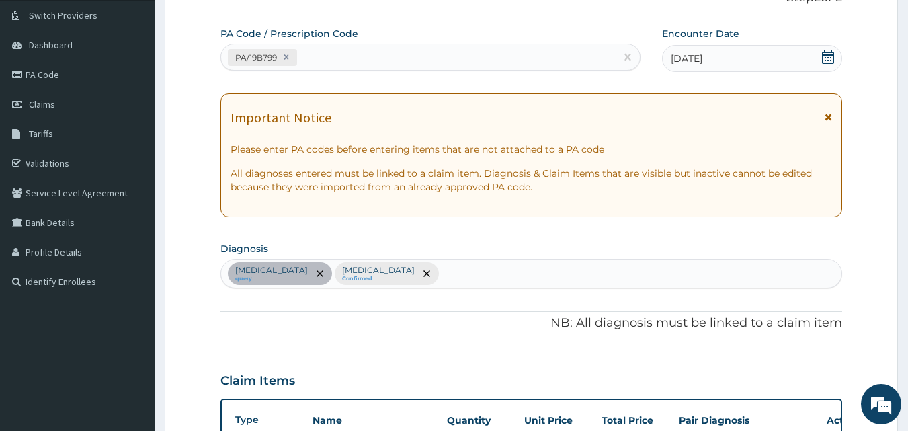
scroll to position [79, 0]
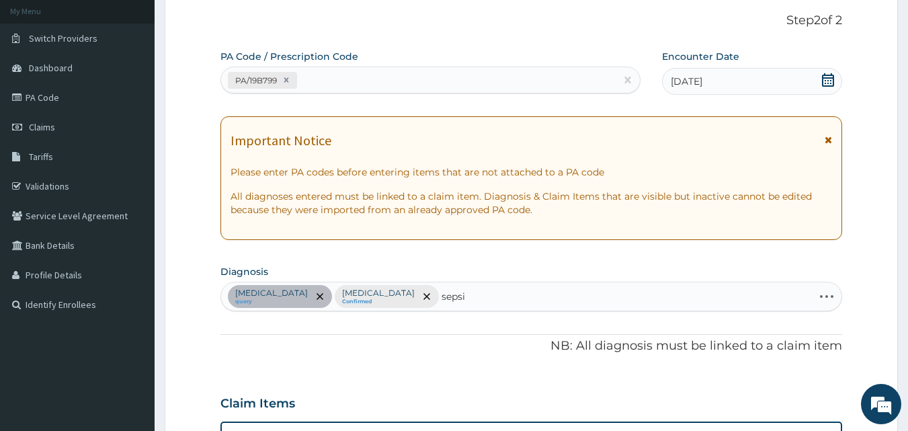
type input "sepsis"
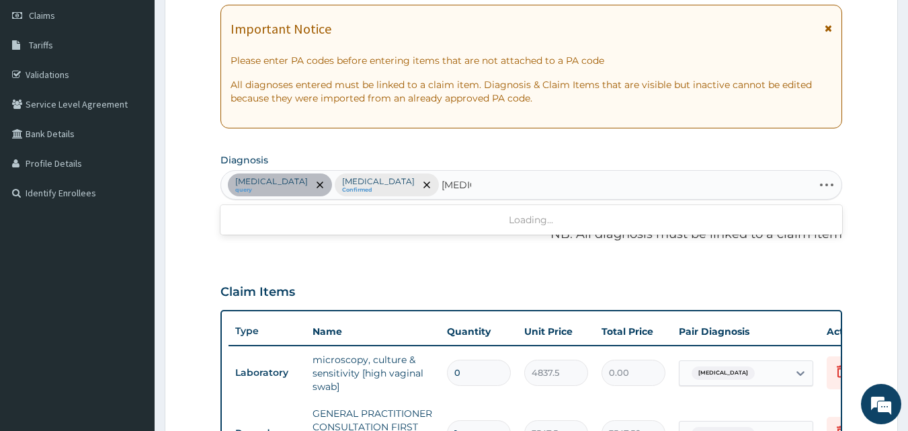
scroll to position [213, 0]
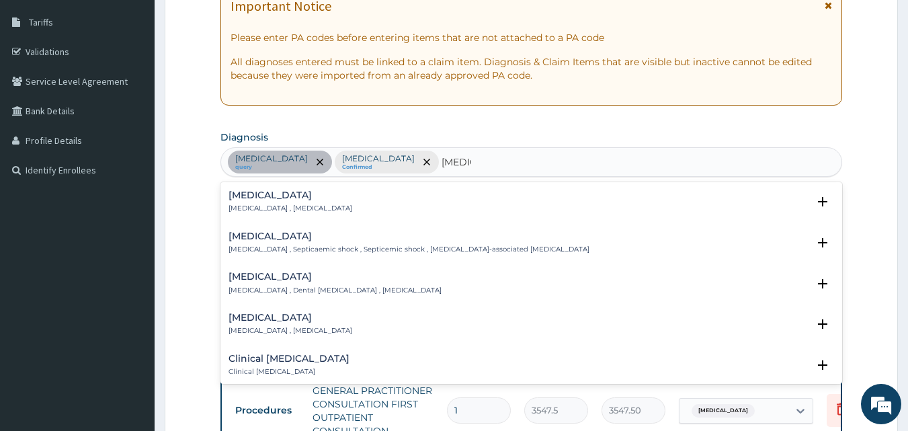
click at [331, 205] on div "Sepsis Systemic infection , Sepsis" at bounding box center [531, 202] width 606 height 24
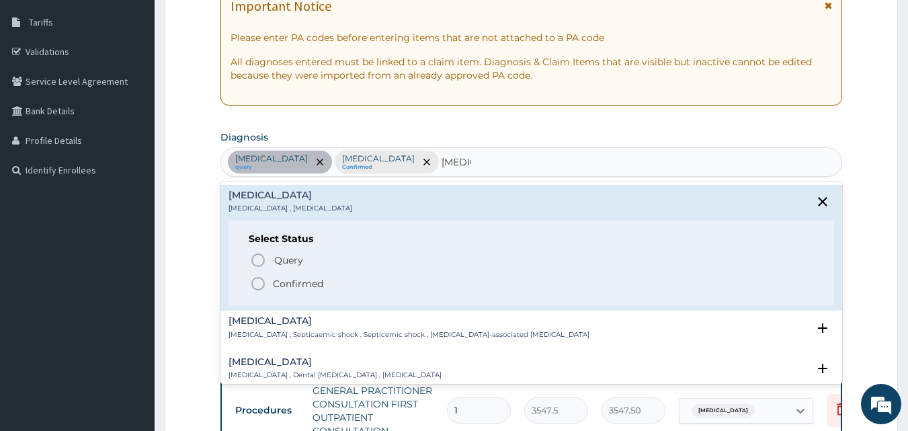
click at [260, 288] on icon "status option filled" at bounding box center [258, 283] width 16 height 16
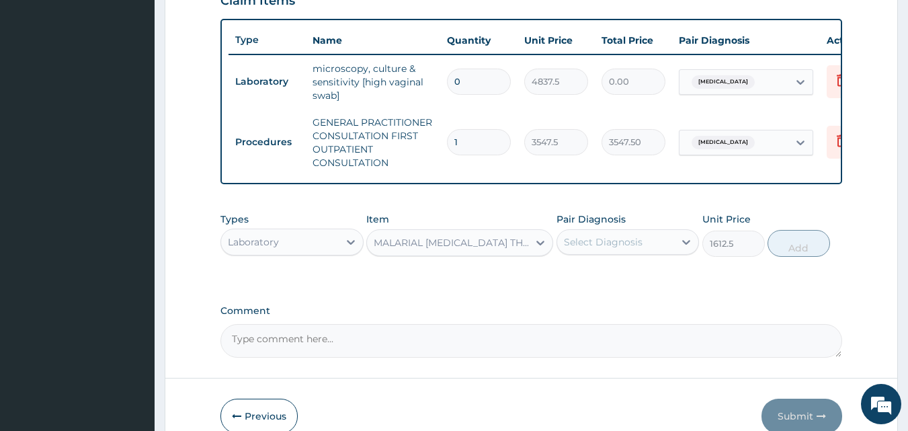
scroll to position [482, 0]
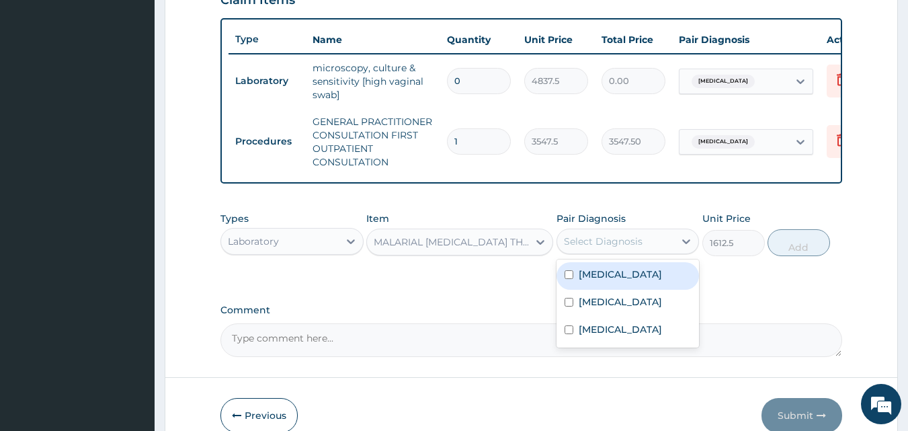
click at [616, 248] on div "Select Diagnosis" at bounding box center [603, 240] width 79 height 13
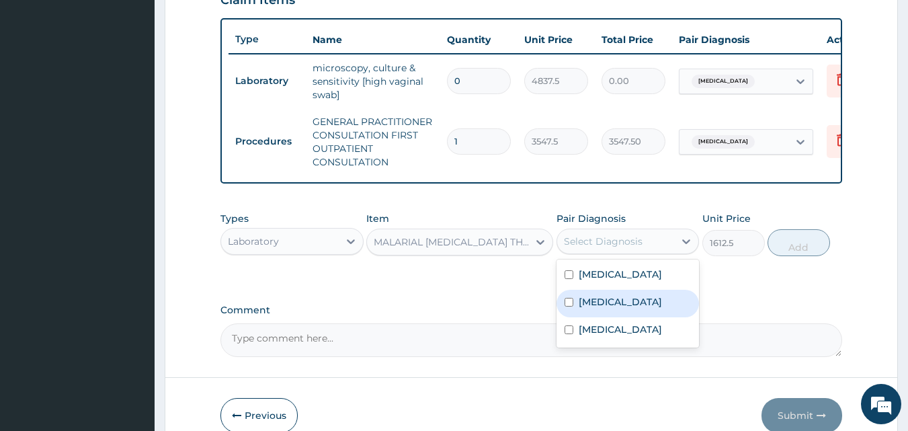
drag, startPoint x: 632, startPoint y: 313, endPoint x: 725, endPoint y: 292, distance: 95.2
click at [640, 312] on div "Malaria" at bounding box center [627, 304] width 143 height 28
checkbox input "true"
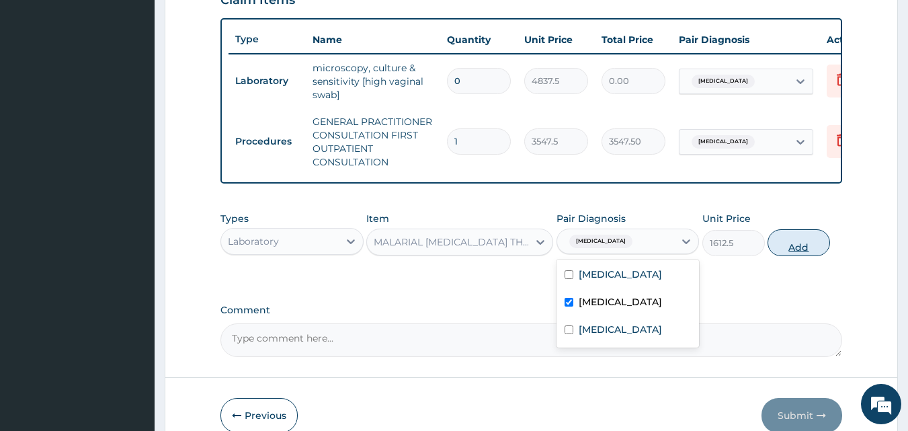
click at [793, 256] on button "Add" at bounding box center [798, 242] width 62 height 27
type input "0"
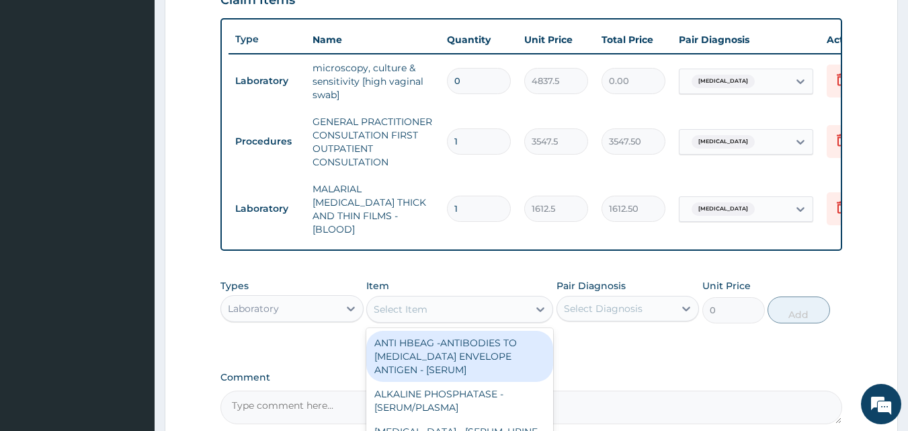
click at [441, 303] on div "Select Item" at bounding box center [447, 308] width 161 height 21
type input "fbc"
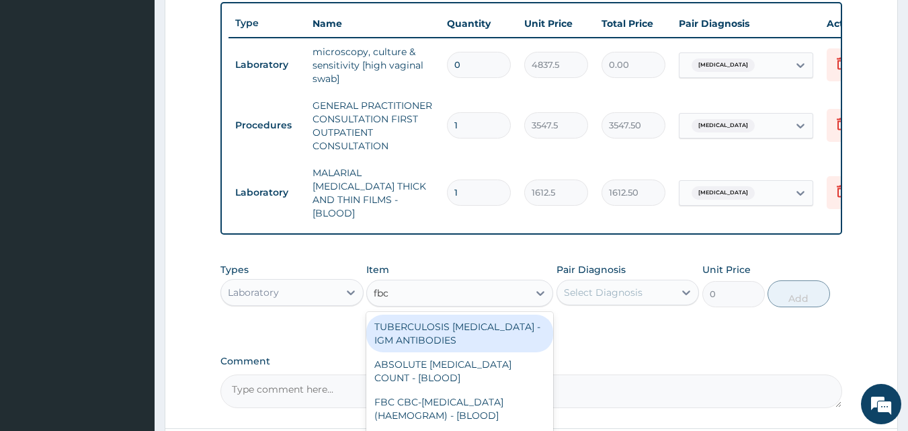
scroll to position [549, 0]
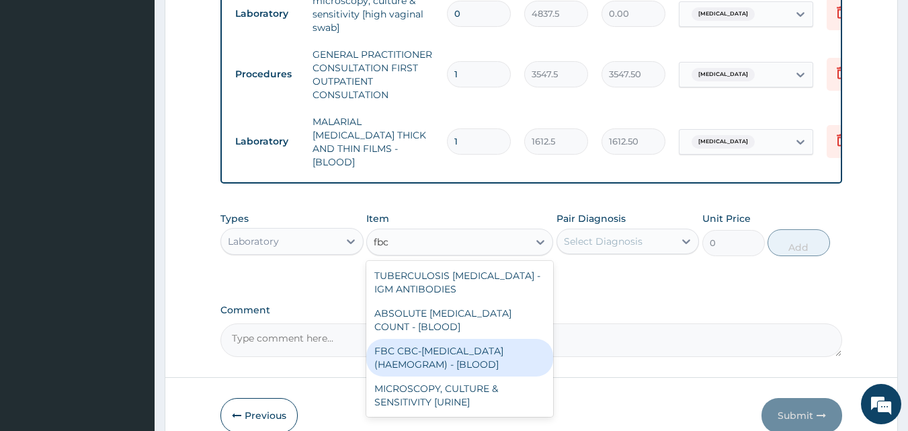
click at [487, 351] on div "FBC CBC-COMPLETE BLOOD COUNT (HAEMOGRAM) - [BLOOD]" at bounding box center [459, 358] width 187 height 38
type input "4300"
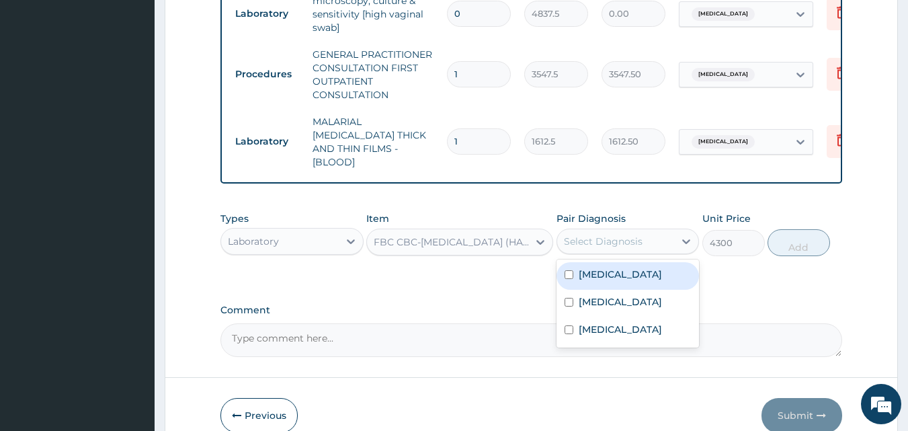
click at [609, 230] on div "Select Diagnosis" at bounding box center [616, 240] width 118 height 21
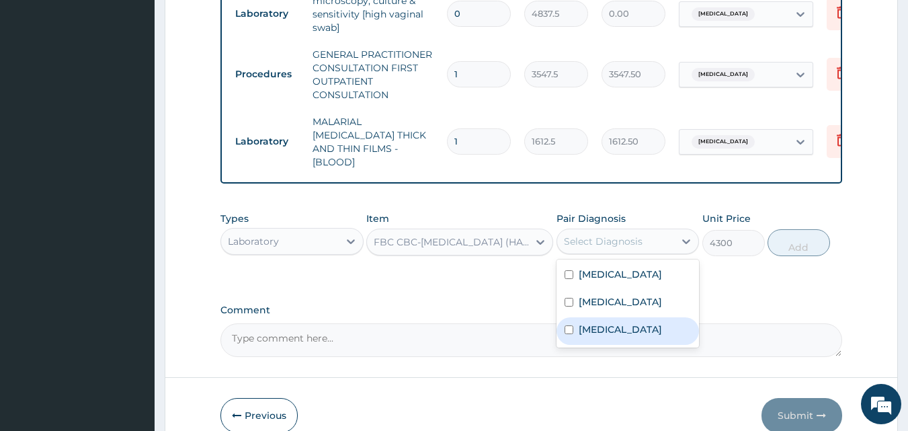
click at [612, 320] on div "Sepsis" at bounding box center [627, 331] width 143 height 28
checkbox input "true"
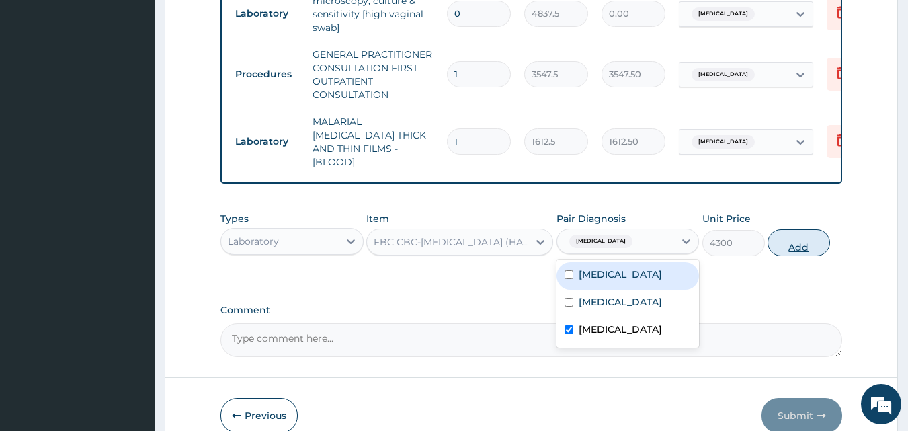
click at [804, 243] on button "Add" at bounding box center [798, 242] width 62 height 27
type input "0"
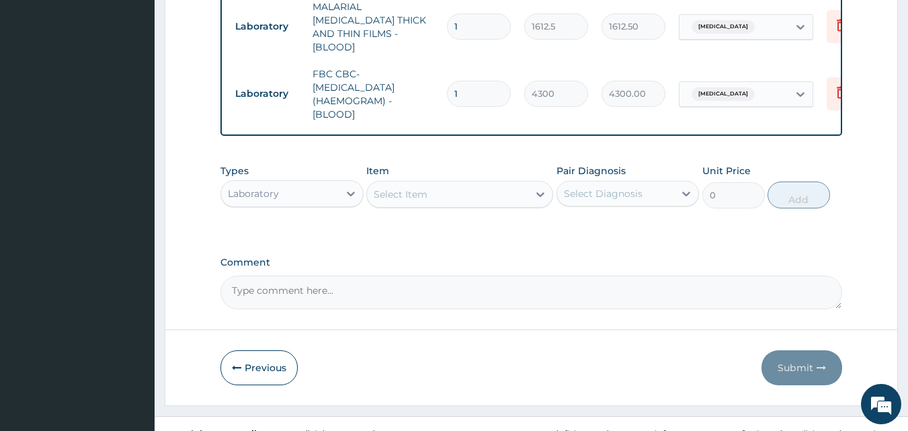
scroll to position [680, 0]
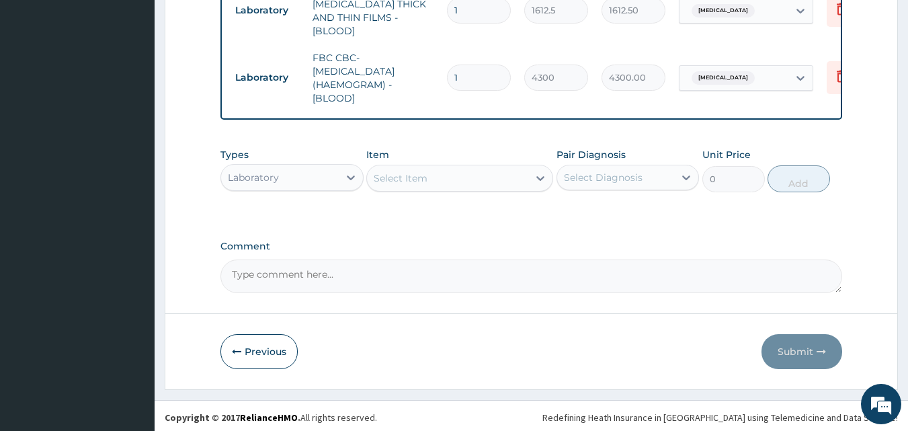
click at [302, 174] on div "Laboratory" at bounding box center [280, 177] width 118 height 21
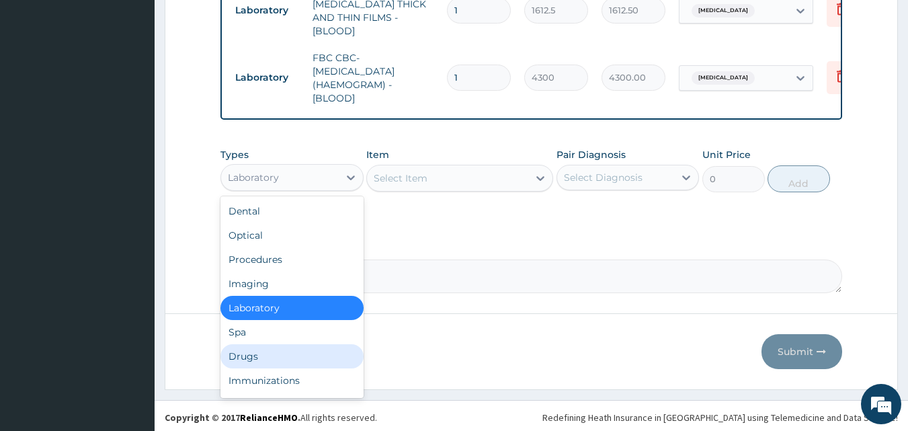
click at [279, 353] on div "Drugs" at bounding box center [291, 356] width 143 height 24
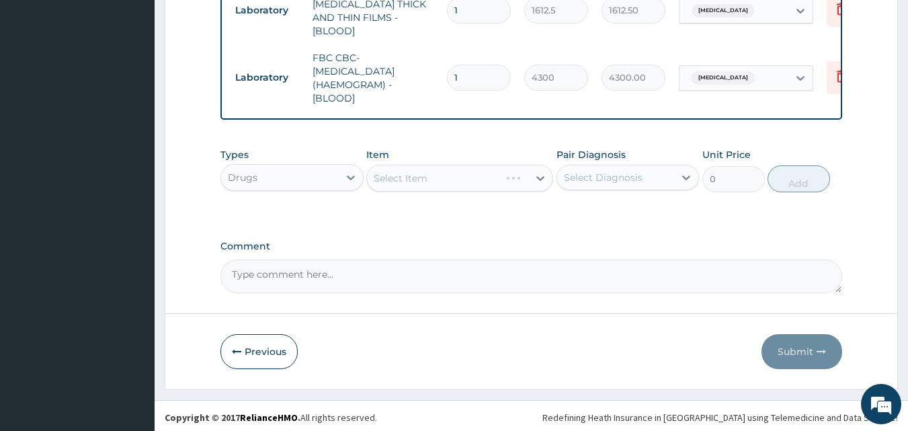
click at [426, 174] on div "Select Item" at bounding box center [459, 178] width 187 height 27
click at [432, 177] on div "Select Item" at bounding box center [447, 177] width 161 height 21
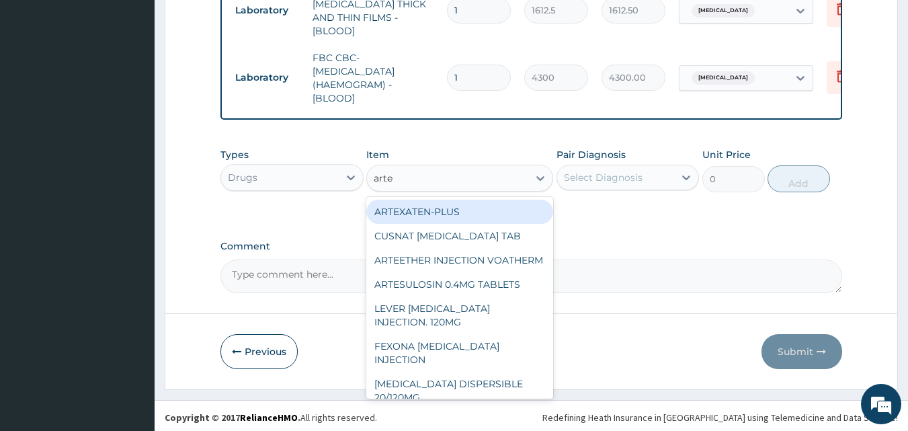
type input "artem"
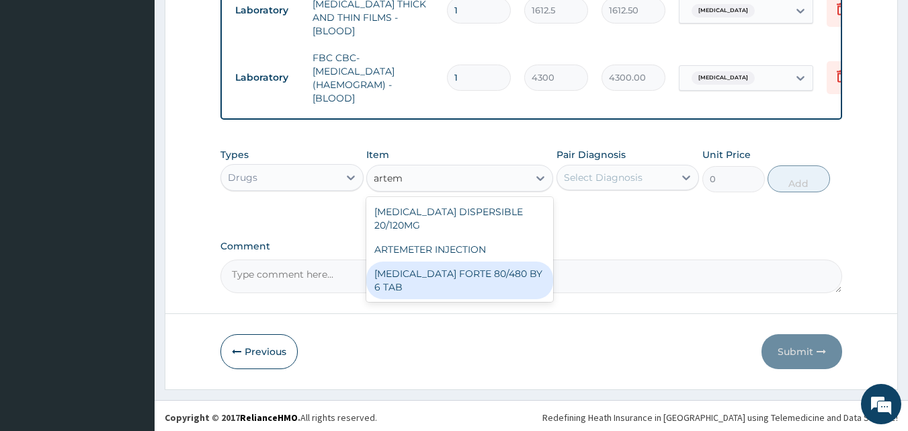
drag, startPoint x: 453, startPoint y: 258, endPoint x: 460, endPoint y: 249, distance: 11.0
click at [452, 261] on div "COARTEM FORTE 80/480 BY 6 TAB" at bounding box center [459, 280] width 187 height 38
type input "449.3500061035156"
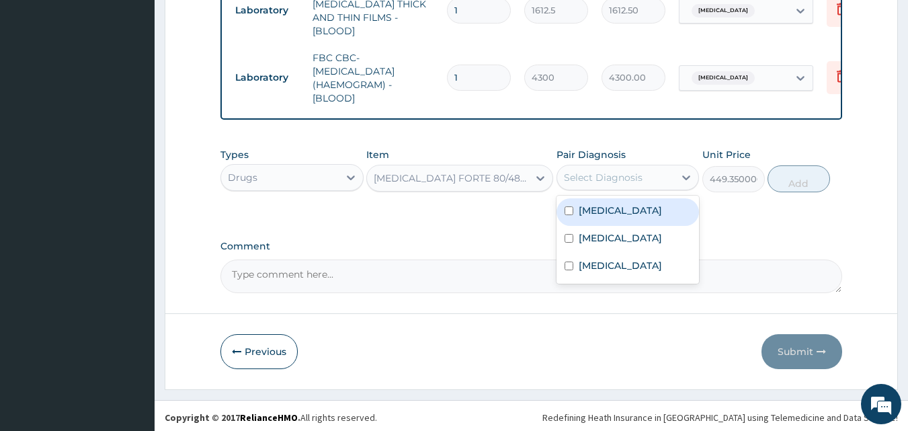
click at [600, 178] on div "Select Diagnosis" at bounding box center [603, 177] width 79 height 13
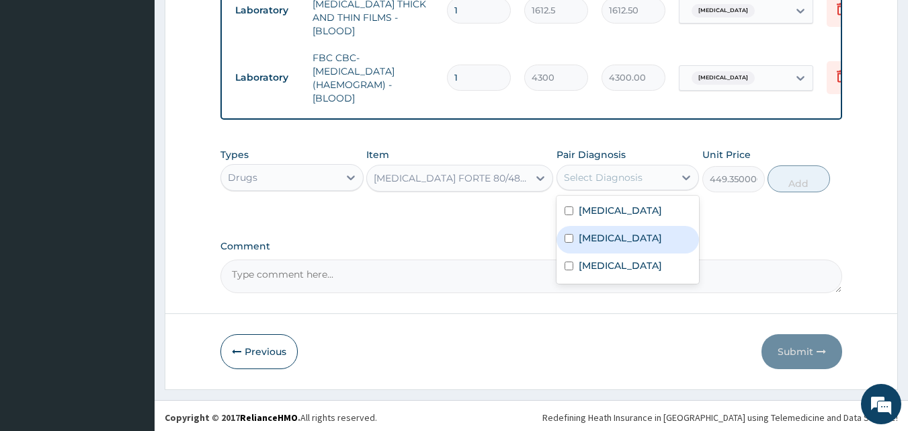
click at [607, 226] on div "Malaria" at bounding box center [627, 240] width 143 height 28
checkbox input "true"
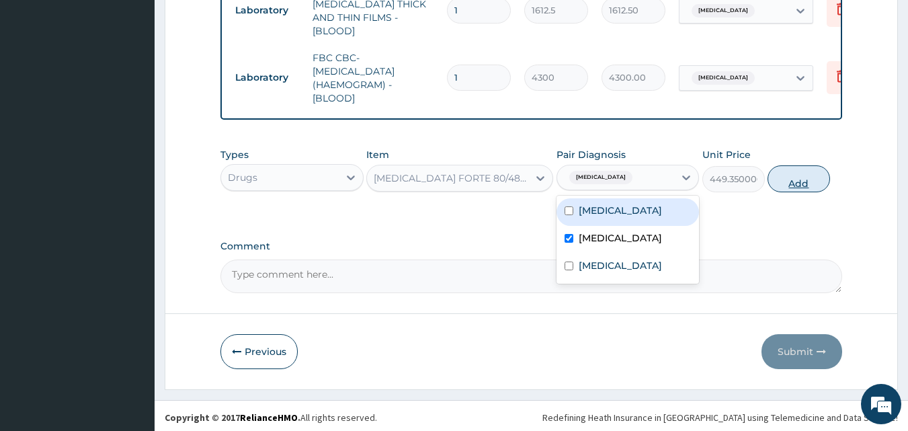
click at [797, 179] on button "Add" at bounding box center [798, 178] width 62 height 27
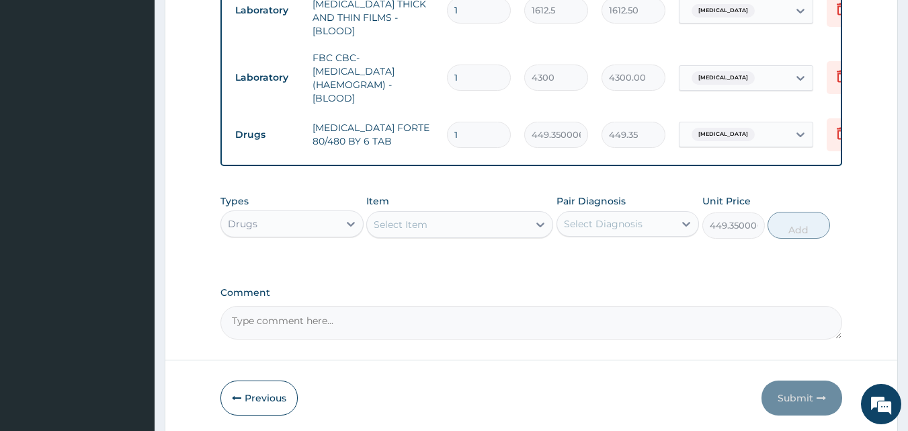
type input "0"
type input "0.00"
type input "6"
type input "2696.10"
type input "6"
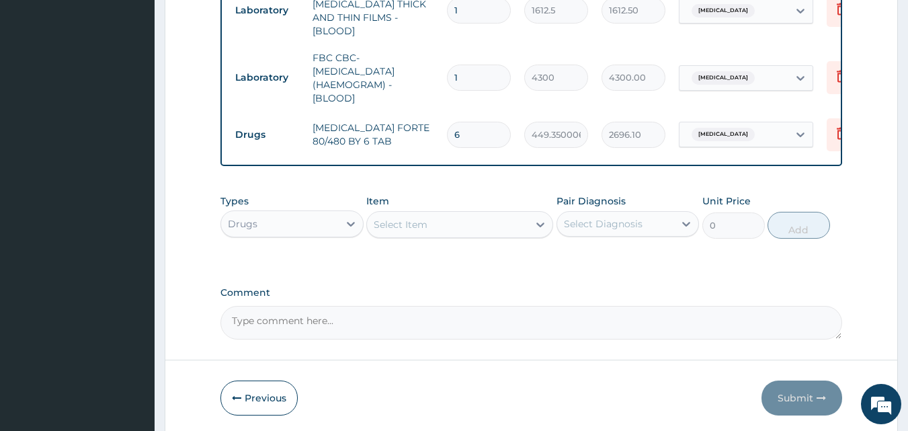
click at [472, 221] on div "Select Item" at bounding box center [447, 224] width 161 height 21
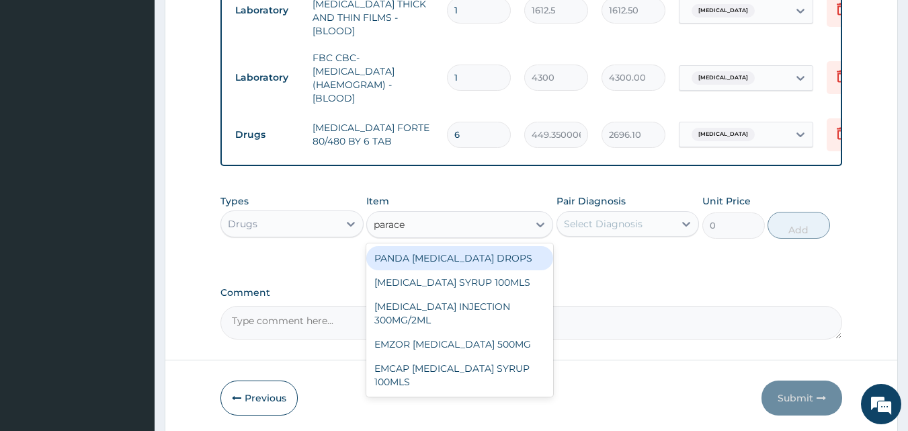
type input "paracet"
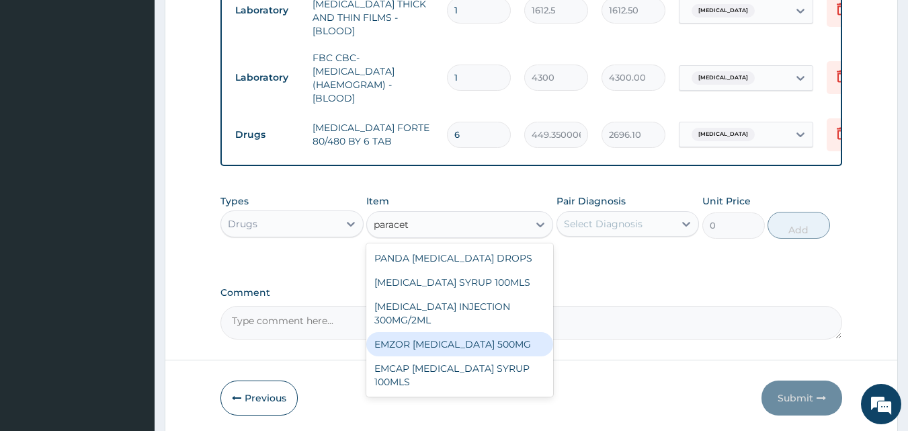
click at [494, 349] on div "EMZOR PARACETAMOL 500MG" at bounding box center [459, 344] width 187 height 24
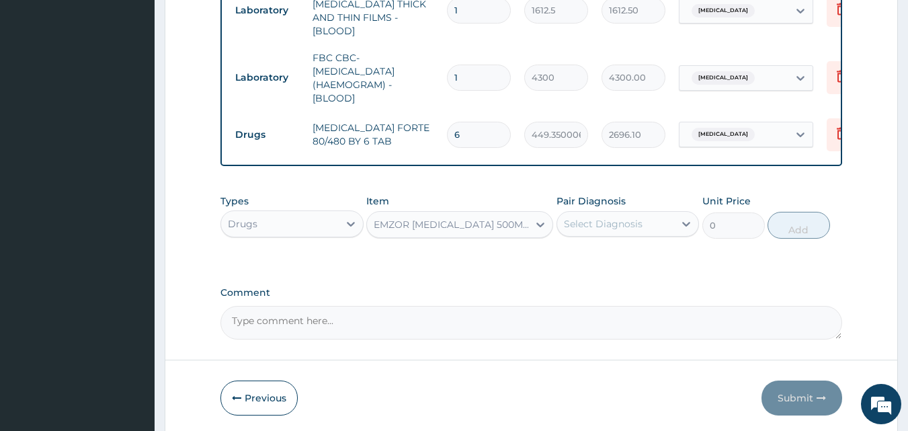
type input "23.64999961853027"
click at [613, 220] on div "Select Diagnosis" at bounding box center [603, 223] width 79 height 13
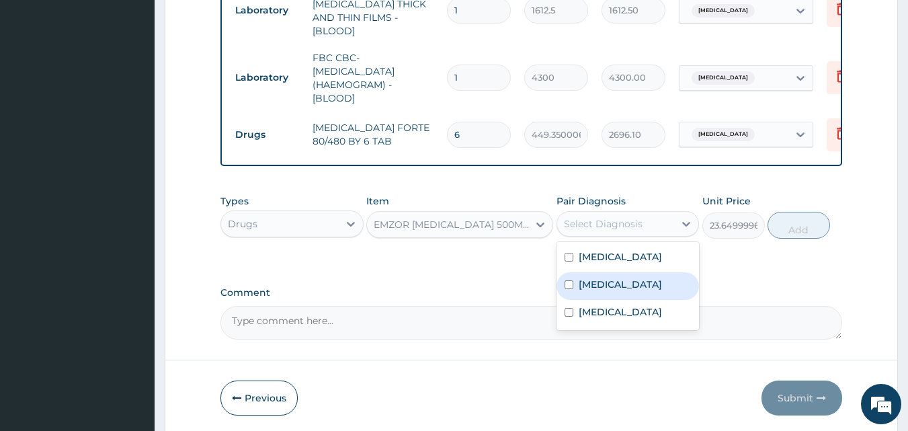
click at [609, 272] on div "Malaria" at bounding box center [627, 286] width 143 height 28
checkbox input "true"
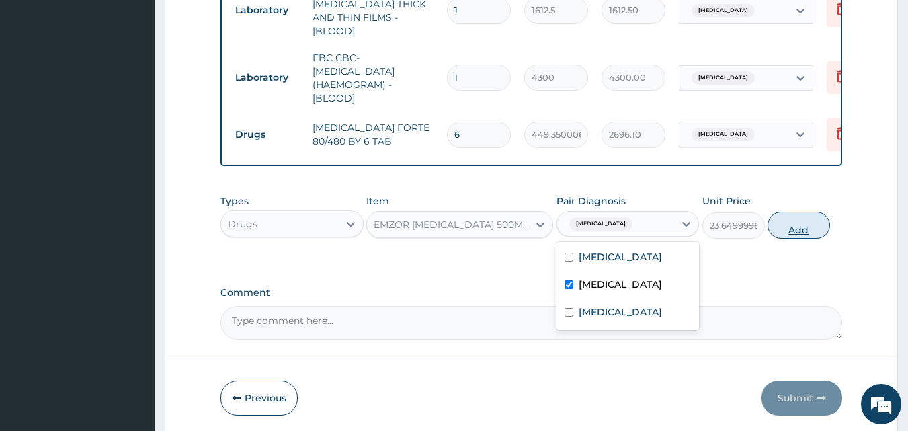
click at [787, 218] on button "Add" at bounding box center [798, 225] width 62 height 27
type input "0"
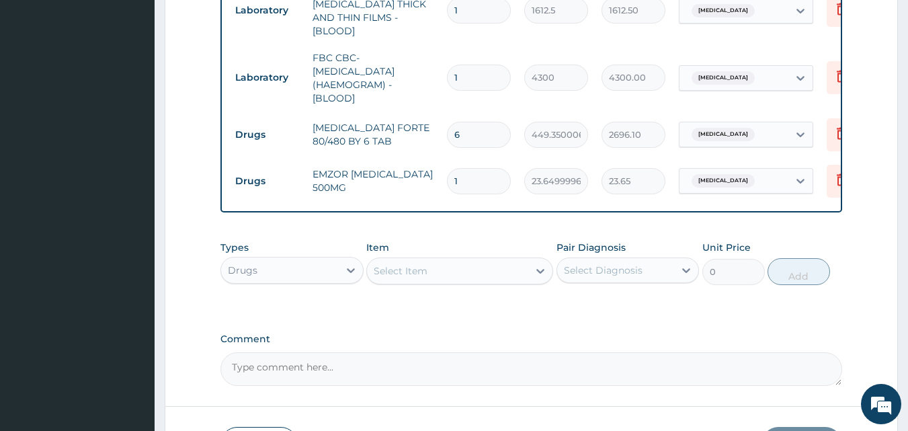
type input "18"
type input "425.70"
type input "18"
click at [433, 262] on div "Select Item" at bounding box center [447, 270] width 161 height 21
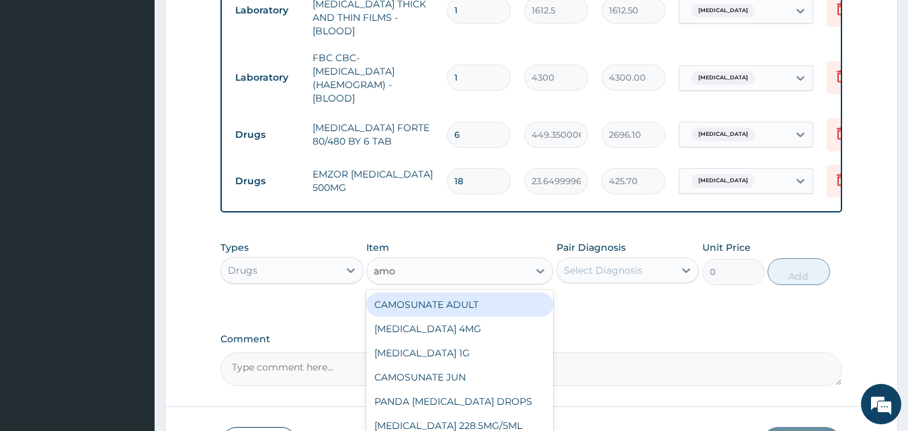
type input "amox"
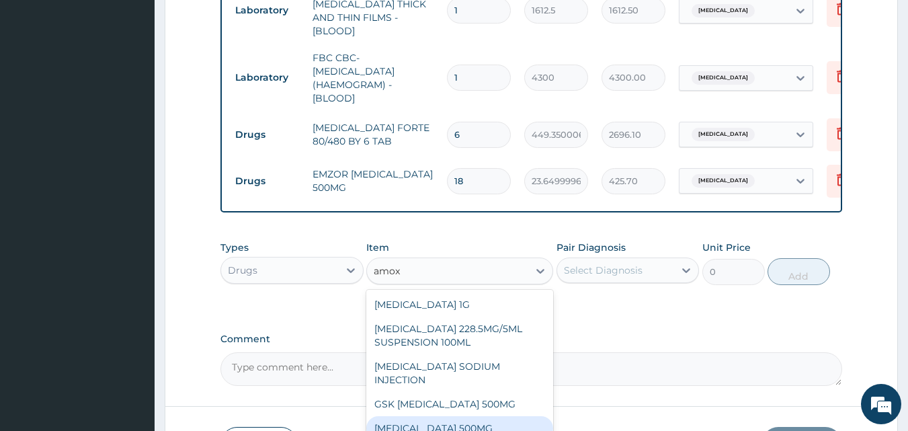
click at [469, 420] on div "AMOXICILLIN 500MG" at bounding box center [459, 428] width 187 height 24
type input "70.94999694824219"
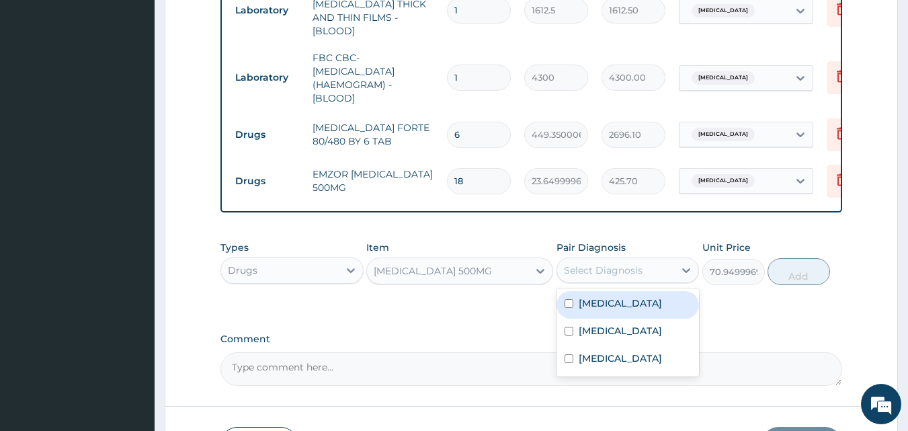
click at [603, 259] on div "Select Diagnosis" at bounding box center [616, 269] width 118 height 21
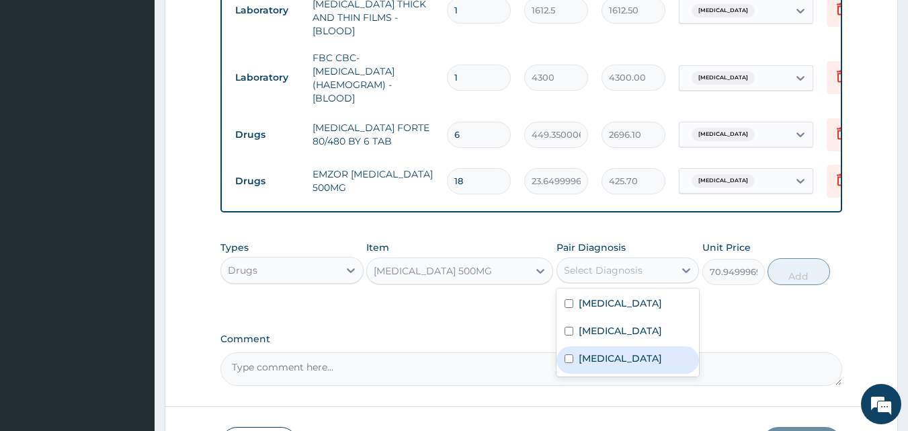
click at [609, 365] on div "Sepsis" at bounding box center [627, 360] width 143 height 28
checkbox input "true"
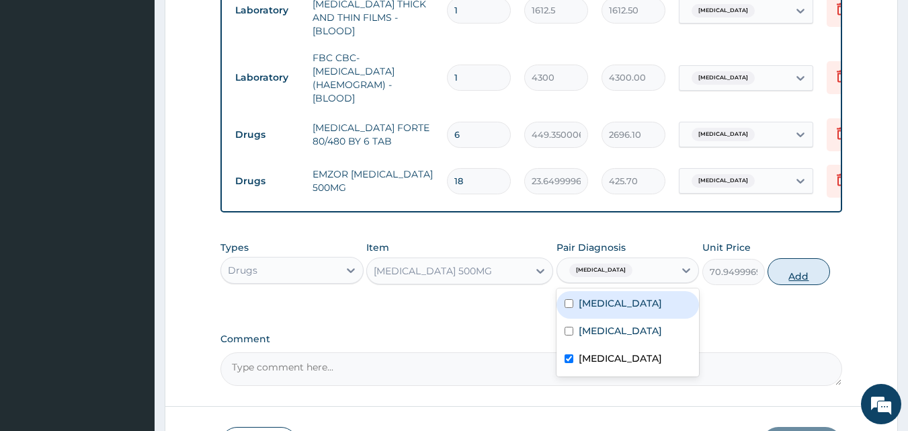
click at [804, 269] on button "Add" at bounding box center [798, 271] width 62 height 27
type input "0"
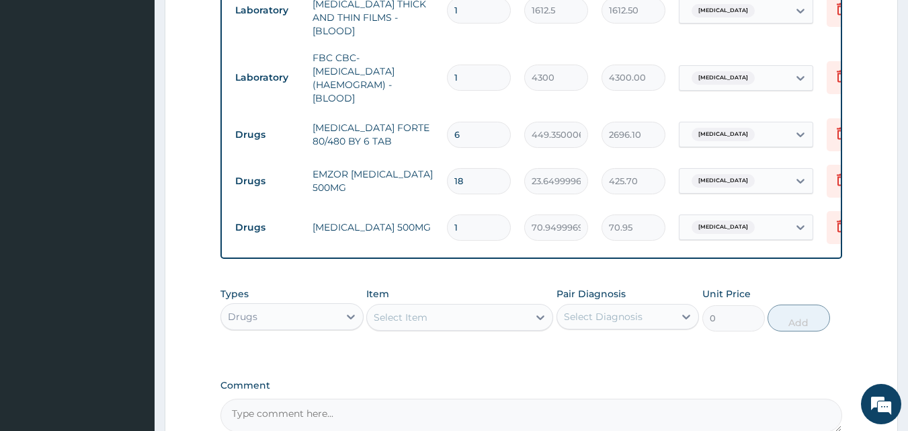
type input "0.00"
type input "6"
type input "425.70"
type input "6"
click at [418, 319] on div "Select Item" at bounding box center [401, 316] width 54 height 13
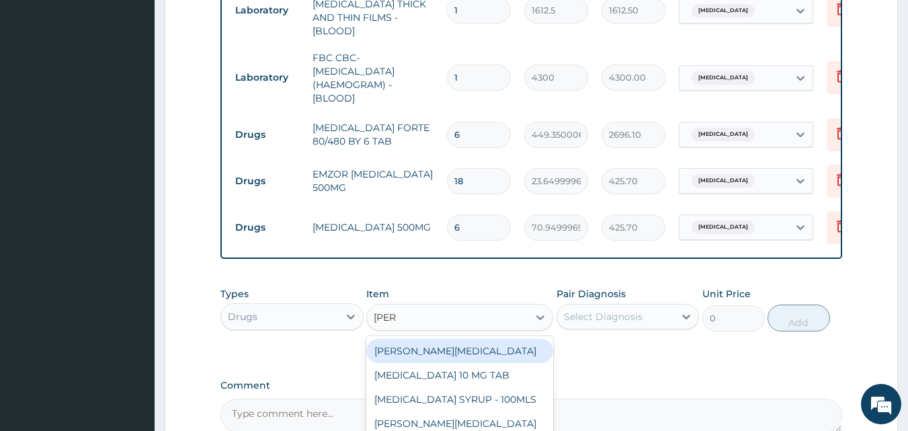
type input "lorat"
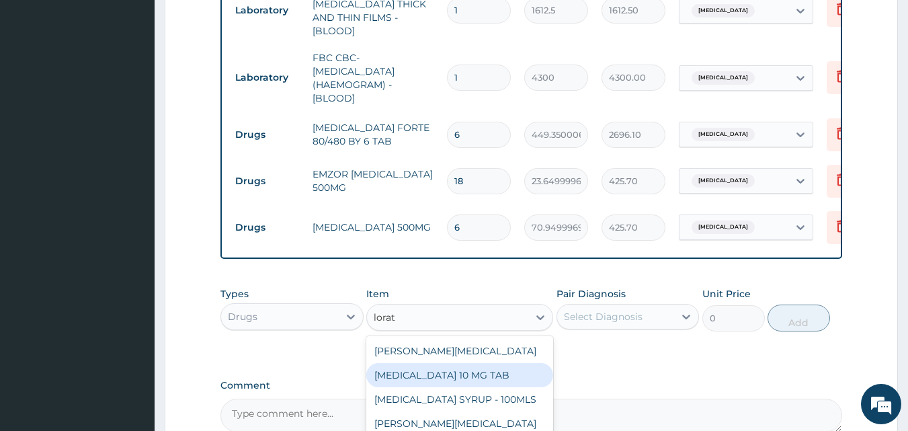
drag, startPoint x: 443, startPoint y: 376, endPoint x: 576, endPoint y: 337, distance: 138.4
click at [445, 376] on div "LORATADINE 10 MG TAB" at bounding box center [459, 375] width 187 height 24
type input "59.125"
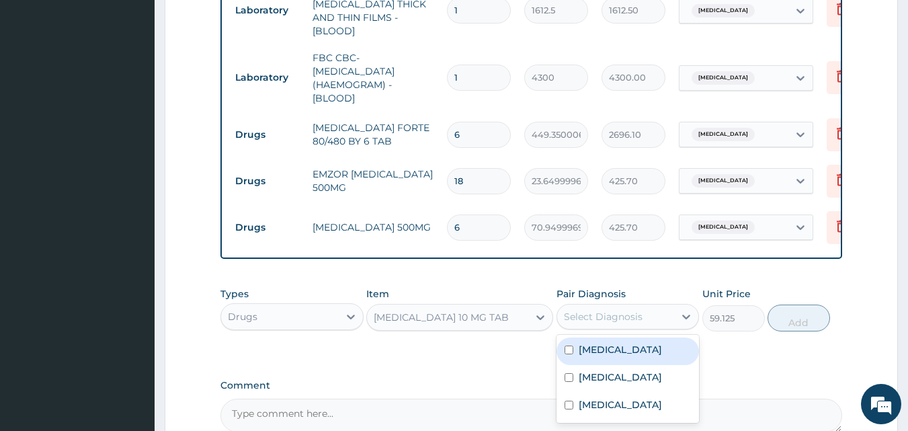
click at [607, 318] on div "Select Diagnosis" at bounding box center [603, 316] width 79 height 13
click at [617, 349] on label "Vulvovaginitis" at bounding box center [619, 349] width 83 height 13
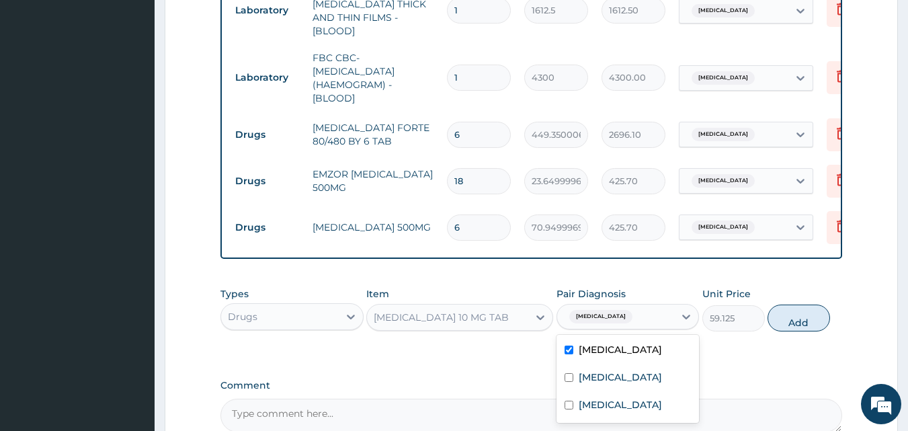
checkbox input "true"
click at [795, 317] on button "Add" at bounding box center [798, 317] width 62 height 27
type input "0"
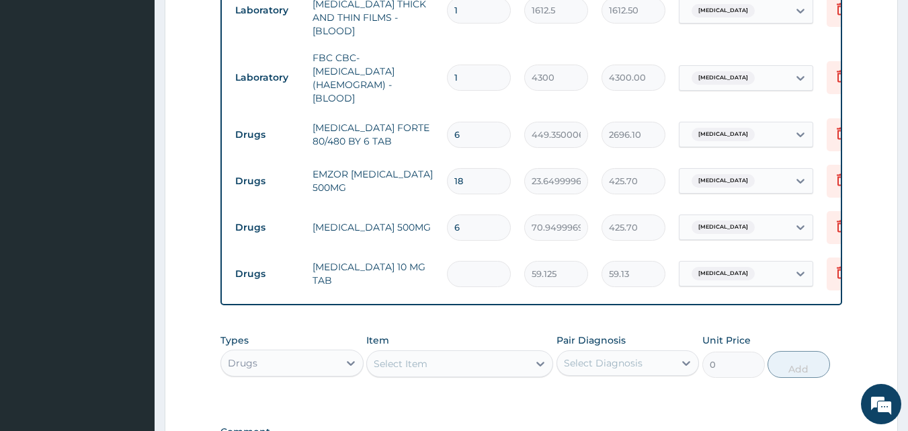
type input "0.00"
type input "5"
type input "295.63"
type input "5"
click at [464, 361] on div "Select Item" at bounding box center [447, 363] width 161 height 21
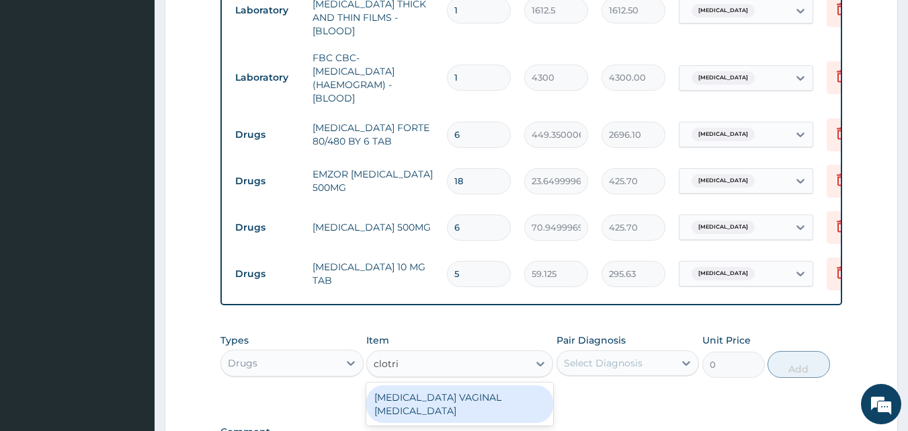
type input "clotrim"
click at [473, 394] on div "CLOTRIMAZOLE VAGINAL PESSARY" at bounding box center [459, 404] width 187 height 38
type input "591.25"
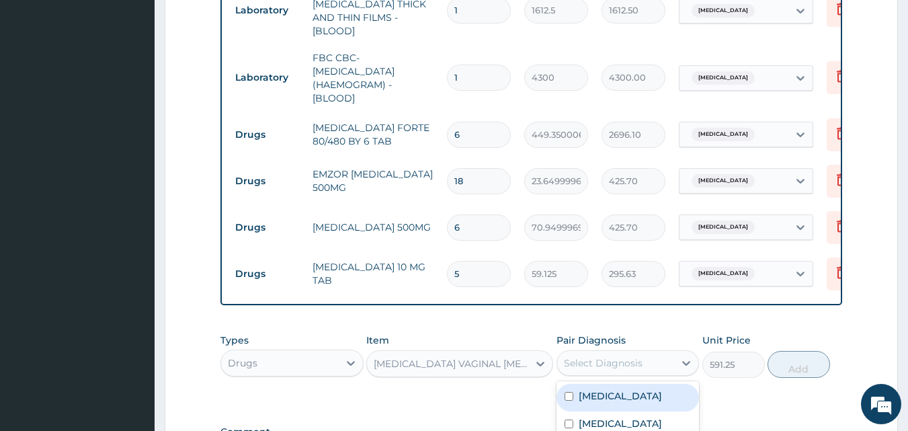
drag, startPoint x: 568, startPoint y: 359, endPoint x: 576, endPoint y: 360, distance: 8.1
click at [569, 359] on div "Select Diagnosis" at bounding box center [603, 362] width 79 height 13
click at [589, 398] on label "Vulvovaginitis" at bounding box center [619, 395] width 83 height 13
checkbox input "true"
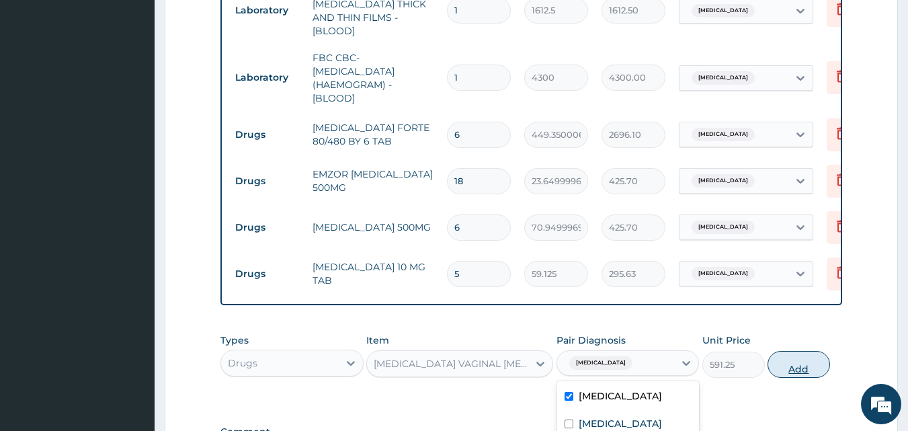
click at [800, 351] on button "Add" at bounding box center [798, 364] width 62 height 27
type input "0"
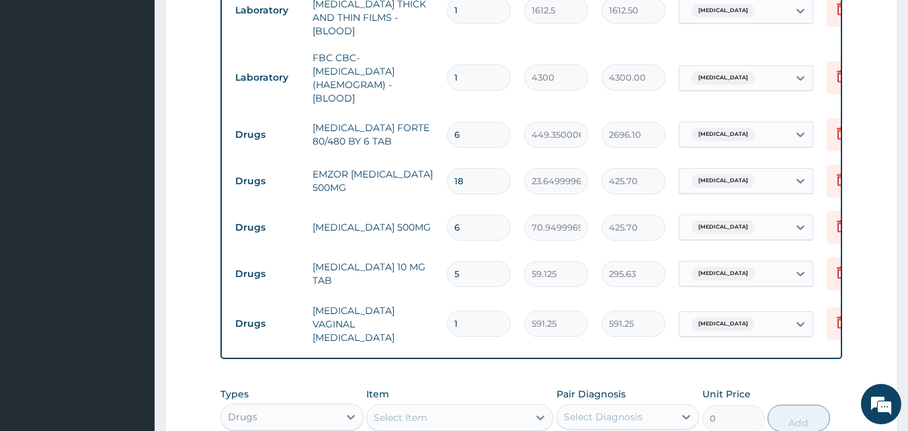
type input "0.00"
type input "6"
type input "3547.50"
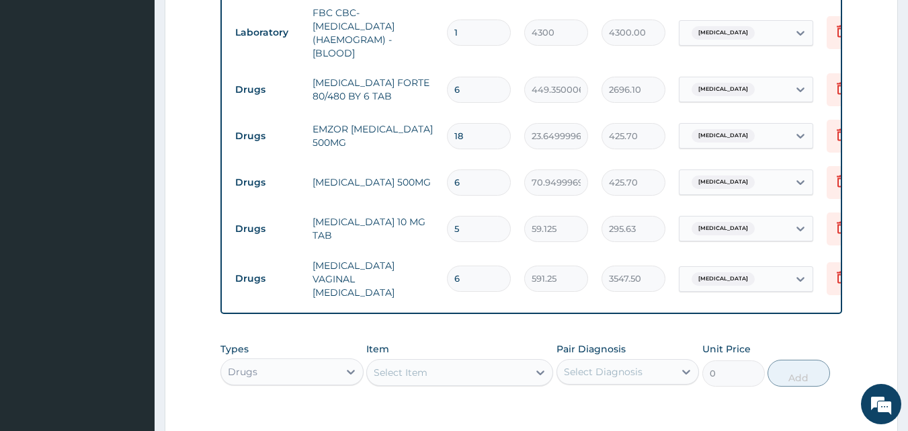
scroll to position [747, 0]
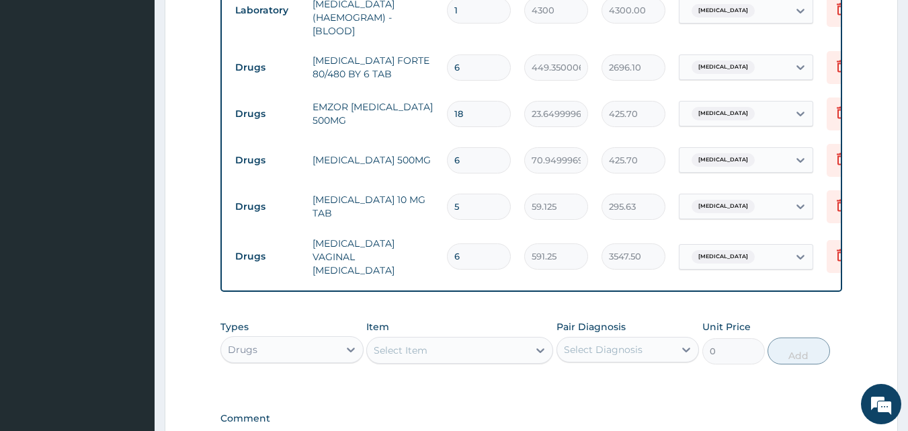
type input "6"
click at [494, 339] on div "Select Item" at bounding box center [447, 349] width 161 height 21
click at [485, 343] on div "Select Item" at bounding box center [447, 349] width 161 height 21
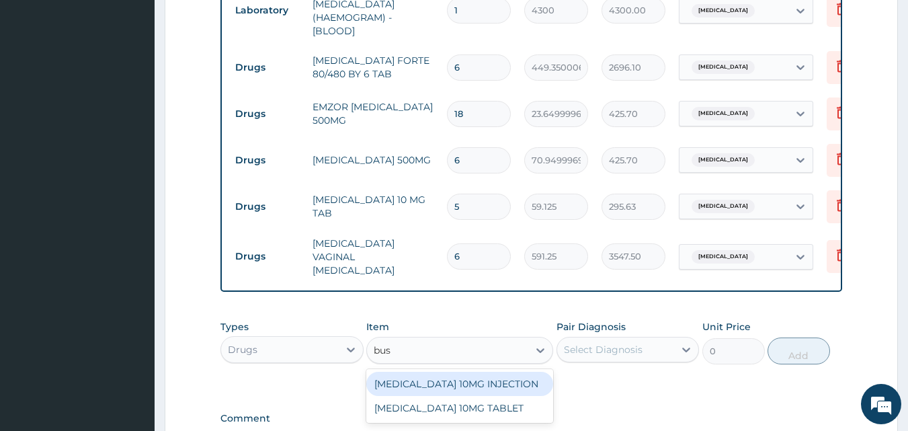
type input "busc"
click at [488, 372] on div "BUSCOPAN 10MG INJECTION" at bounding box center [459, 384] width 187 height 24
type input "473"
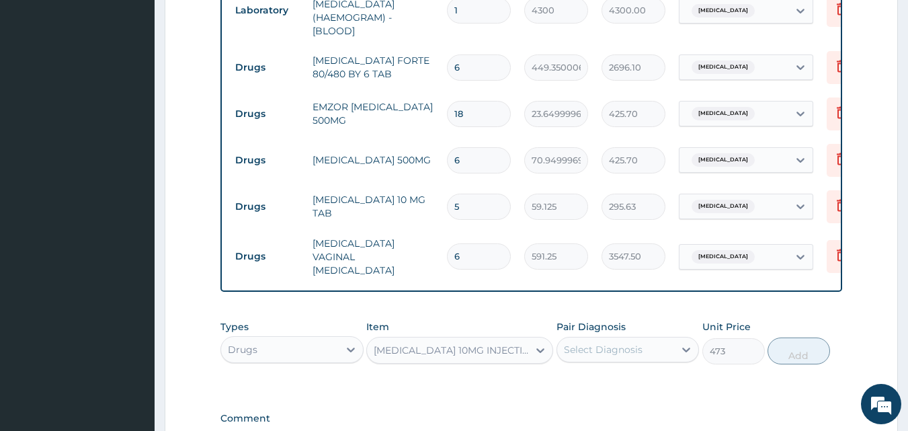
click at [495, 343] on div "BUSCOPAN 10MG INJECTION" at bounding box center [452, 349] width 156 height 13
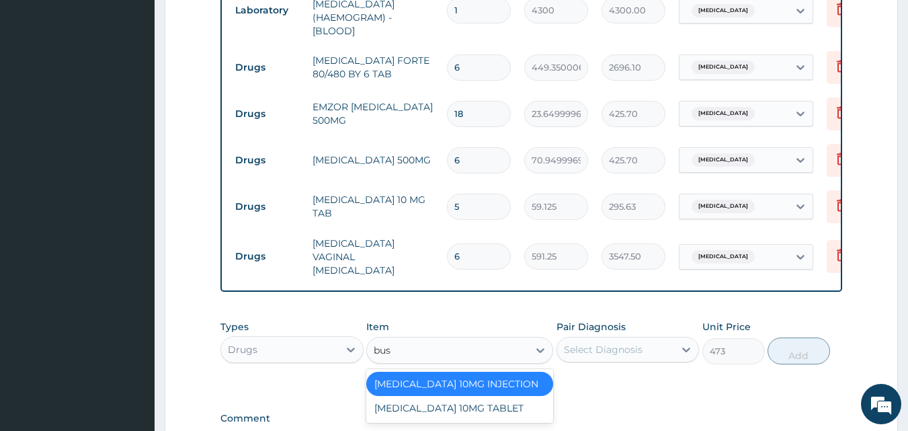
type input "busc"
drag, startPoint x: 467, startPoint y: 391, endPoint x: 570, endPoint y: 334, distance: 117.6
click at [468, 396] on div "BUSCOPAN 10MG TABLET" at bounding box center [459, 408] width 187 height 24
type input "41.38750076293945"
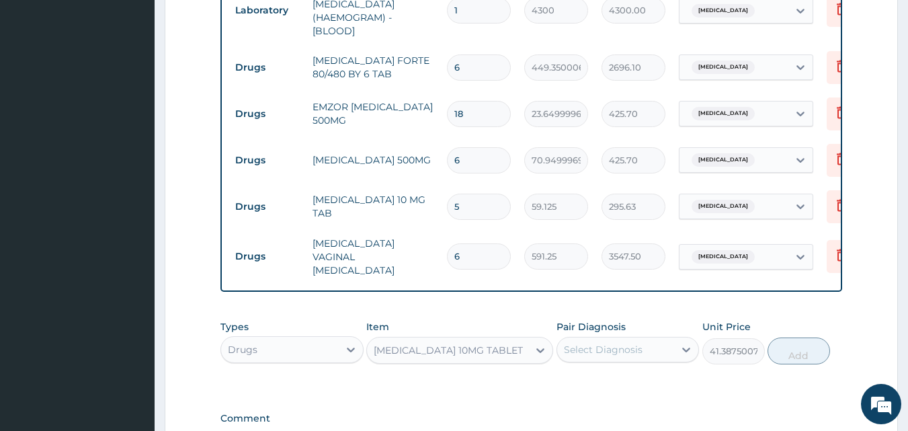
click at [595, 337] on div "Select Diagnosis" at bounding box center [627, 350] width 143 height 26
click at [610, 426] on div "Sepsis" at bounding box center [627, 439] width 143 height 28
checkbox input "true"
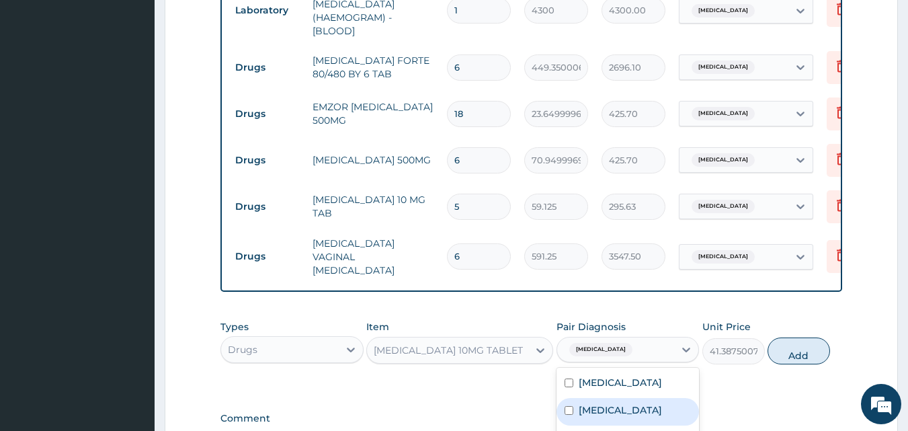
click at [828, 330] on div "Types Drugs Item BUSCOPAN 10MG TABLET Pair Diagnosis option Sepsis, selected. o…" at bounding box center [531, 342] width 622 height 58
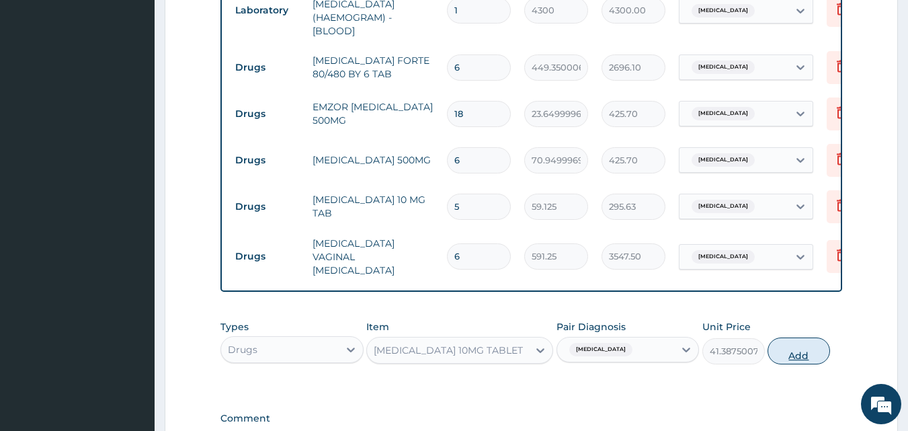
click at [800, 343] on button "Add" at bounding box center [798, 350] width 62 height 27
type input "0"
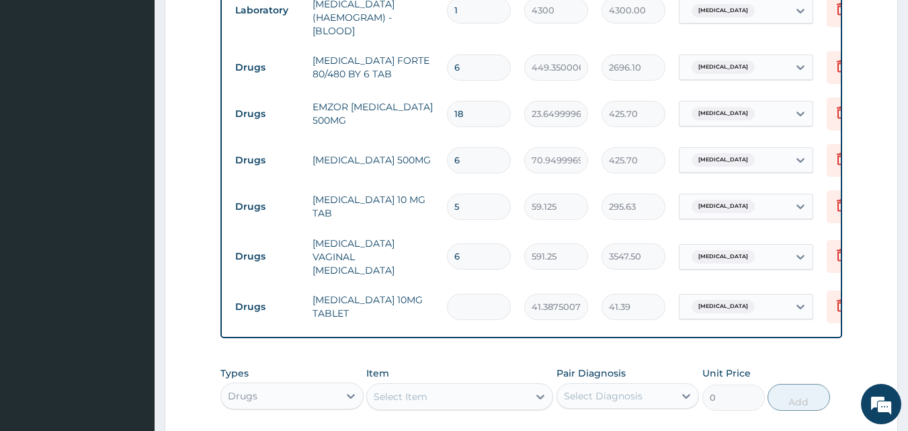
type input "0.00"
type input "6"
type input "248.33"
type input "6"
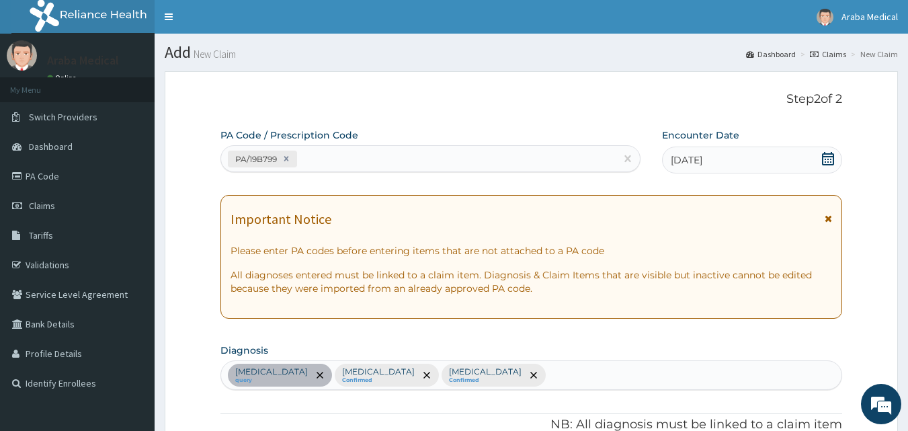
click at [828, 161] on icon at bounding box center [828, 158] width 12 height 13
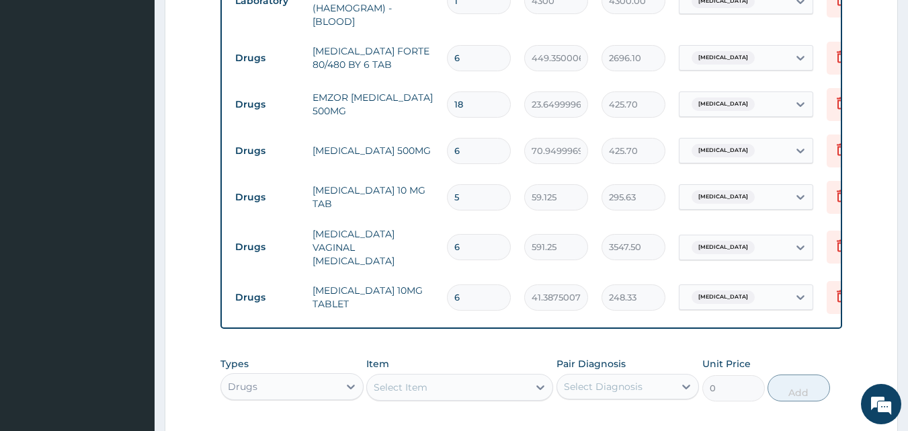
scroll to position [689, 0]
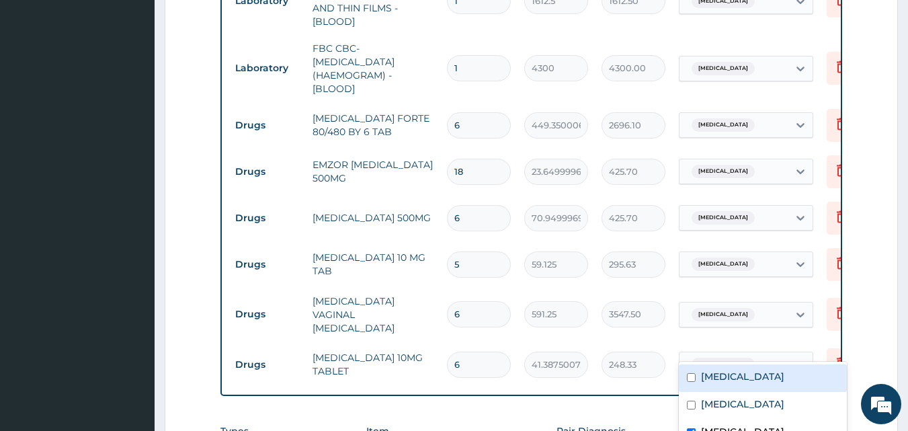
click at [720, 357] on span "Sepsis" at bounding box center [722, 363] width 63 height 13
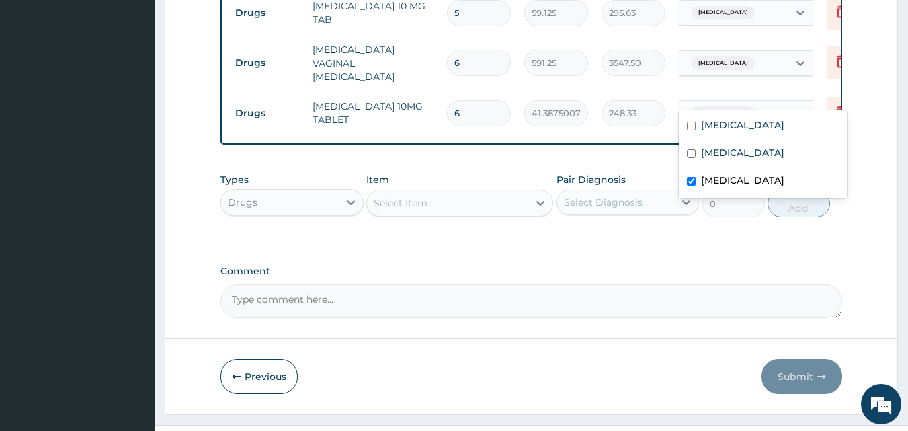
scroll to position [958, 0]
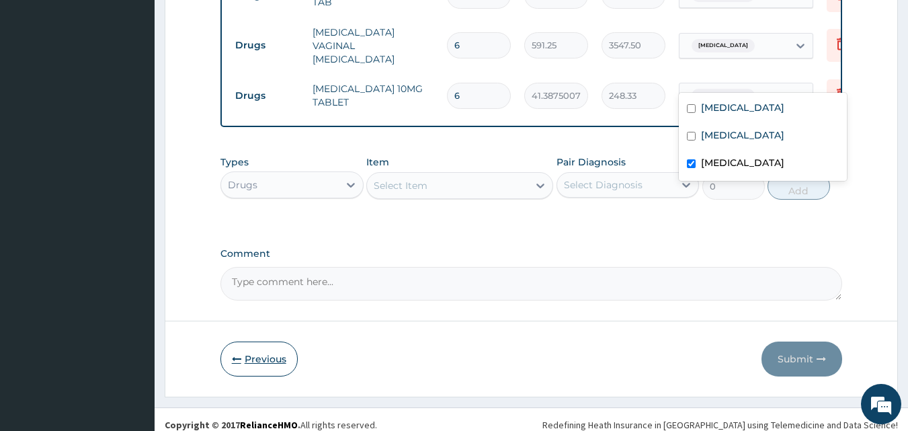
click at [277, 350] on button "Previous" at bounding box center [258, 358] width 77 height 35
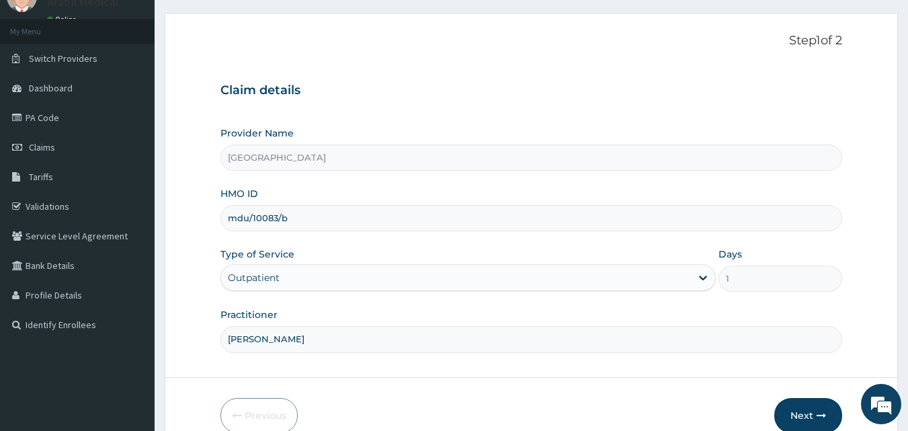
scroll to position [126, 0]
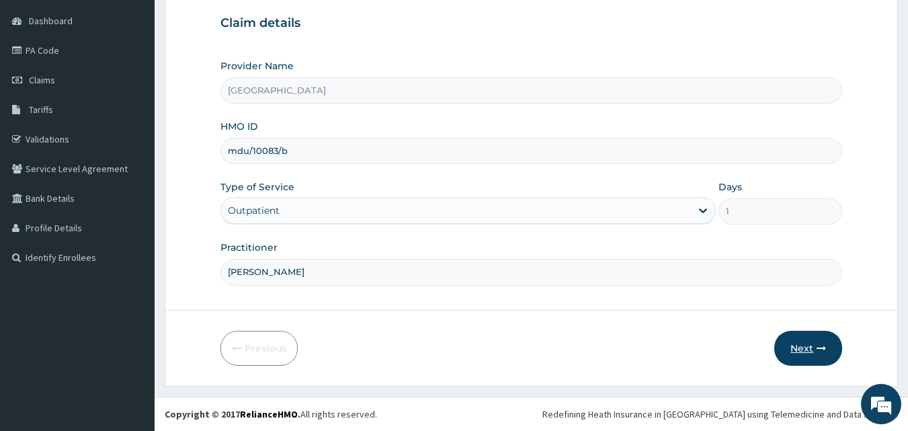
click at [818, 347] on icon "button" at bounding box center [820, 347] width 9 height 9
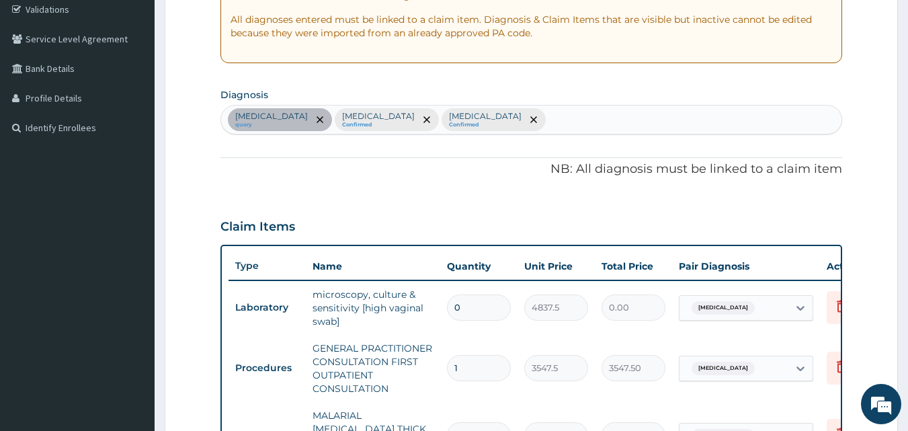
scroll to position [336, 0]
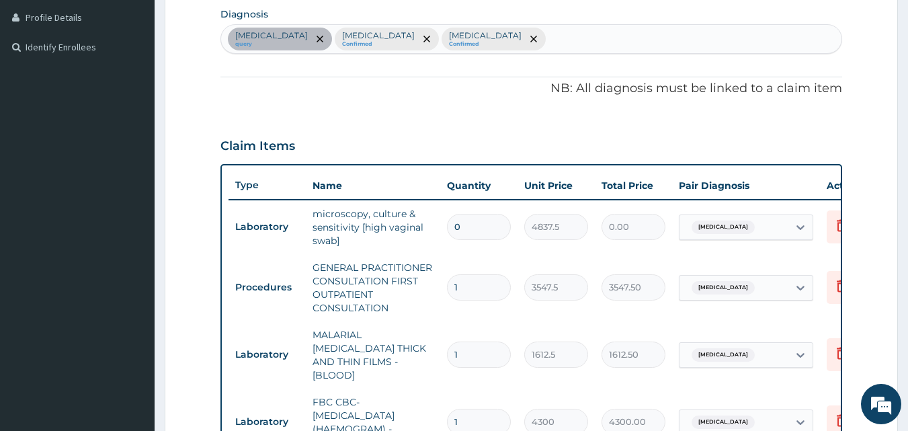
click at [482, 225] on input "0" at bounding box center [479, 227] width 64 height 26
type input "1"
type input "4837.50"
type input "1"
click at [615, 261] on tr "Procedures GENERAL PRACTITIONER CONSULTATION FIRST OUTPATIENT CONSULTATION 1 35…" at bounding box center [557, 287] width 658 height 67
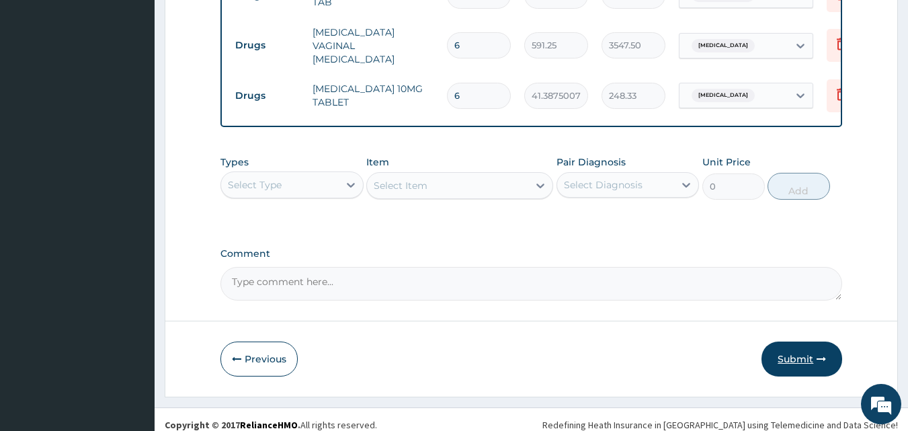
click at [803, 359] on button "Submit" at bounding box center [801, 358] width 81 height 35
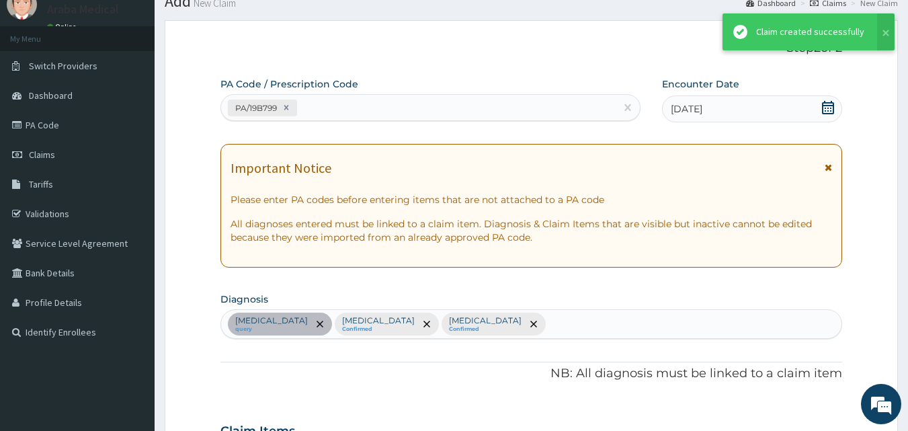
scroll to position [958, 0]
